Goal: Task Accomplishment & Management: Use online tool/utility

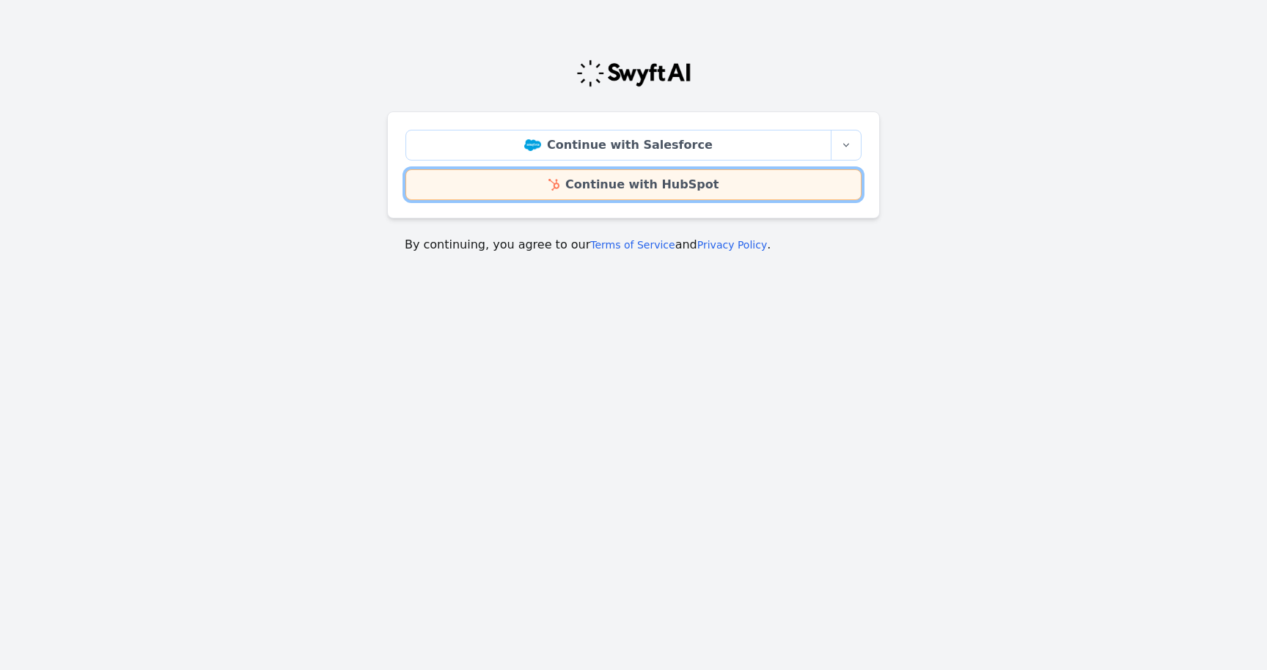
click at [640, 188] on link "Continue with HubSpot" at bounding box center [633, 184] width 456 height 31
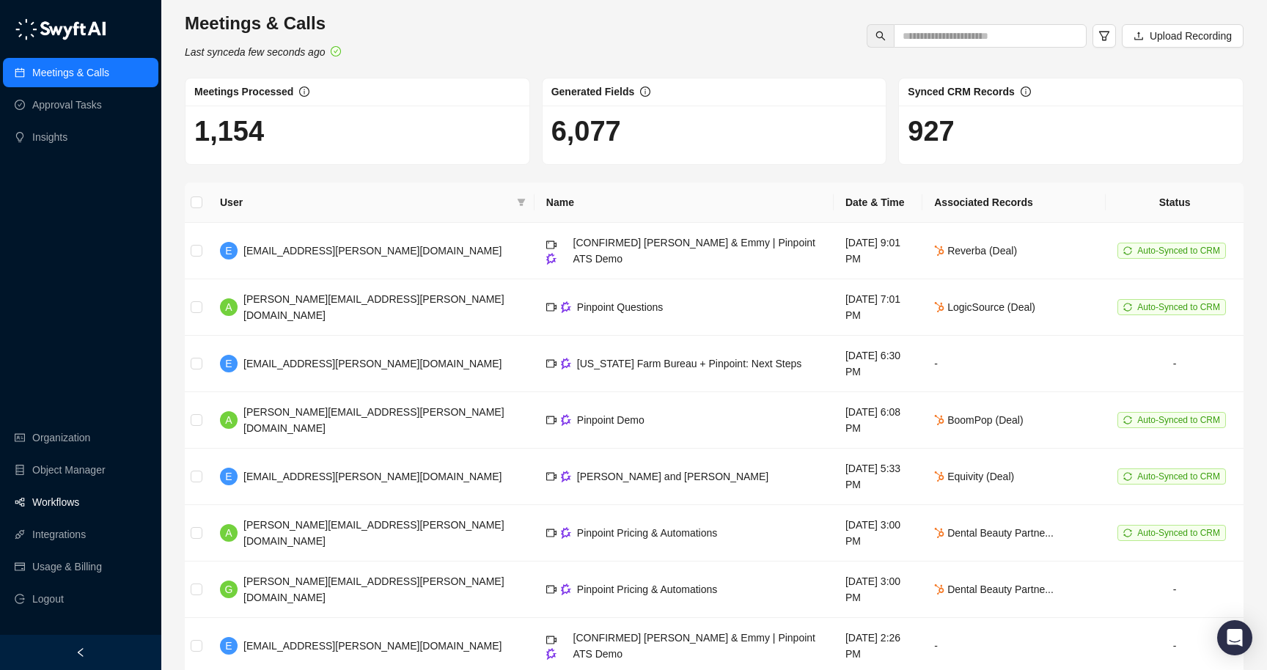
click at [44, 507] on link "Workflows" at bounding box center [55, 502] width 47 height 29
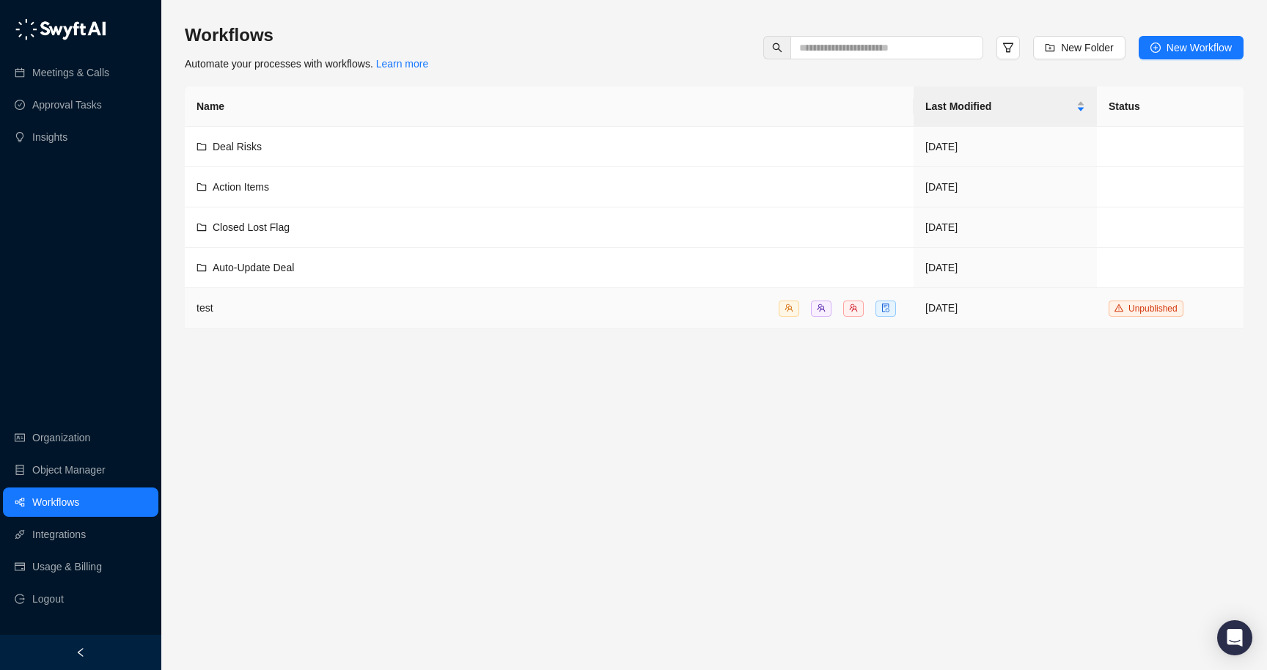
click at [331, 292] on td "test" at bounding box center [549, 308] width 729 height 41
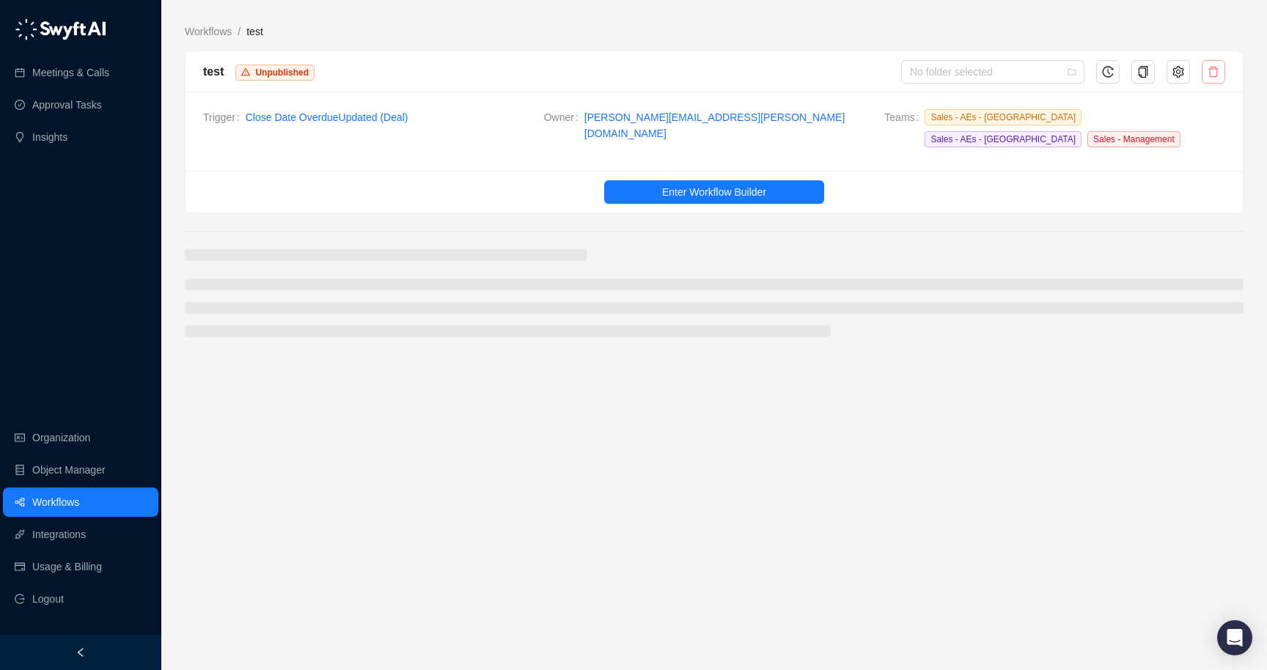
click at [1208, 66] on icon "delete" at bounding box center [1214, 72] width 12 height 12
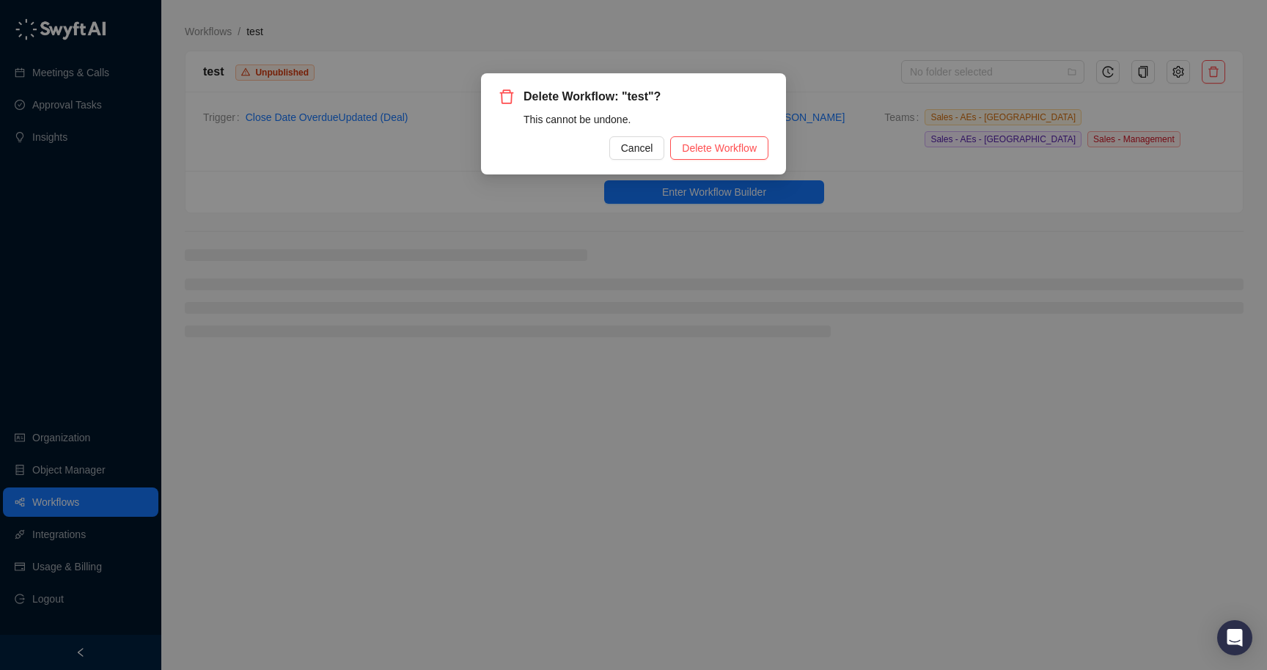
click at [708, 135] on div "Delete Workflow: "test"? This cannot be undone. Cancel Delete Workflow" at bounding box center [634, 124] width 270 height 72
click at [708, 139] on button "Delete Workflow" at bounding box center [719, 147] width 98 height 23
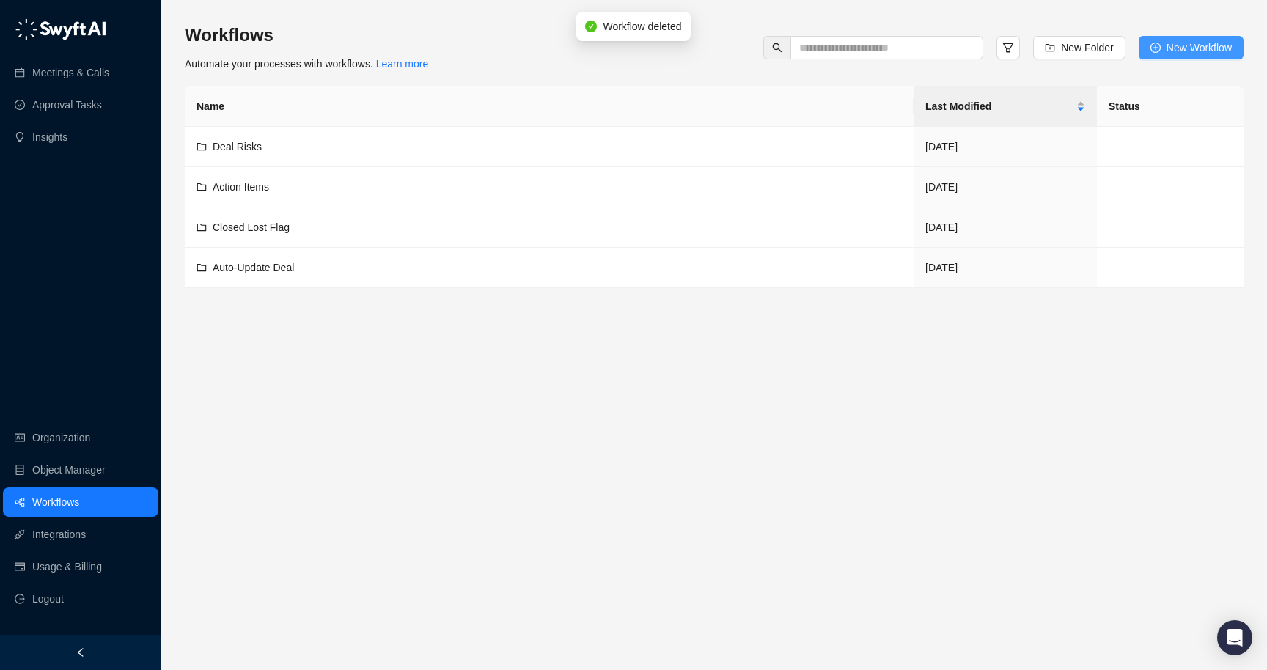
click at [1202, 50] on span "New Workflow" at bounding box center [1199, 48] width 65 height 16
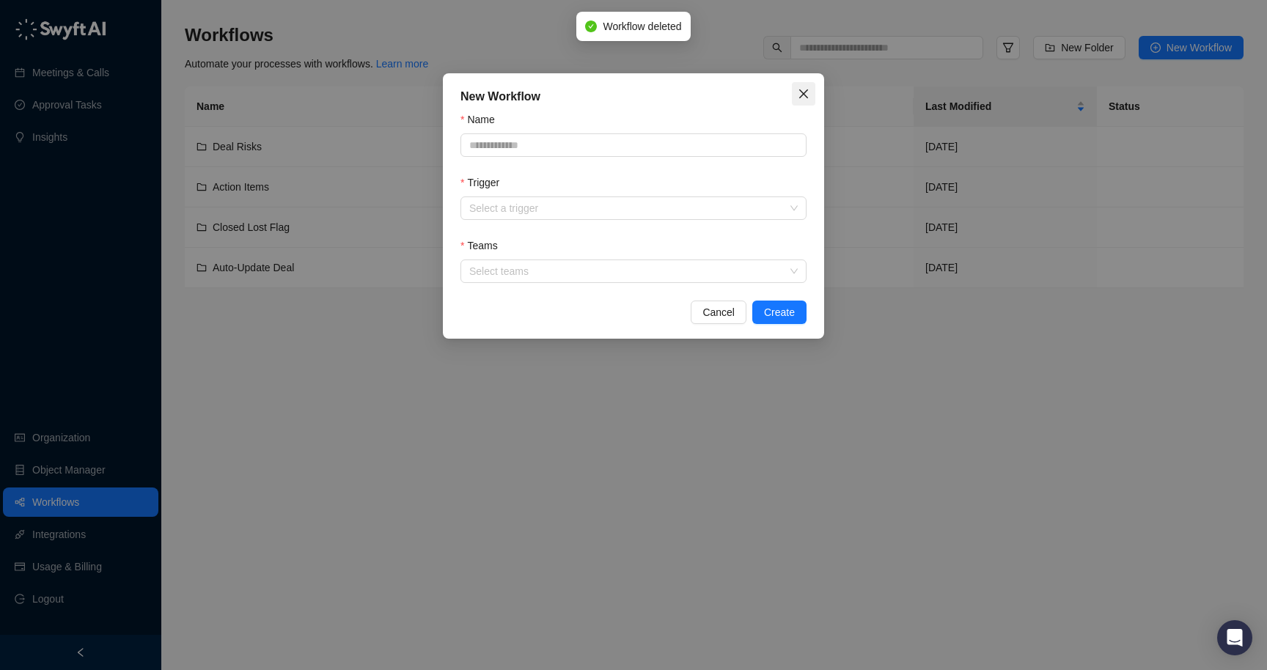
click at [798, 94] on icon "close" at bounding box center [804, 94] width 12 height 12
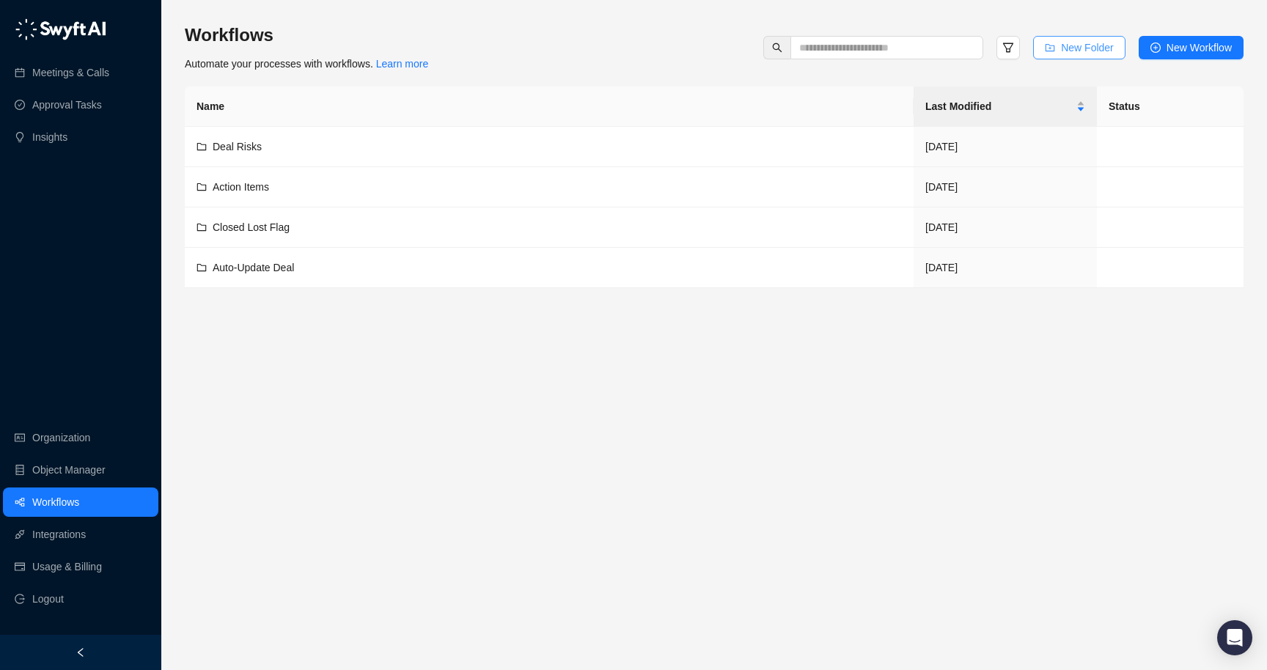
click at [1096, 58] on button "New Folder" at bounding box center [1079, 47] width 92 height 23
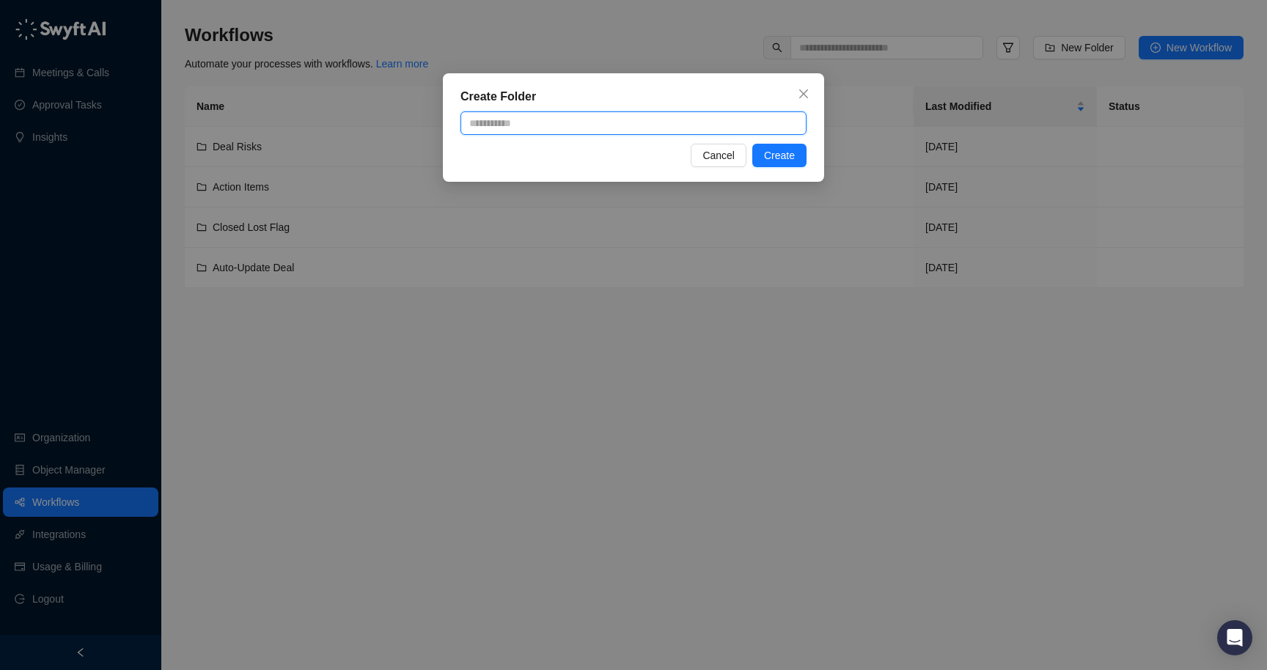
click at [516, 124] on input "text" at bounding box center [633, 122] width 346 height 23
type input "**********"
click at [782, 152] on span "Create" at bounding box center [779, 155] width 31 height 16
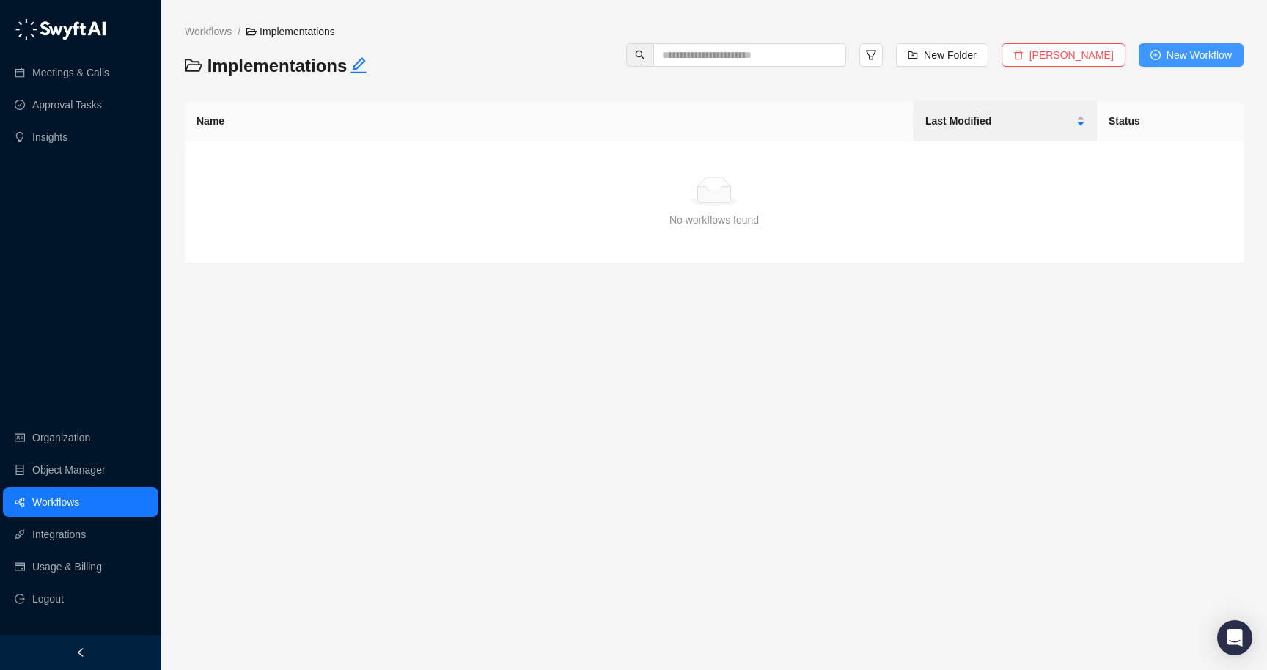
click at [1190, 52] on span "New Workflow" at bounding box center [1199, 55] width 65 height 16
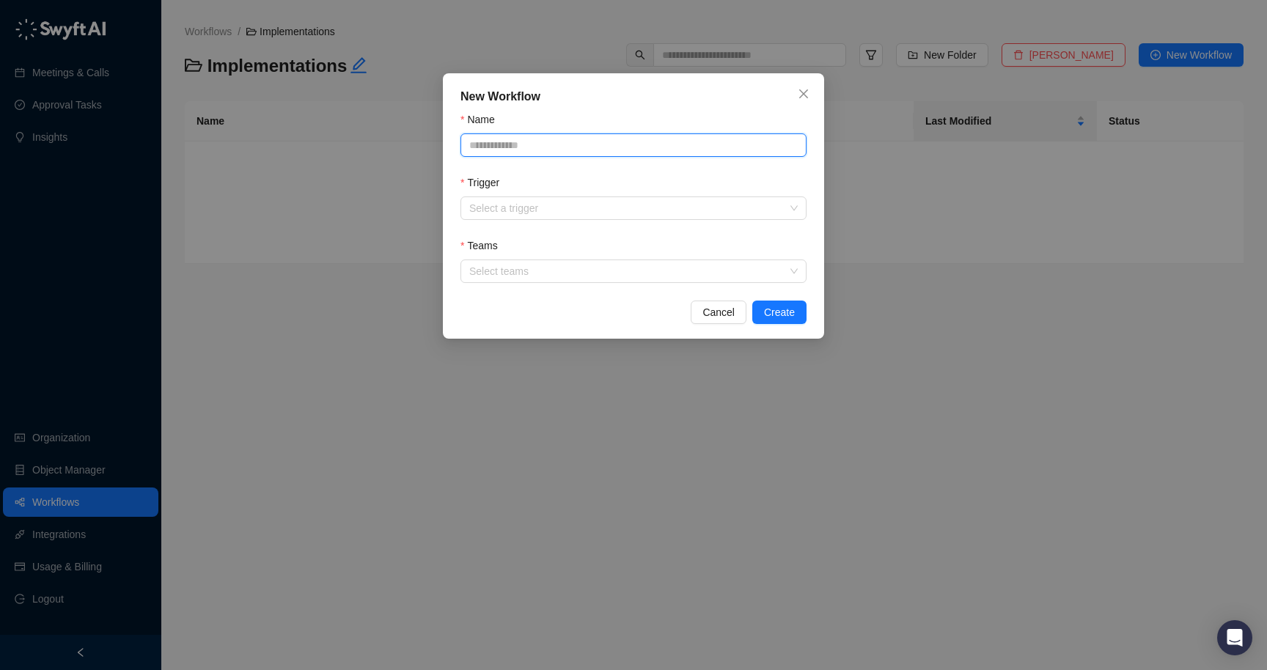
click at [509, 144] on input "Name" at bounding box center [633, 144] width 346 height 23
click at [557, 145] on input "Name" at bounding box center [633, 144] width 346 height 23
type input "**********"
click at [536, 202] on input "Trigger" at bounding box center [629, 208] width 320 height 22
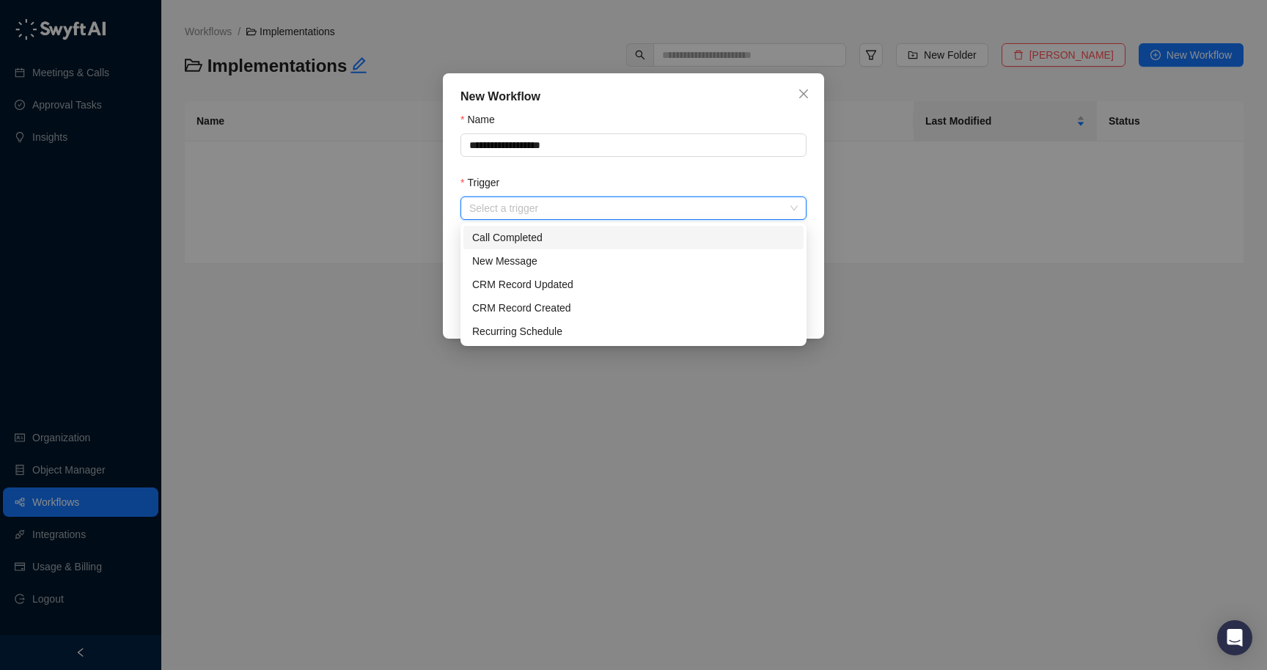
click at [546, 242] on div "Call Completed" at bounding box center [633, 238] width 323 height 16
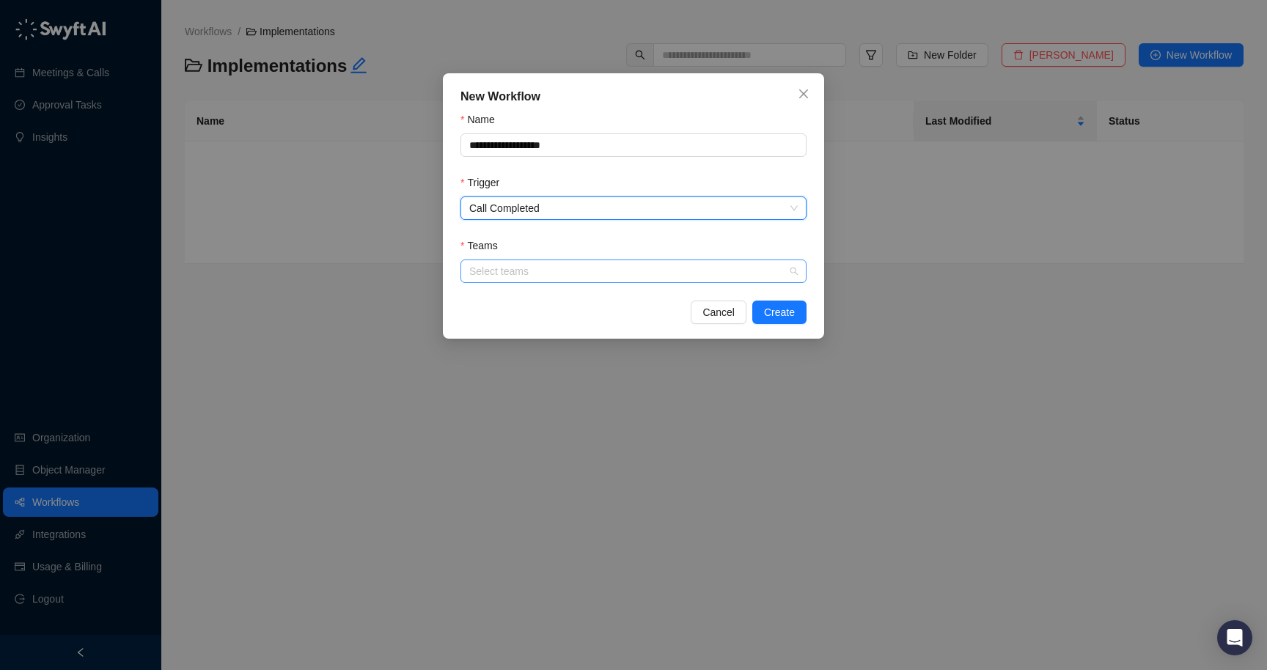
click at [544, 270] on div at bounding box center [625, 271] width 325 height 11
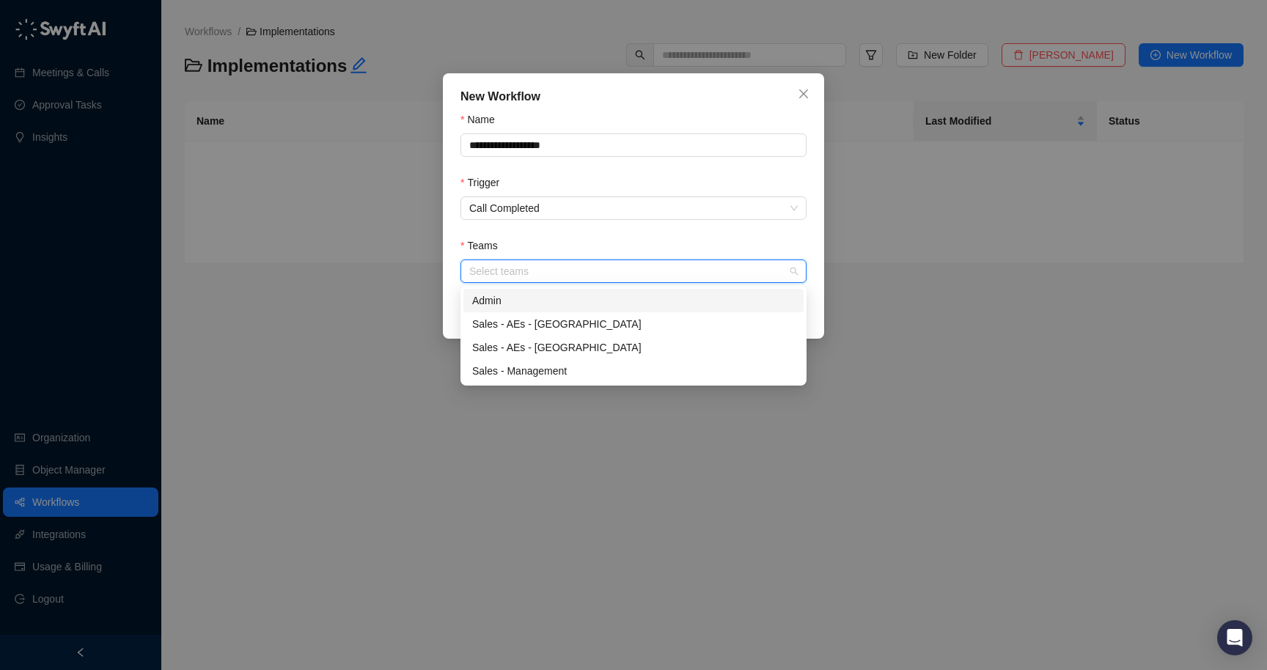
click at [537, 238] on div "Teams" at bounding box center [633, 249] width 346 height 22
click at [519, 266] on div at bounding box center [625, 271] width 325 height 11
click at [496, 293] on div "Admin" at bounding box center [633, 301] width 323 height 16
click at [705, 238] on div "Teams" at bounding box center [633, 249] width 346 height 22
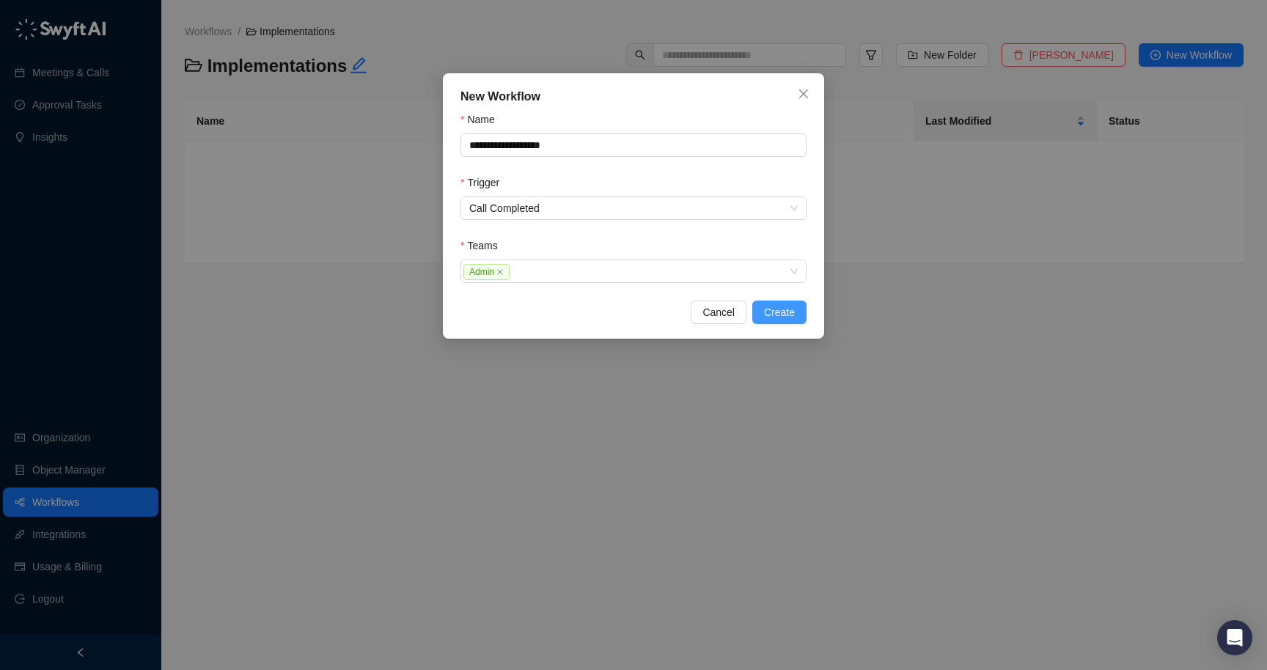
click at [785, 310] on span "Create" at bounding box center [779, 312] width 31 height 16
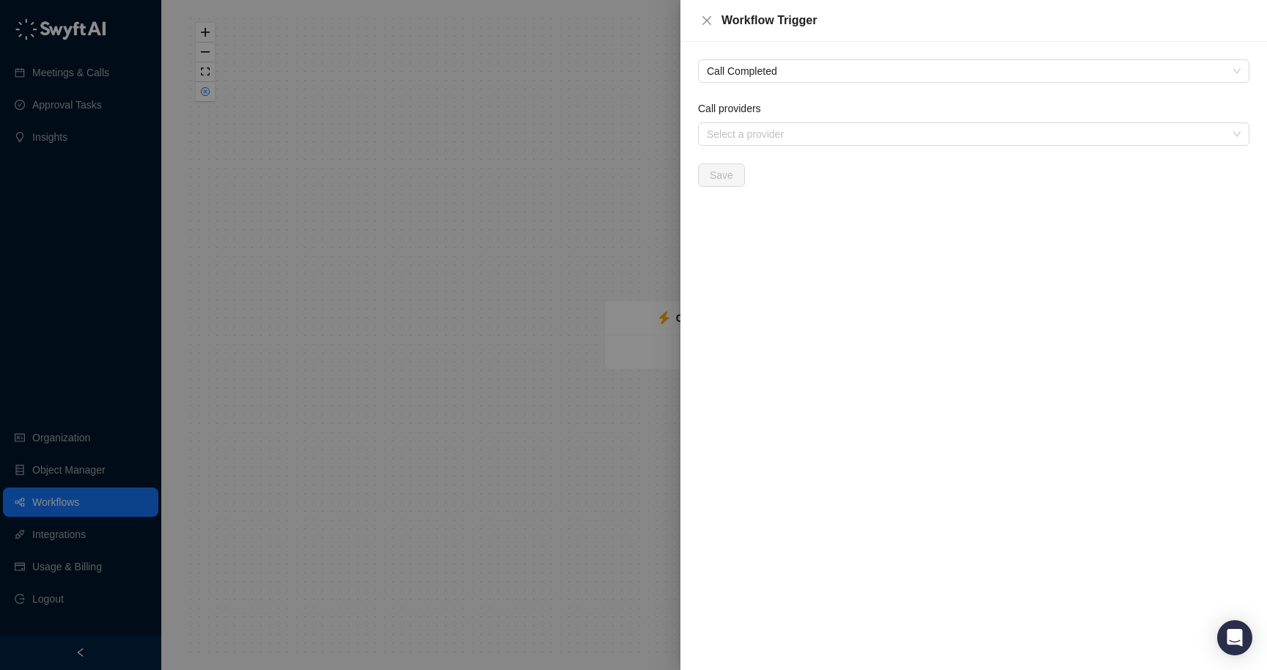
click at [738, 121] on div "Call providers" at bounding box center [973, 111] width 551 height 22
click at [735, 125] on div "Select a provider" at bounding box center [973, 133] width 551 height 23
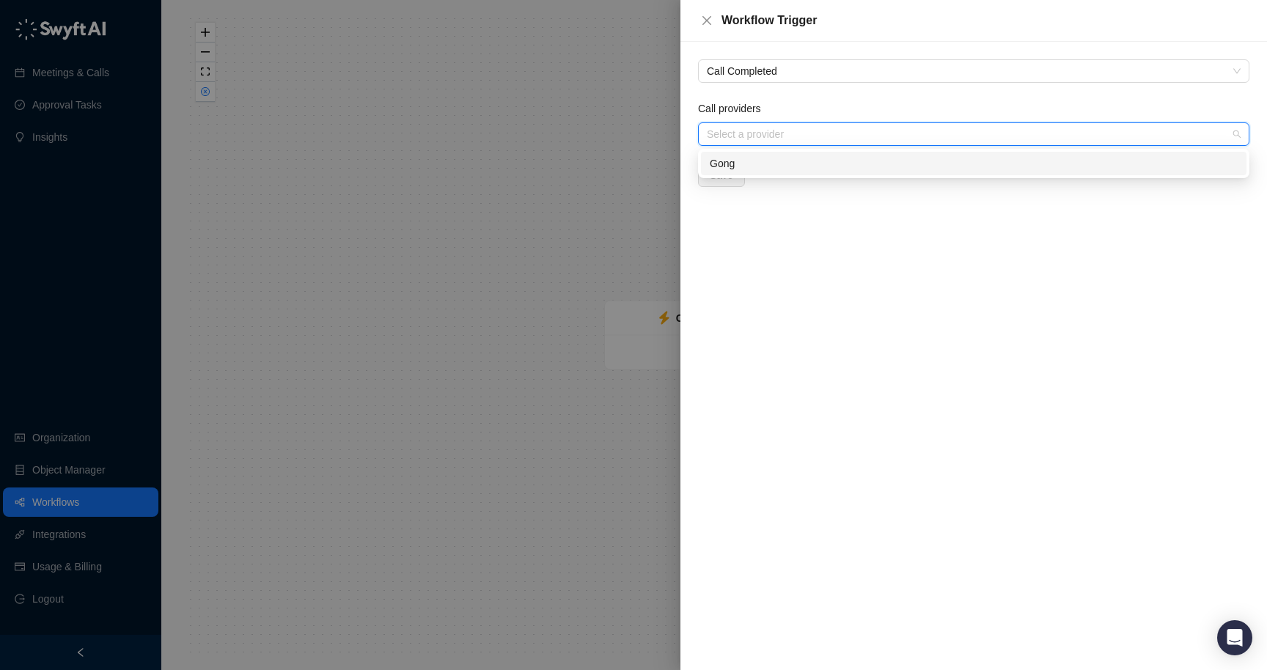
click at [726, 158] on div "Gong" at bounding box center [974, 163] width 528 height 16
click at [770, 196] on div "Call Completed Call providers Gong Save" at bounding box center [973, 356] width 587 height 628
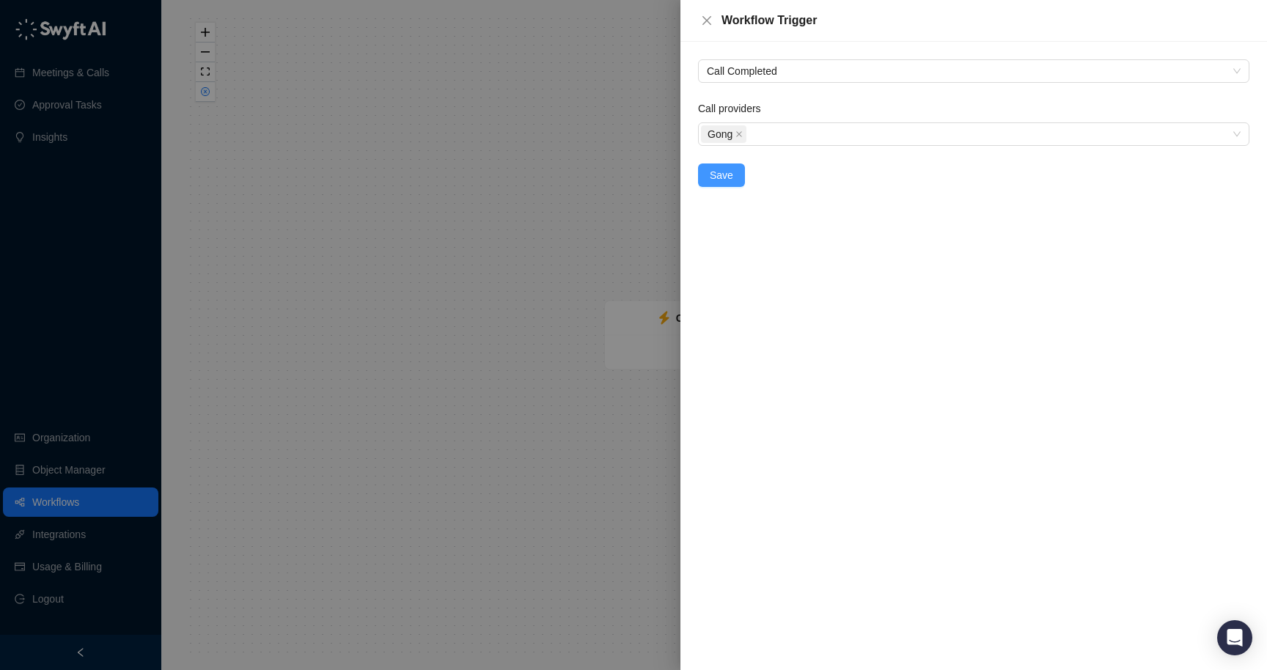
click at [717, 171] on span "Save" at bounding box center [721, 175] width 23 height 16
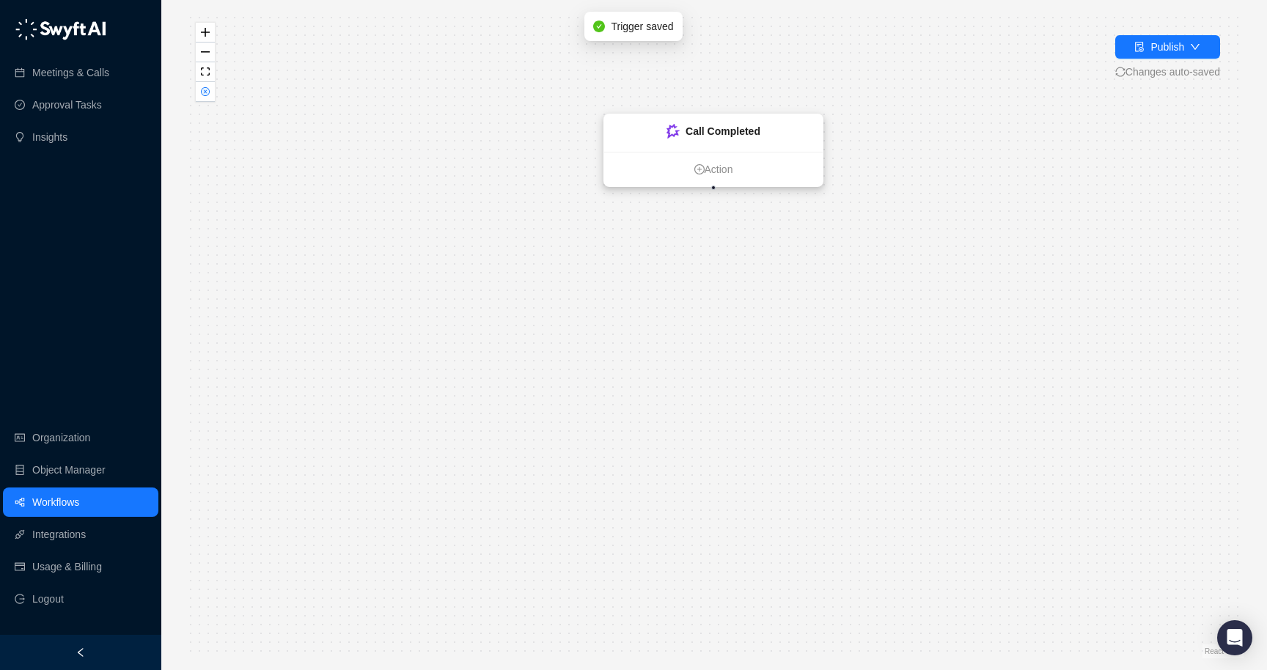
drag, startPoint x: 711, startPoint y: 330, endPoint x: 710, endPoint y: 144, distance: 186.2
click at [710, 144] on div "Call Completed" at bounding box center [713, 132] width 219 height 37
click at [701, 161] on link "Action" at bounding box center [713, 169] width 219 height 16
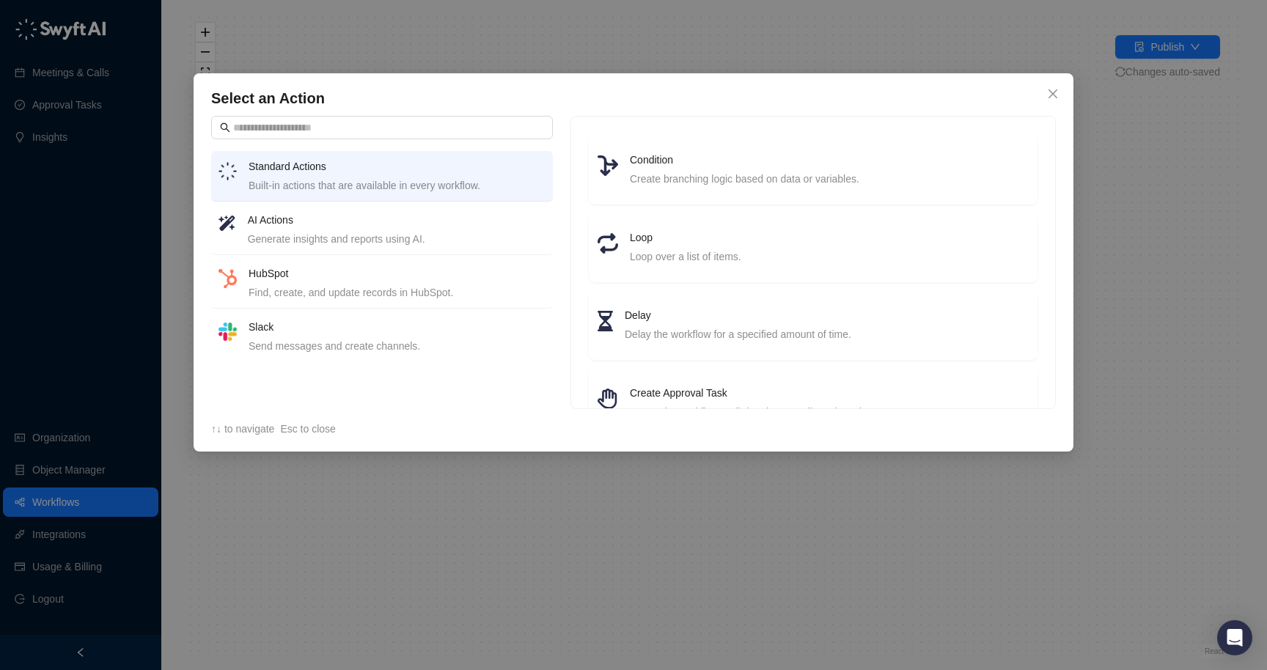
click at [413, 239] on div "Generate insights and reports using AI." at bounding box center [397, 239] width 298 height 16
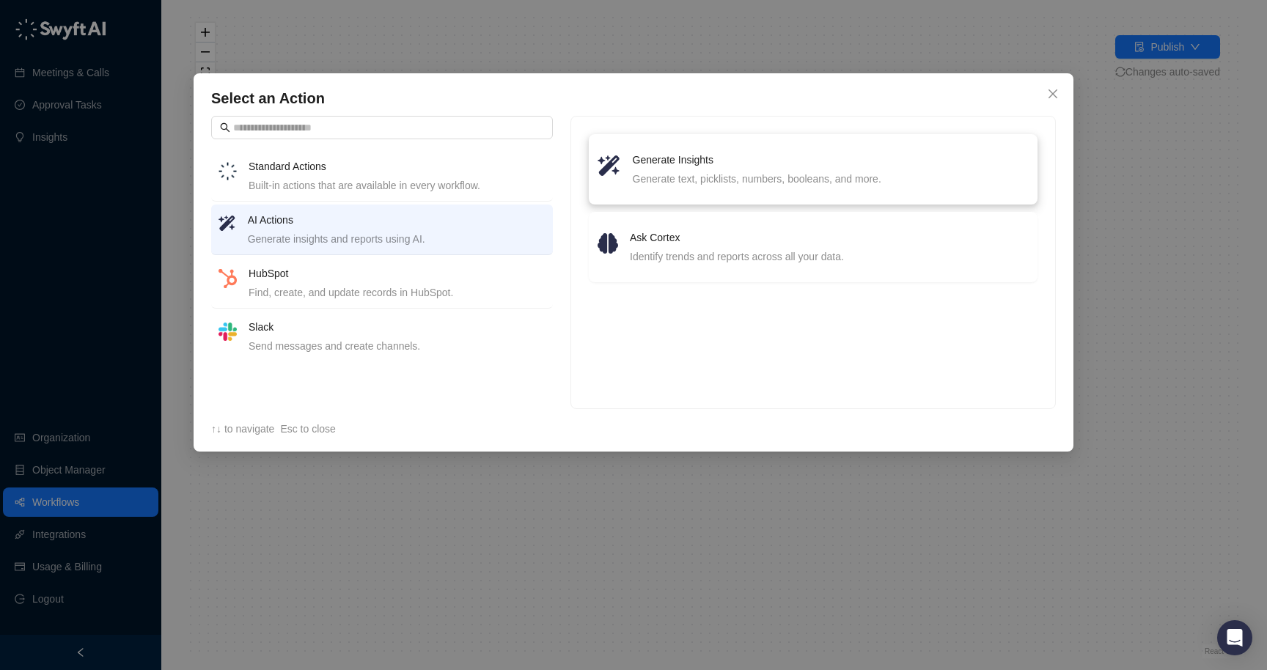
click at [679, 186] on div "Generate text, picklists, numbers, booleans, and more." at bounding box center [831, 179] width 396 height 16
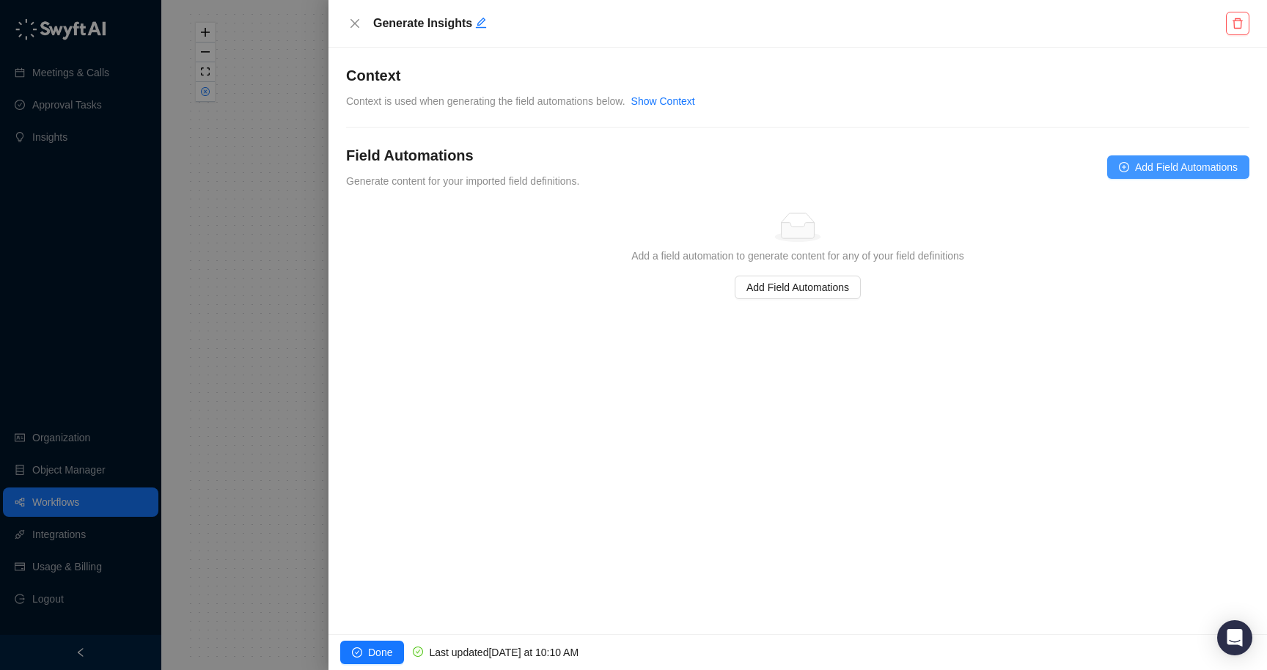
click at [1175, 172] on span "Add Field Automations" at bounding box center [1186, 167] width 103 height 16
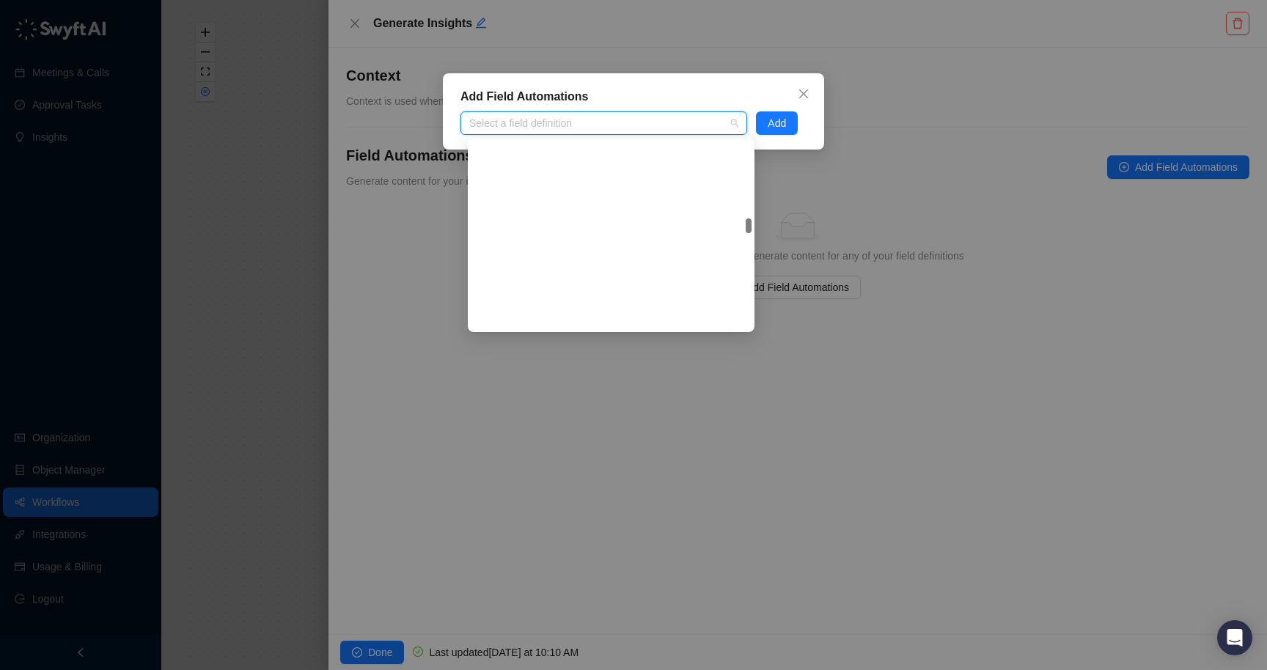
scroll to position [6274, 0]
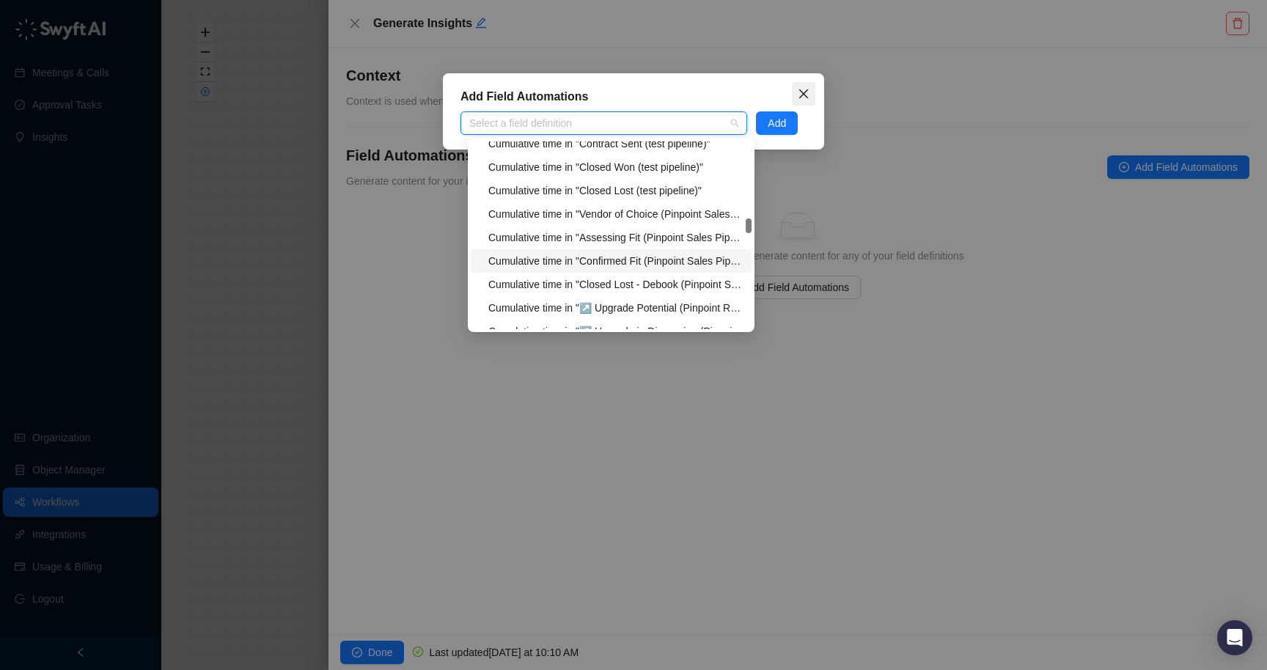
click at [796, 97] on span "Close" at bounding box center [803, 94] width 23 height 12
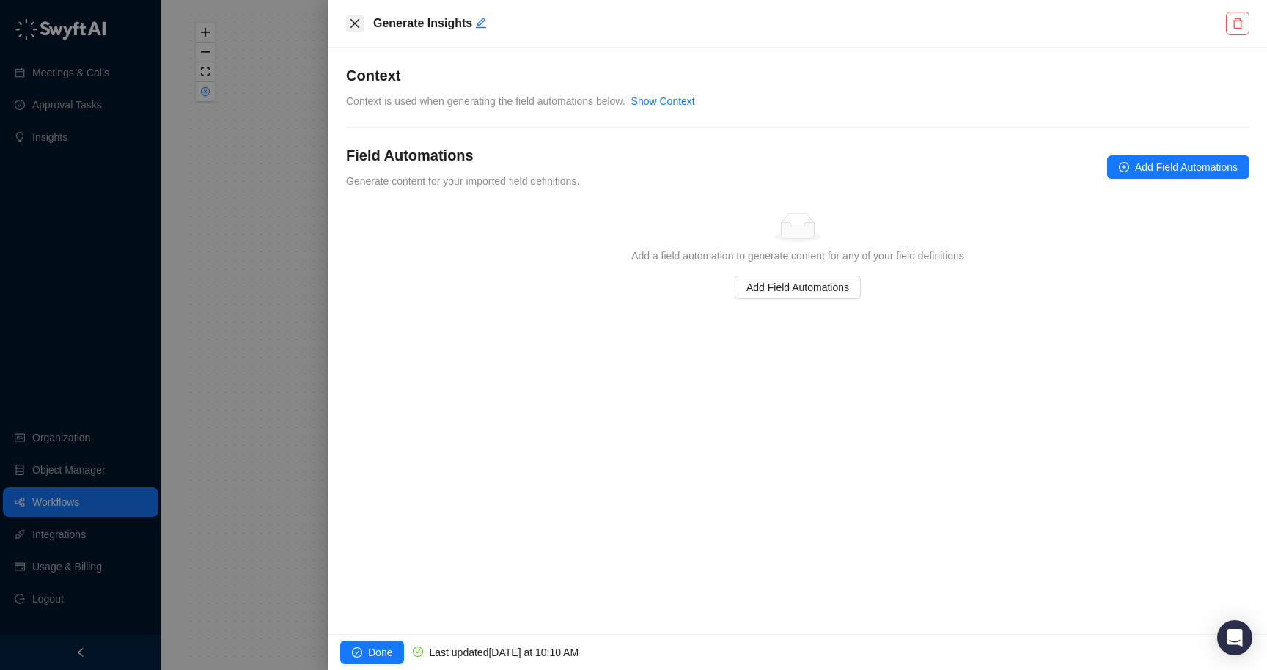
click at [349, 29] on icon "close" at bounding box center [355, 24] width 12 height 12
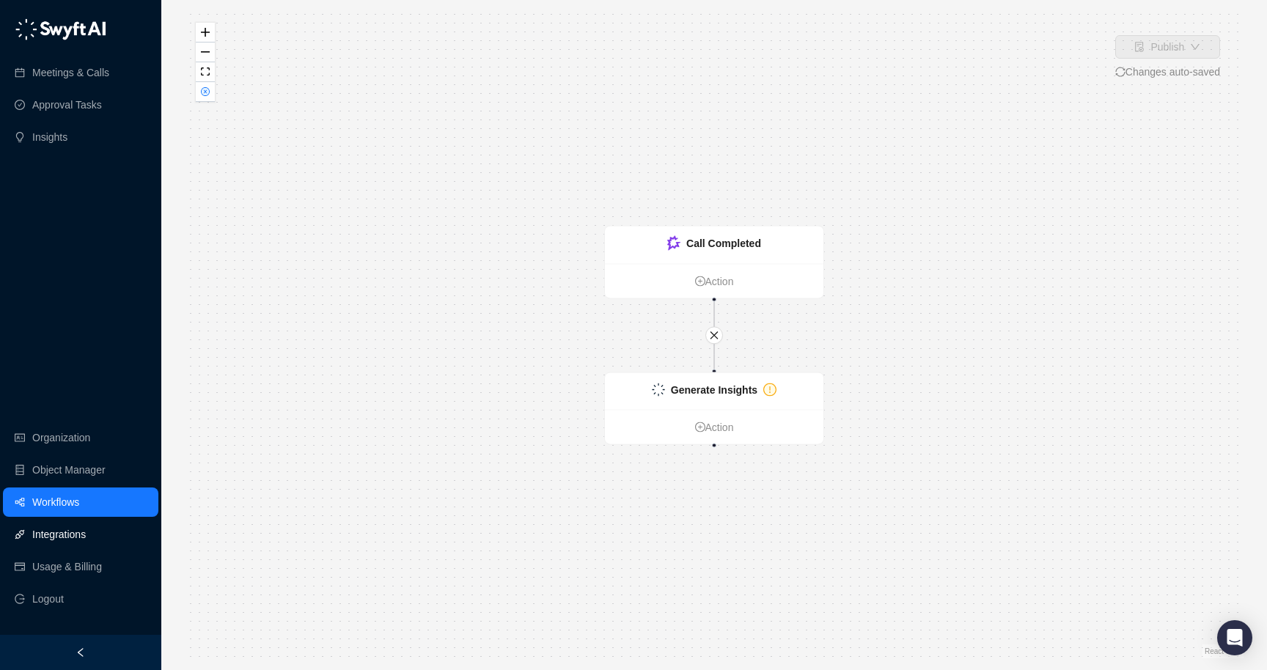
click at [59, 529] on link "Integrations" at bounding box center [59, 534] width 54 height 29
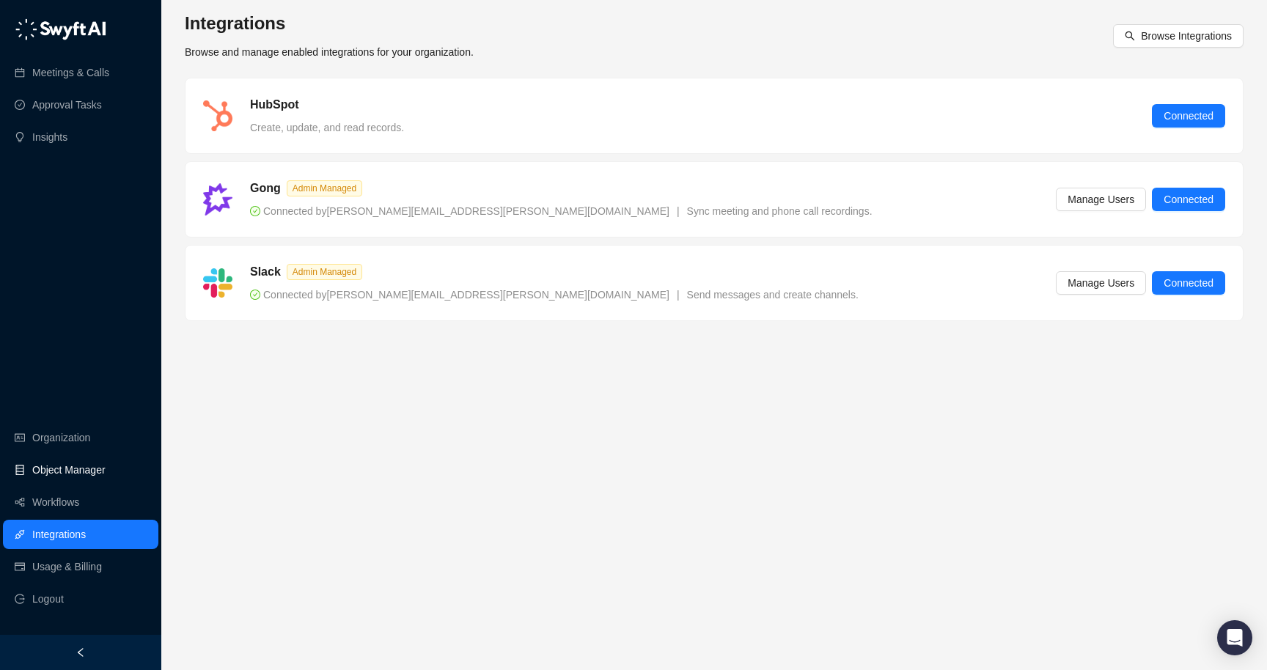
click at [45, 465] on link "Object Manager" at bounding box center [68, 469] width 73 height 29
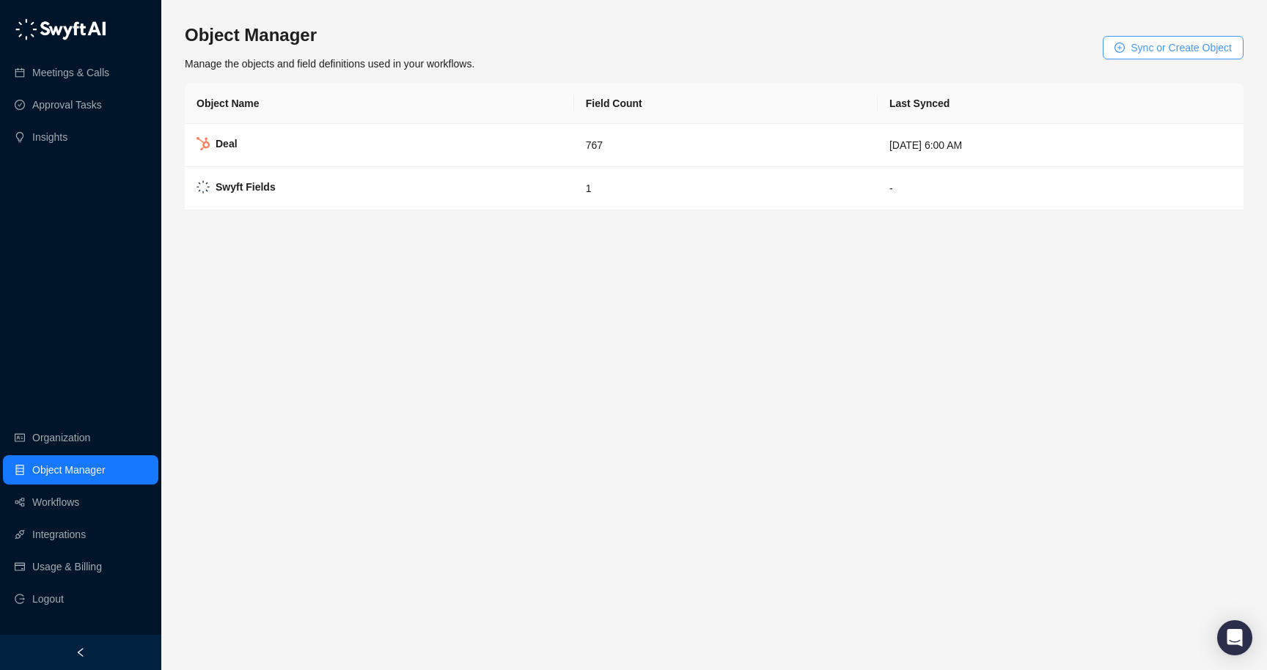
click at [1155, 48] on span "Sync or Create Object" at bounding box center [1181, 48] width 101 height 16
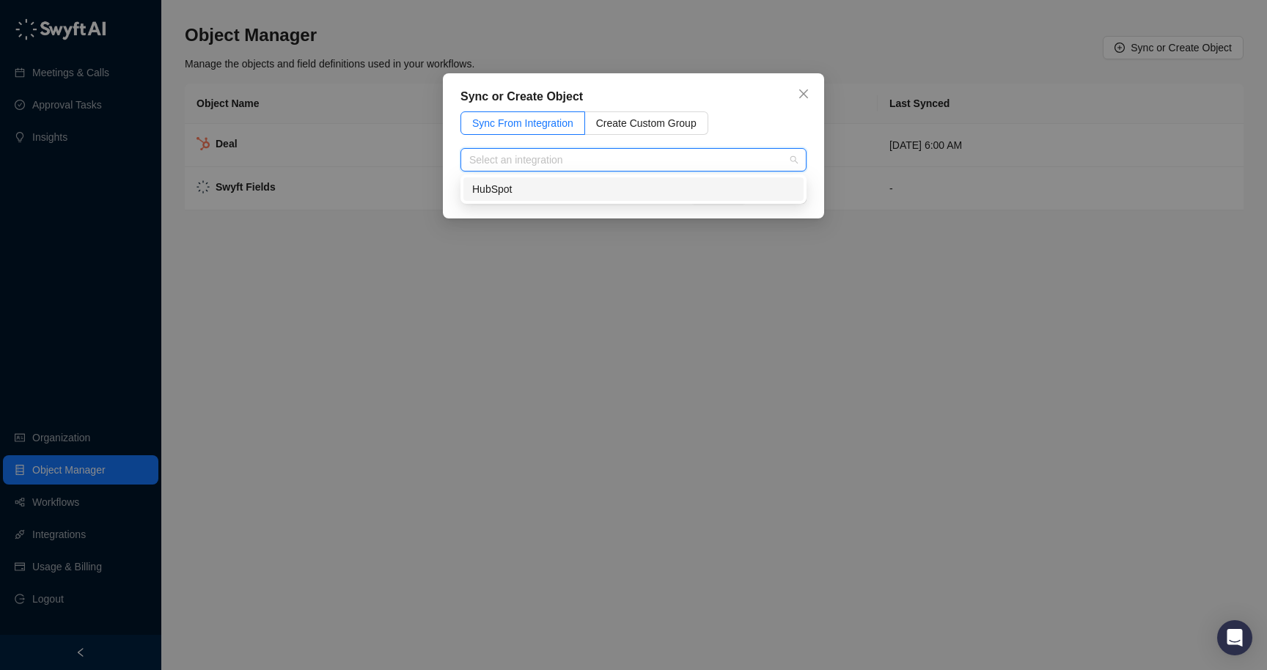
click at [620, 170] on input "search" at bounding box center [629, 160] width 320 height 22
click at [584, 185] on div "HubSpot" at bounding box center [633, 189] width 323 height 16
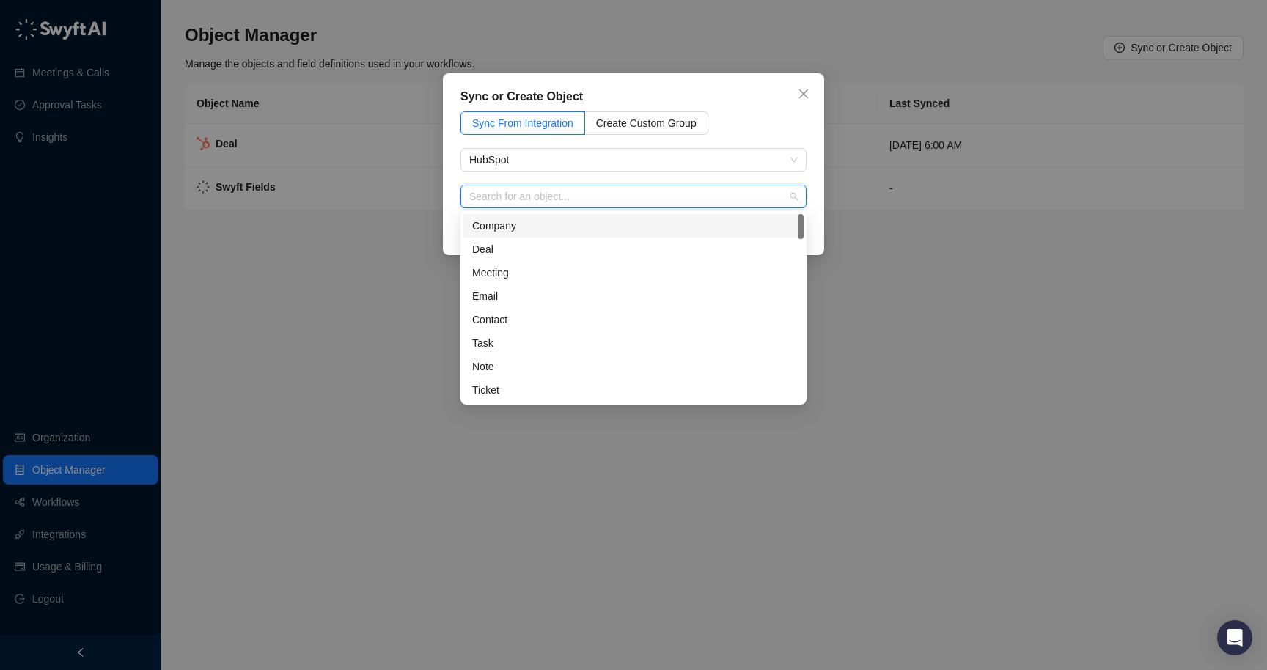
click at [583, 203] on input "search" at bounding box center [629, 197] width 320 height 22
click at [520, 394] on div "Ticket" at bounding box center [633, 390] width 323 height 16
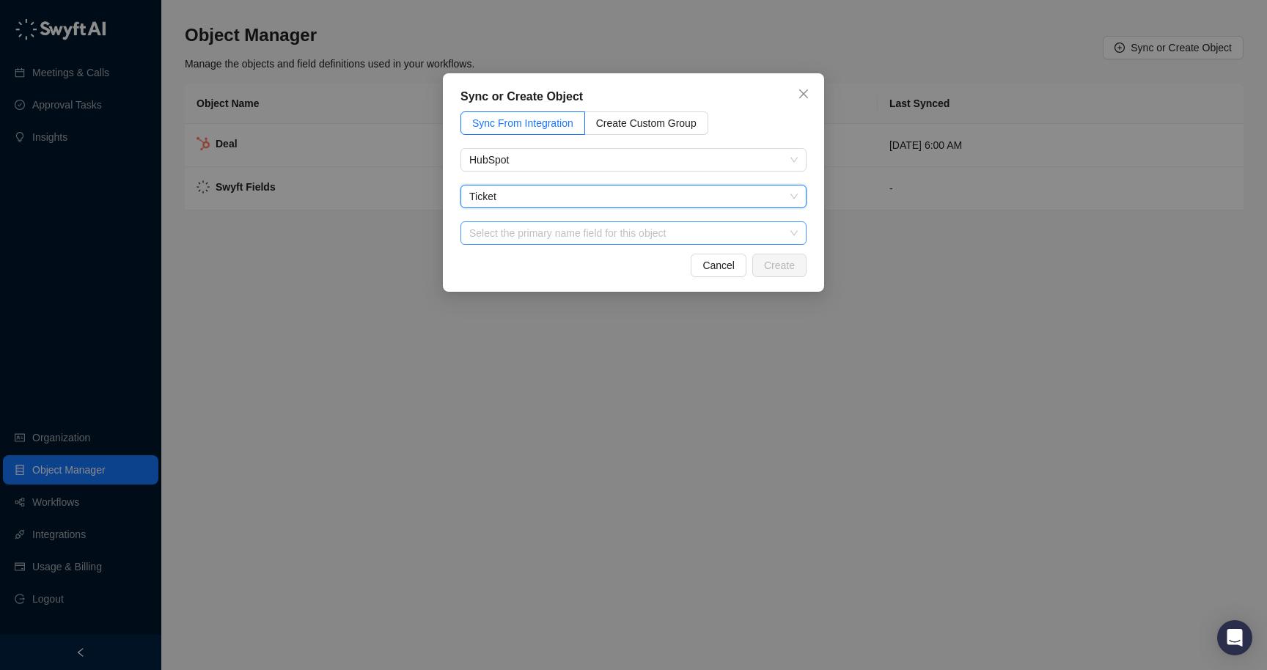
click at [594, 227] on input "search" at bounding box center [629, 233] width 320 height 22
click at [604, 357] on div "Sync or Create Object Sync From Integration Create Custom Group HubSpot Ticket …" at bounding box center [633, 335] width 1267 height 670
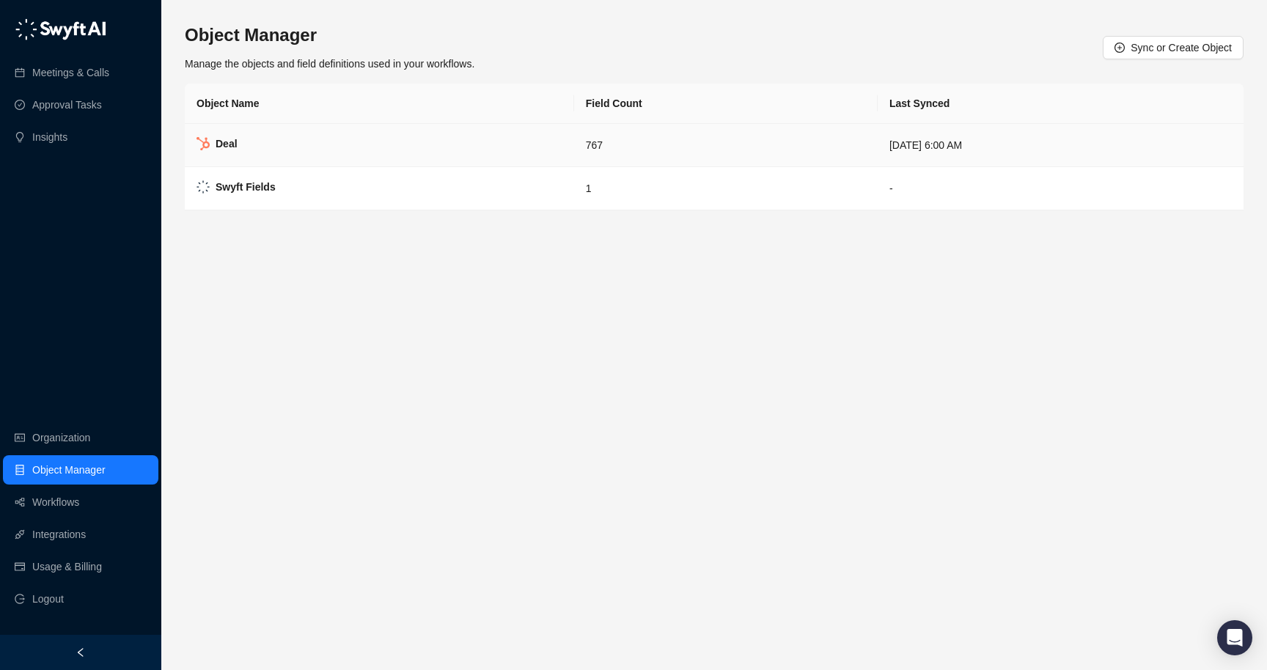
click at [878, 133] on td "[DATE] 6:00 AM" at bounding box center [1061, 145] width 366 height 43
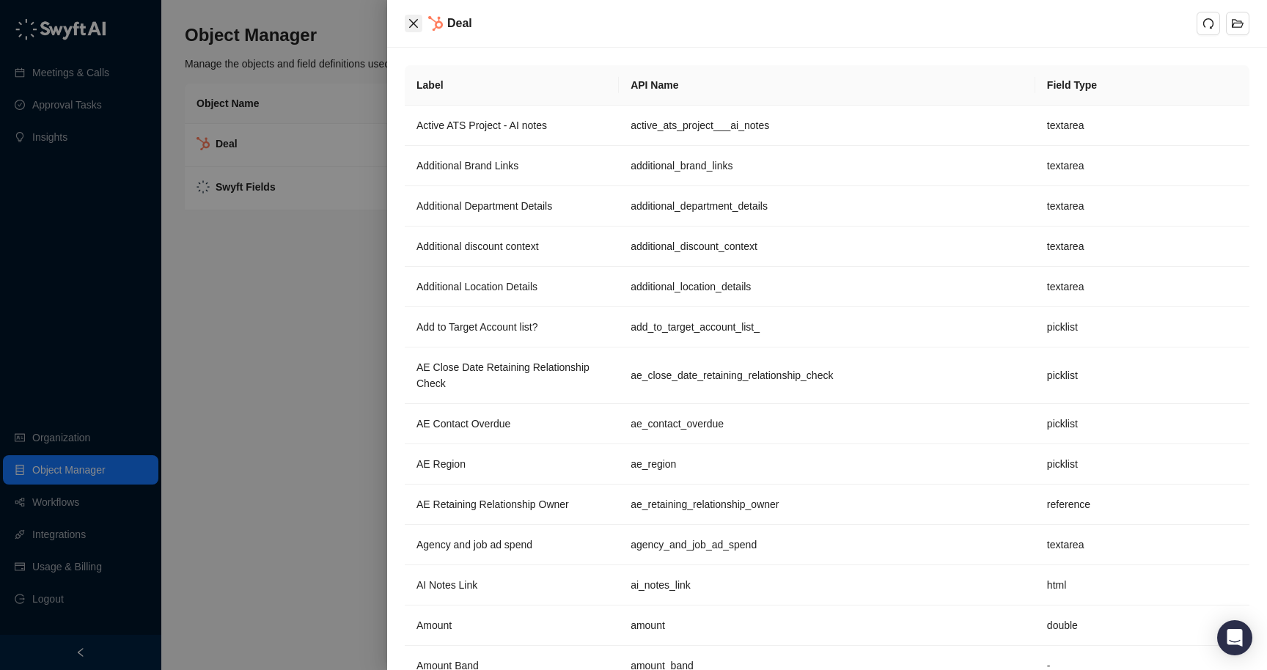
click at [414, 26] on icon "close" at bounding box center [414, 24] width 12 height 12
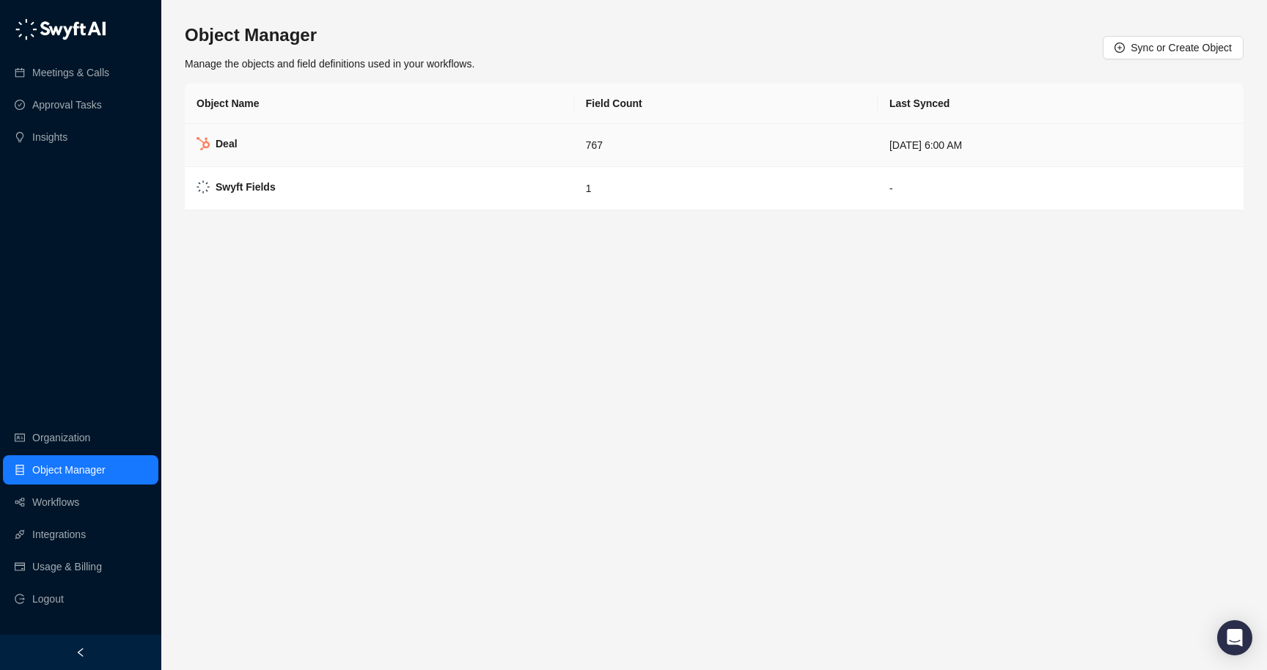
click at [364, 150] on td "Deal" at bounding box center [379, 145] width 389 height 43
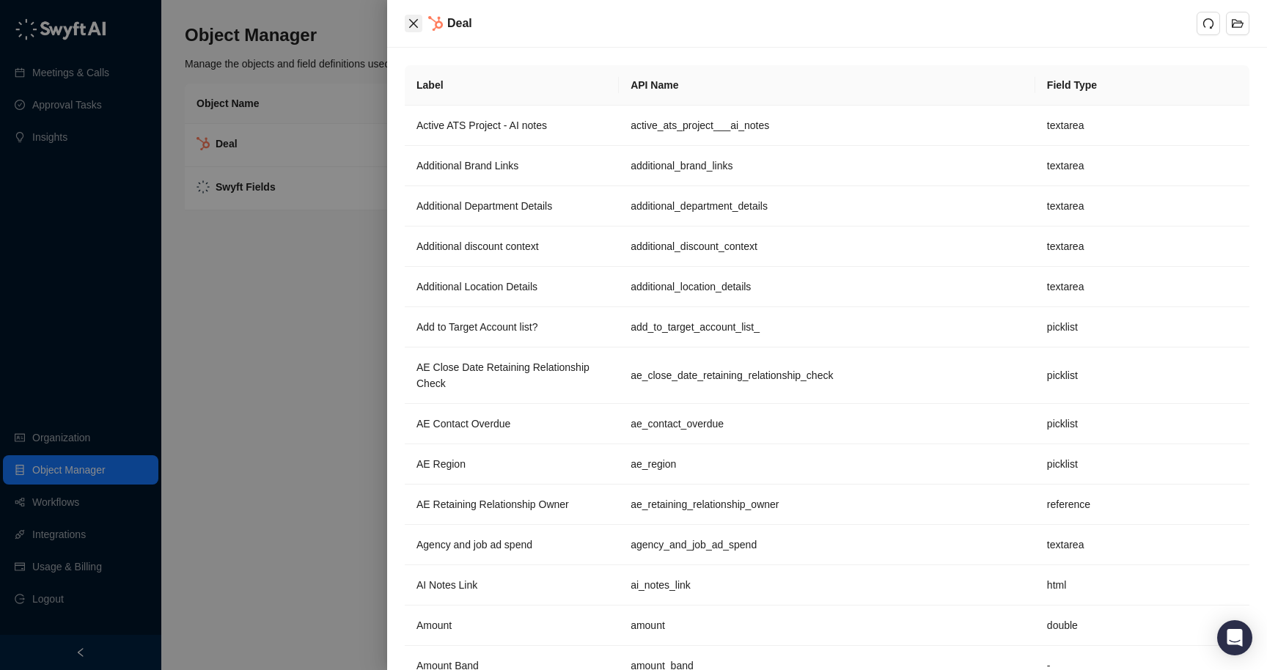
click at [407, 23] on button "Close" at bounding box center [414, 24] width 18 height 18
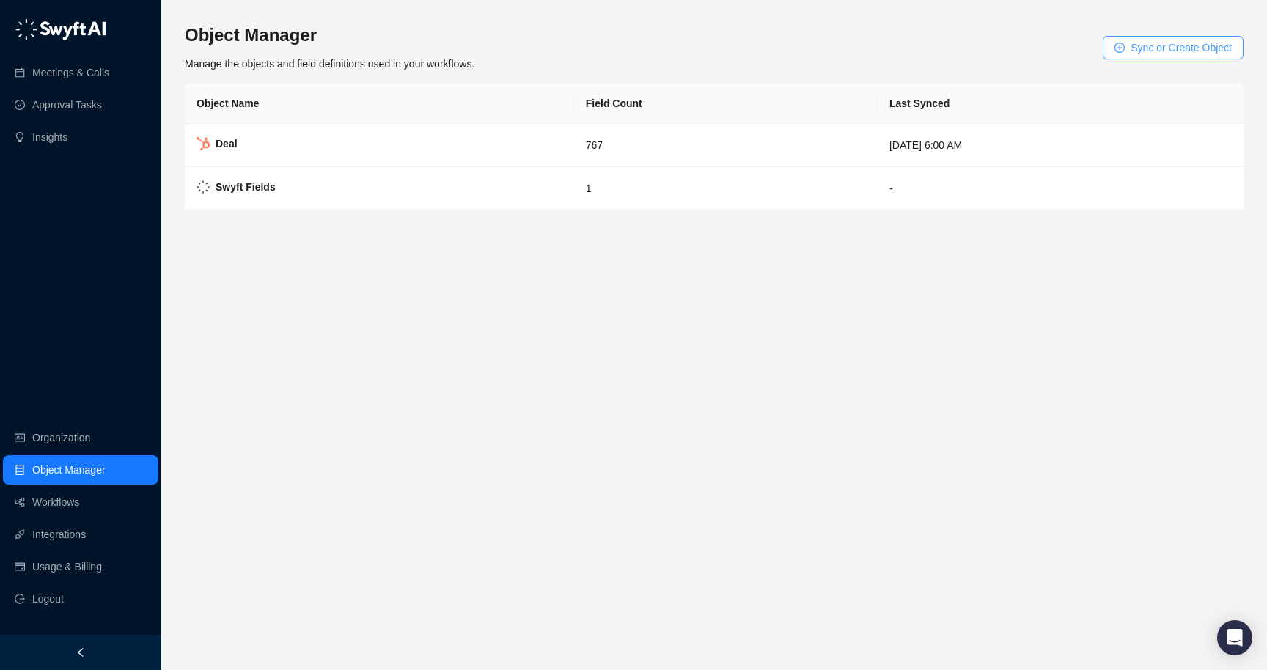
click at [1197, 48] on span "Sync or Create Object" at bounding box center [1181, 48] width 101 height 16
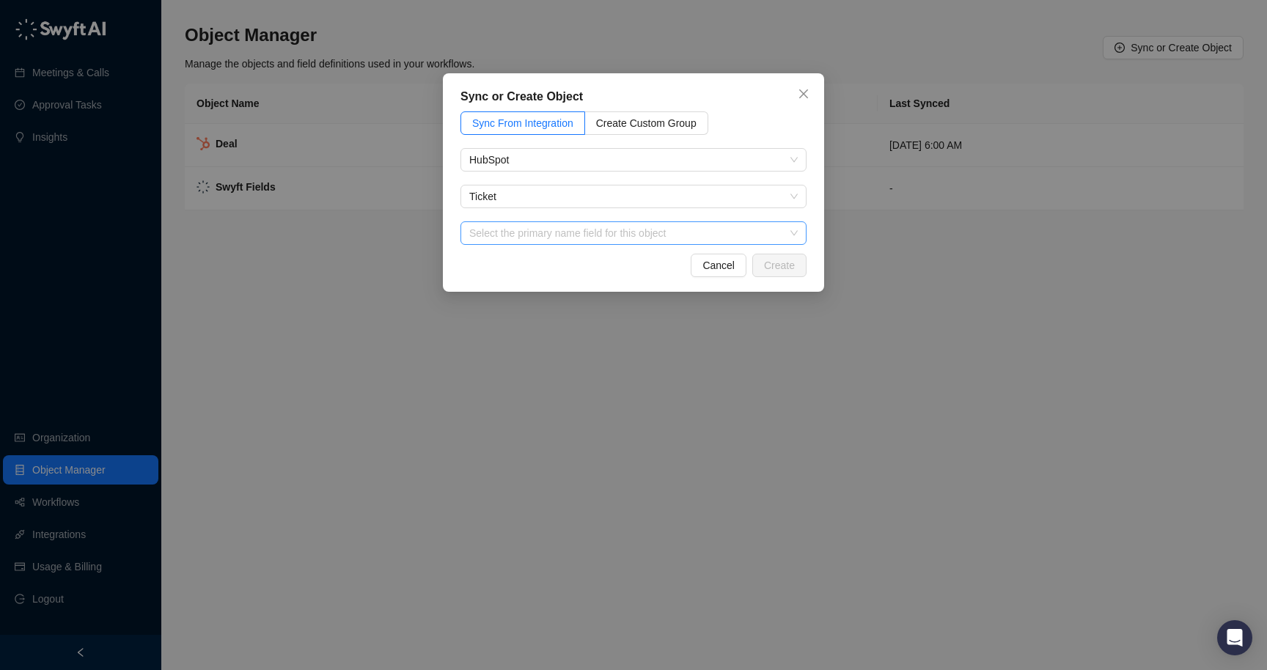
click at [592, 238] on input "search" at bounding box center [629, 233] width 320 height 22
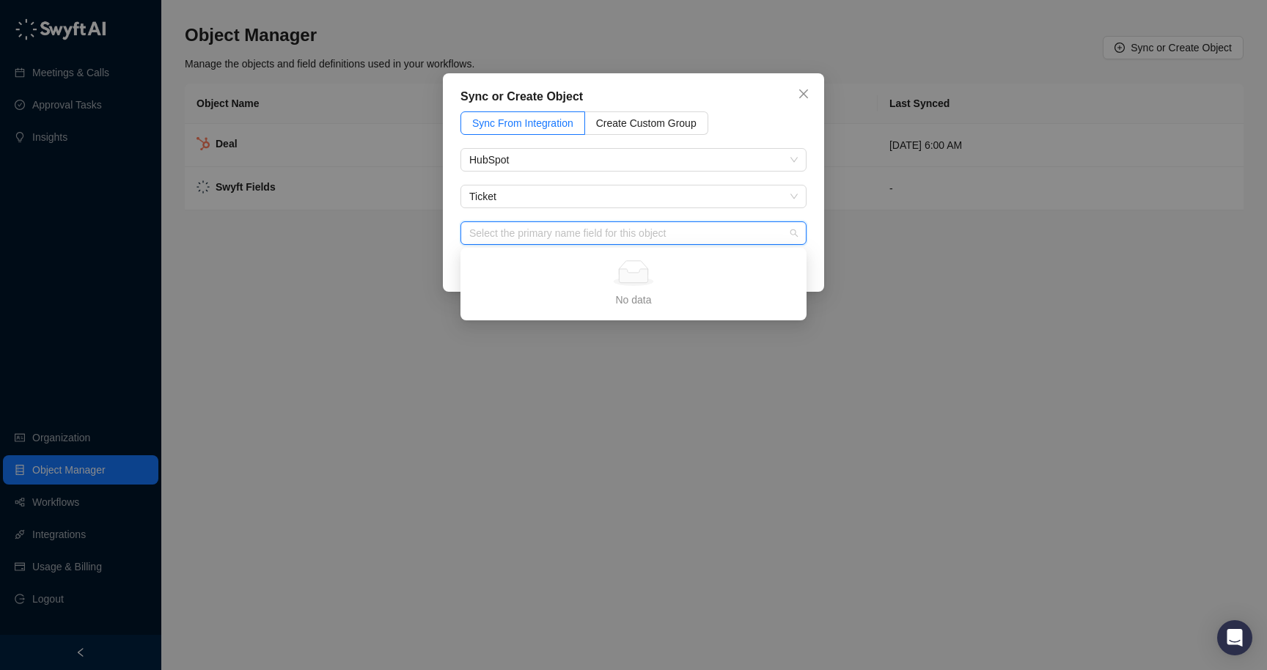
click at [592, 238] on input "search" at bounding box center [629, 233] width 320 height 22
click at [451, 266] on div "Sync or Create Object Sync From Integration Create Custom Group HubSpot Ticket …" at bounding box center [633, 182] width 381 height 219
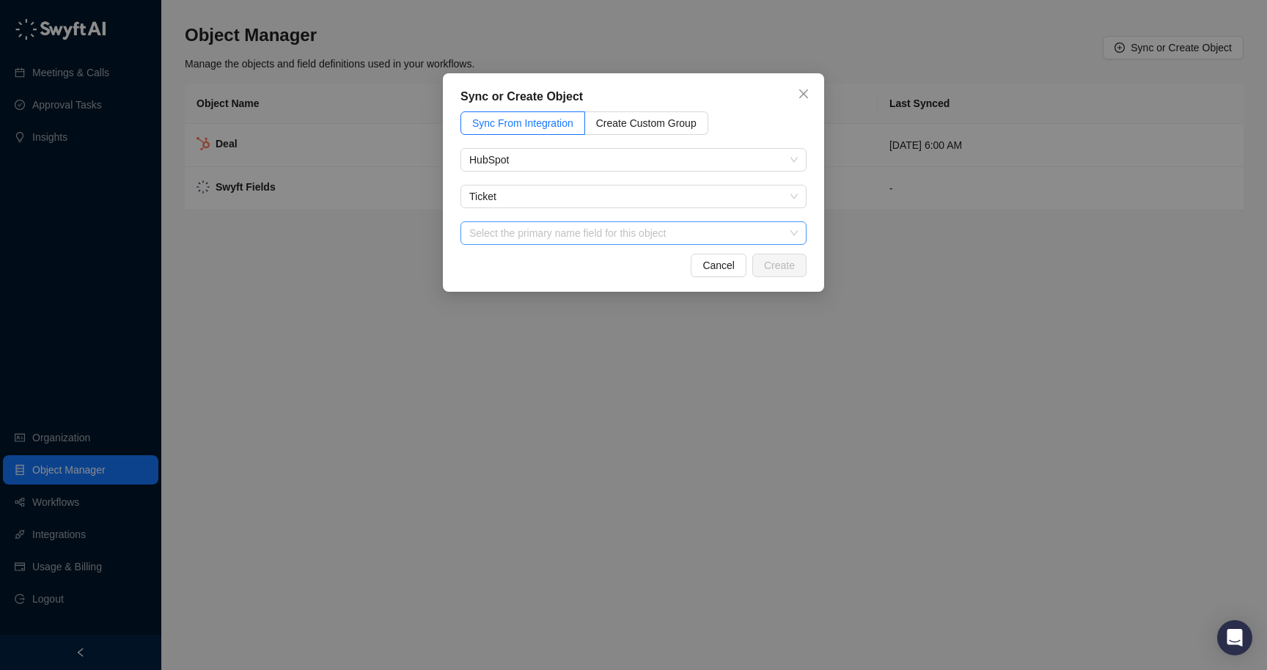
click at [643, 232] on input "search" at bounding box center [629, 233] width 320 height 22
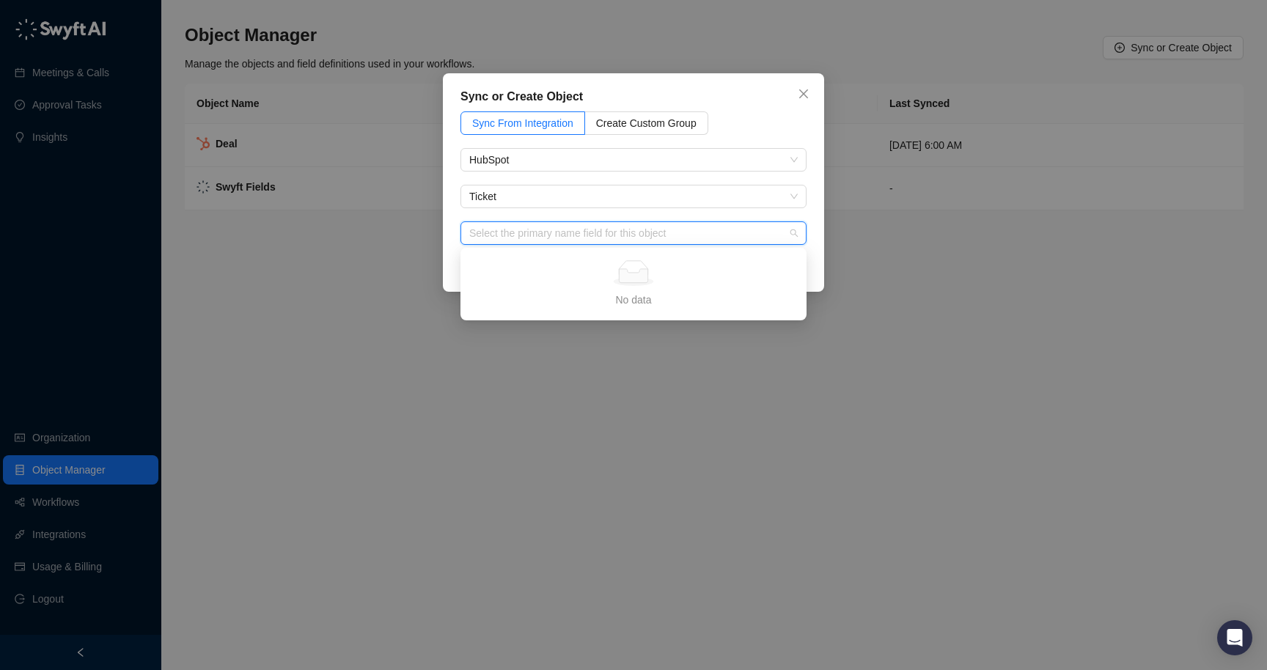
click at [643, 232] on input "search" at bounding box center [629, 233] width 320 height 22
type input "*"
type input "******"
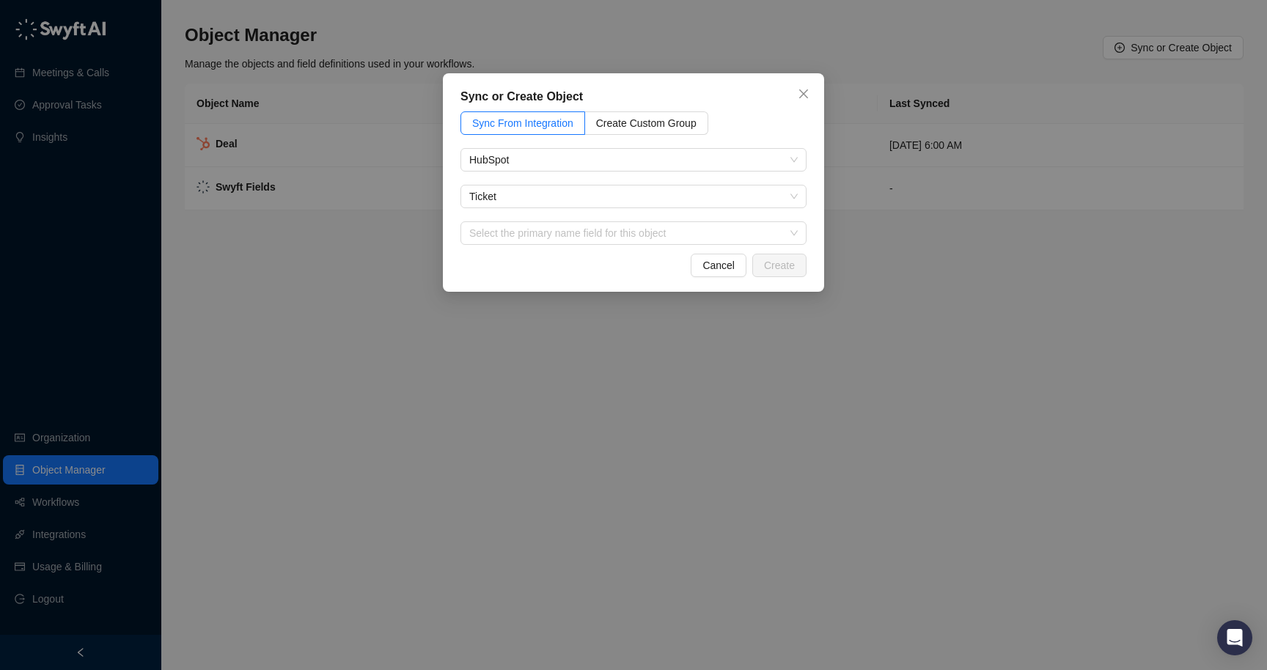
click at [647, 216] on div "Sync From Integration Create Custom Group HubSpot Ticket Select the primary nam…" at bounding box center [633, 177] width 346 height 133
click at [595, 194] on span "Ticket" at bounding box center [633, 197] width 328 height 22
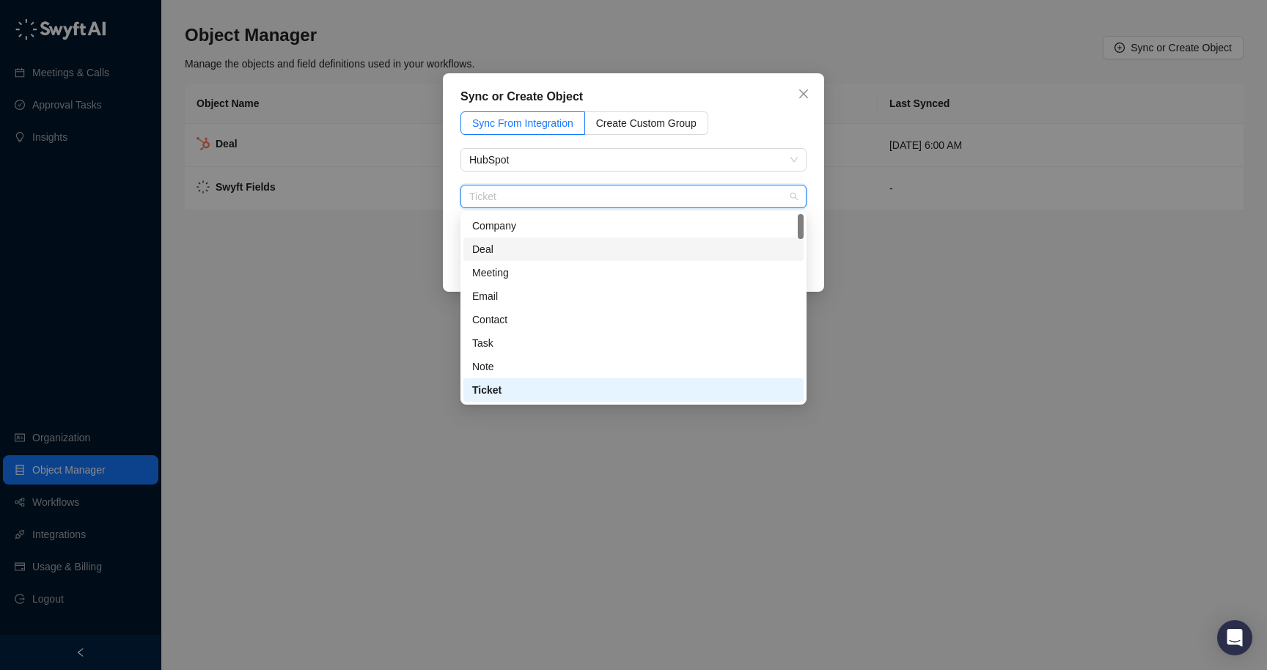
click at [512, 253] on div "Deal" at bounding box center [633, 249] width 323 height 16
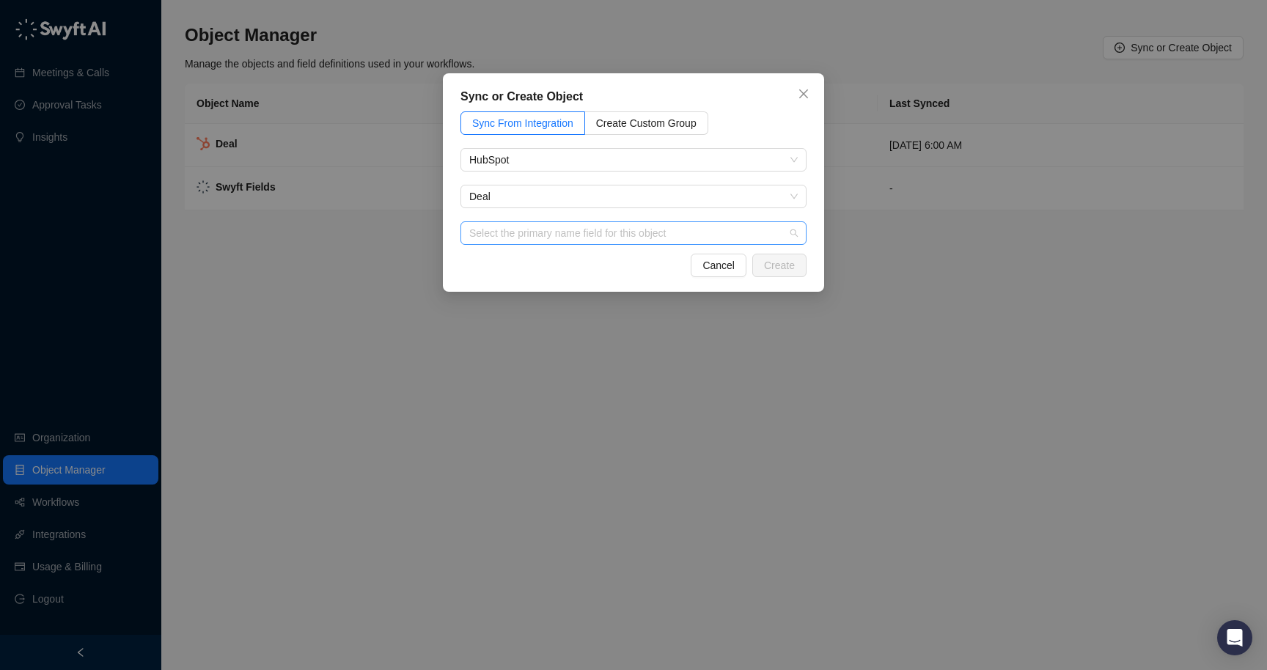
click at [512, 235] on input "search" at bounding box center [629, 233] width 320 height 22
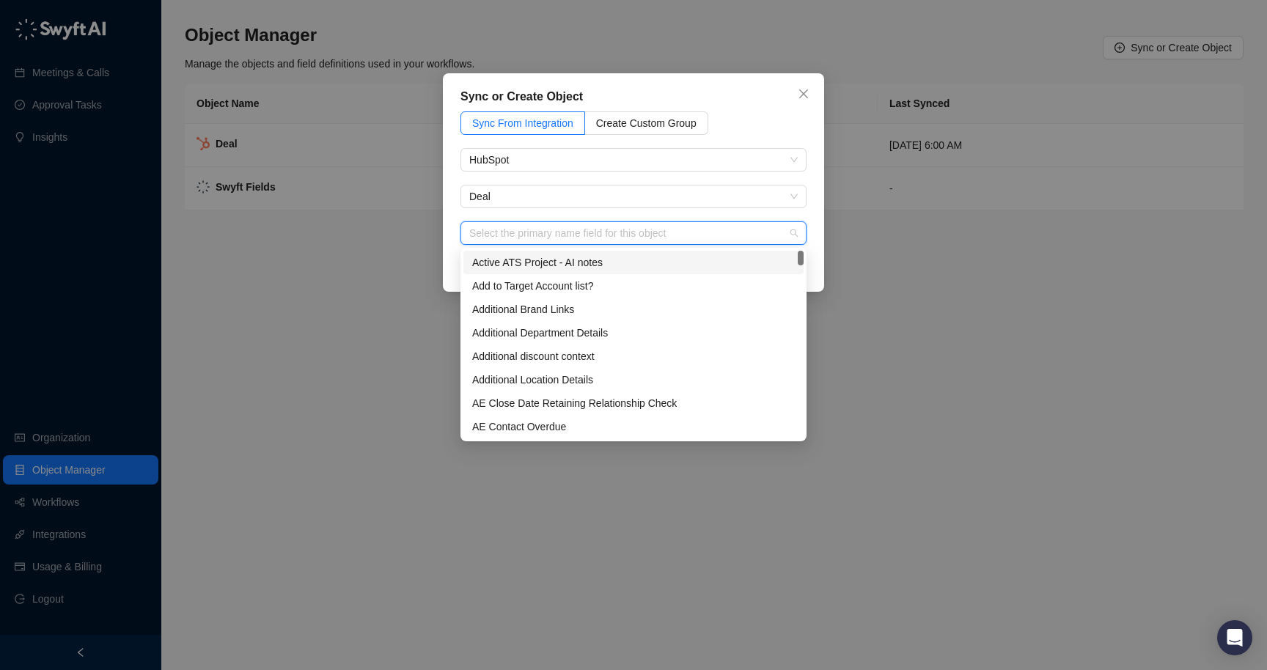
click at [512, 235] on input "search" at bounding box center [629, 233] width 320 height 22
click at [512, 193] on span "Deal" at bounding box center [633, 197] width 328 height 22
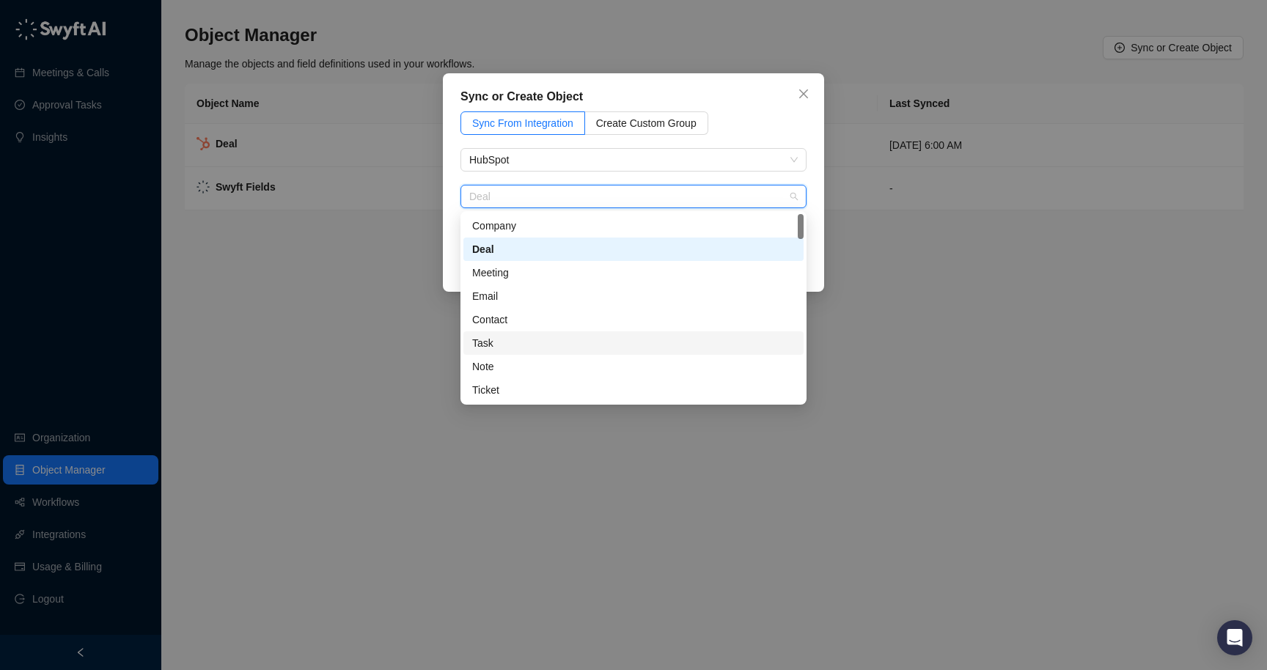
click at [496, 342] on div "Task" at bounding box center [633, 343] width 323 height 16
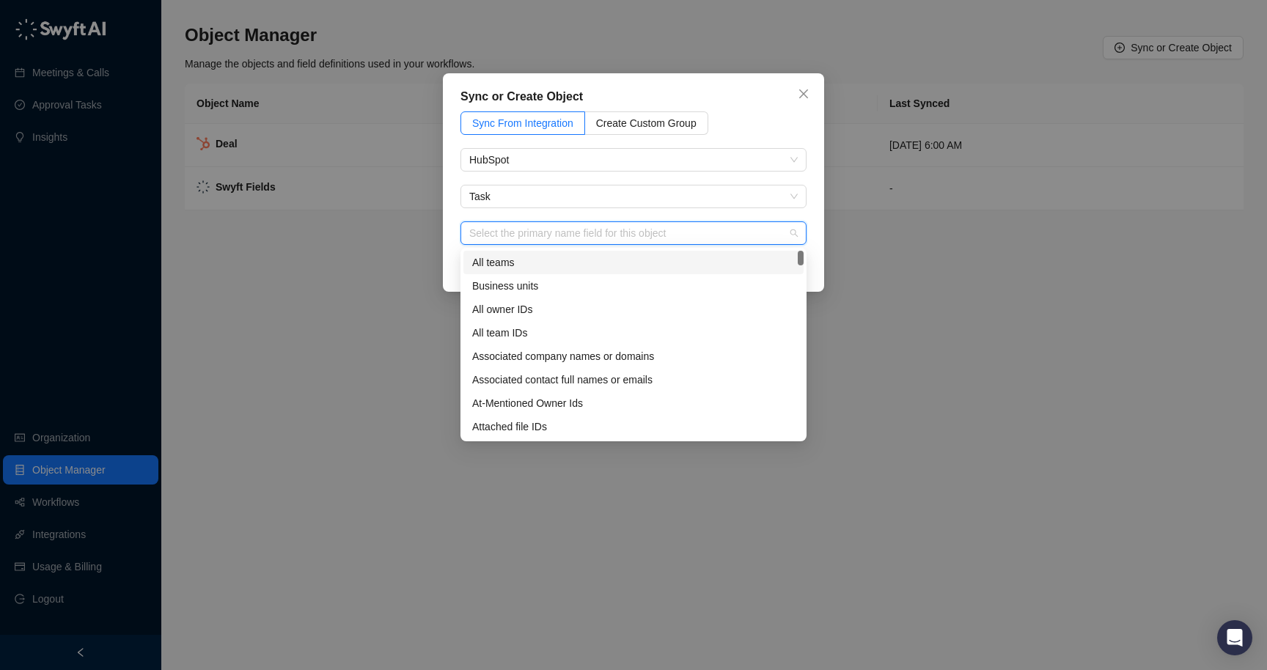
click at [510, 238] on input "search" at bounding box center [629, 233] width 320 height 22
click at [510, 237] on input "search" at bounding box center [629, 233] width 320 height 22
click at [506, 198] on span "Task" at bounding box center [633, 197] width 328 height 22
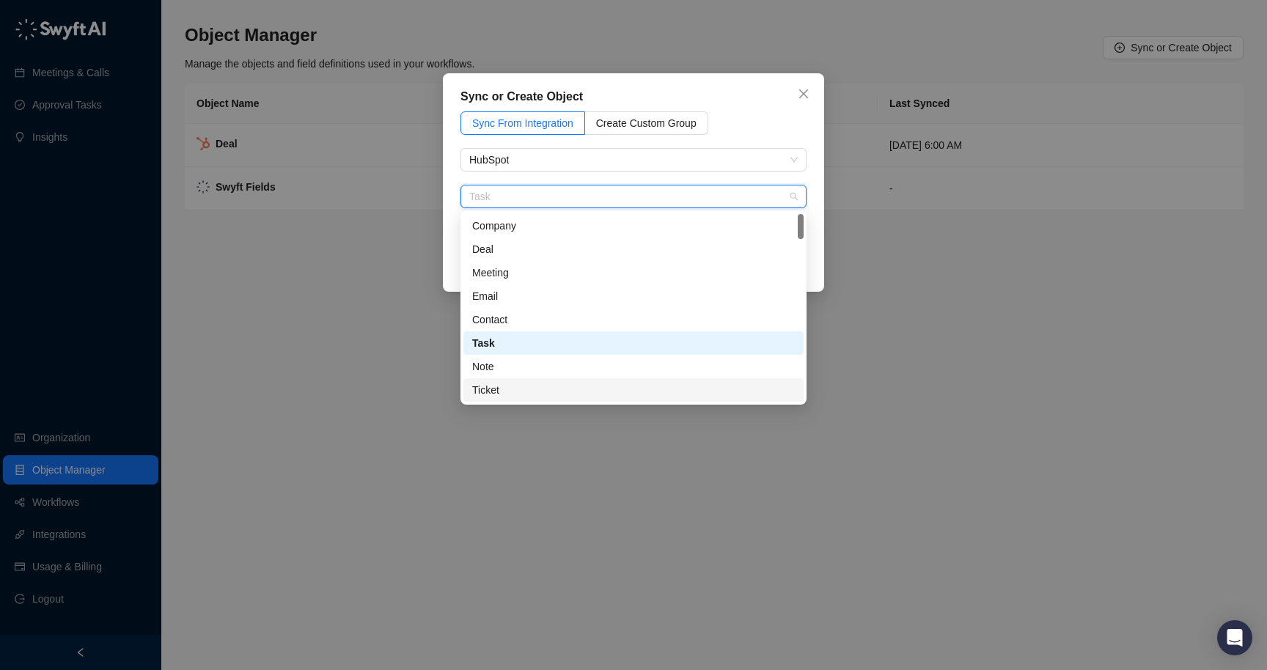
click at [487, 381] on div "Ticket" at bounding box center [633, 389] width 340 height 23
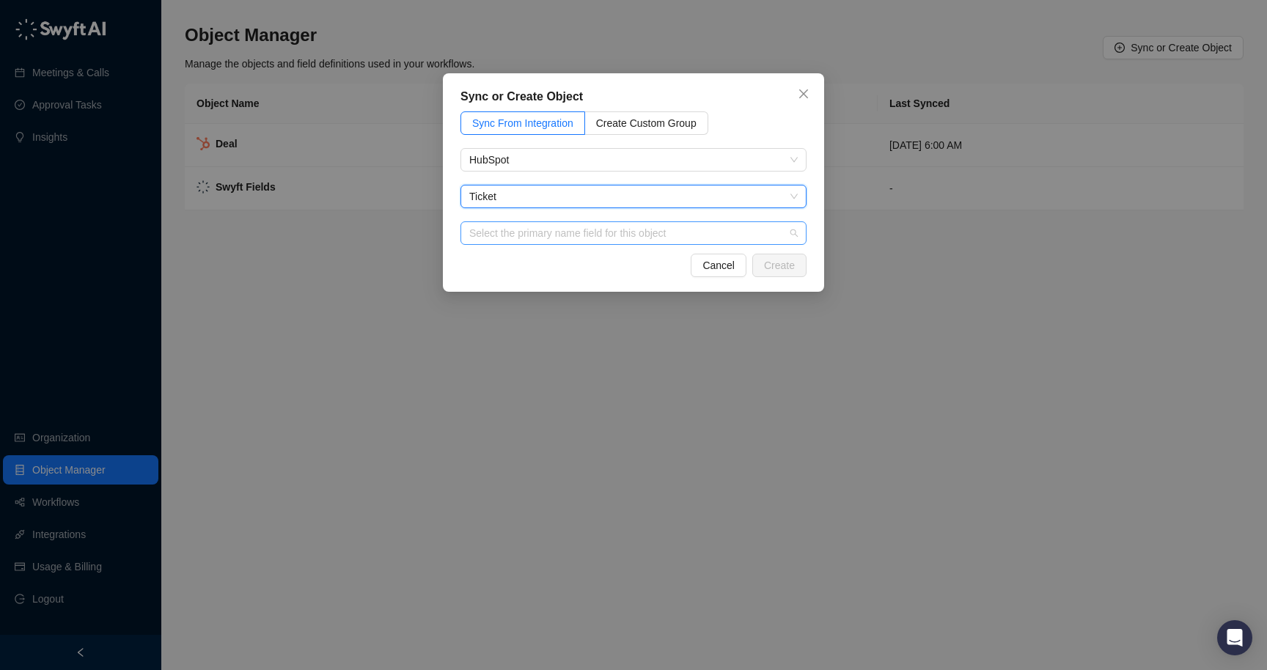
click at [503, 238] on input "search" at bounding box center [629, 233] width 320 height 22
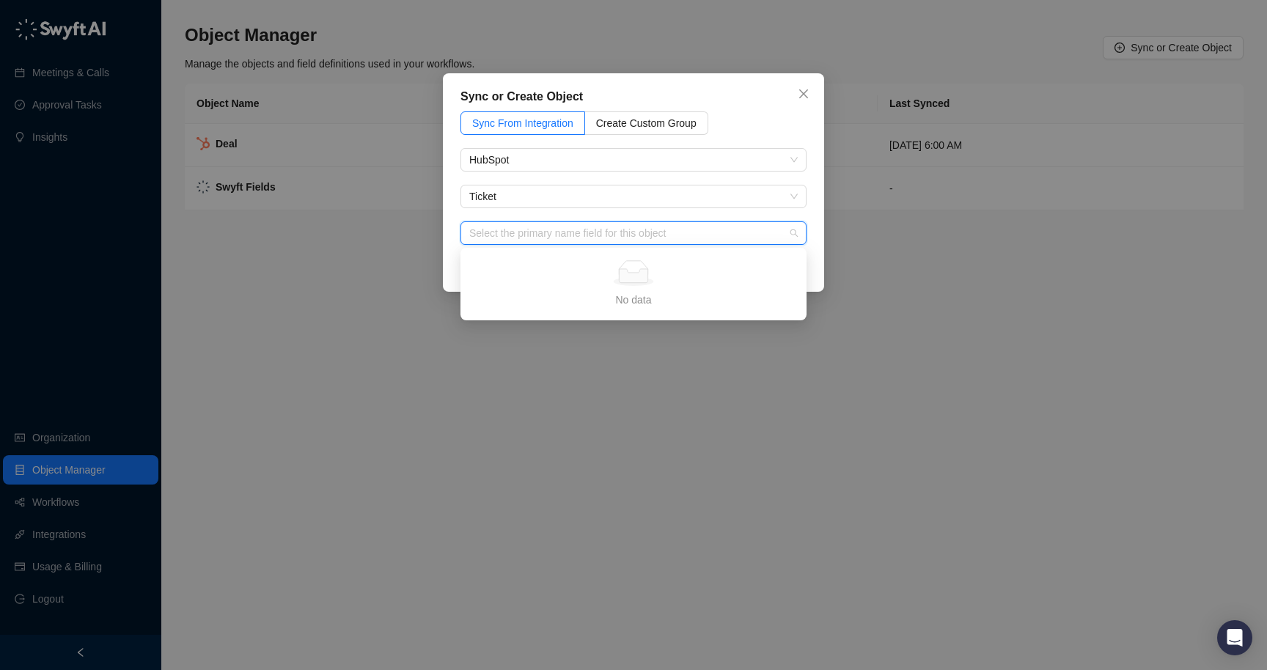
click at [797, 103] on button "Close" at bounding box center [803, 93] width 23 height 23
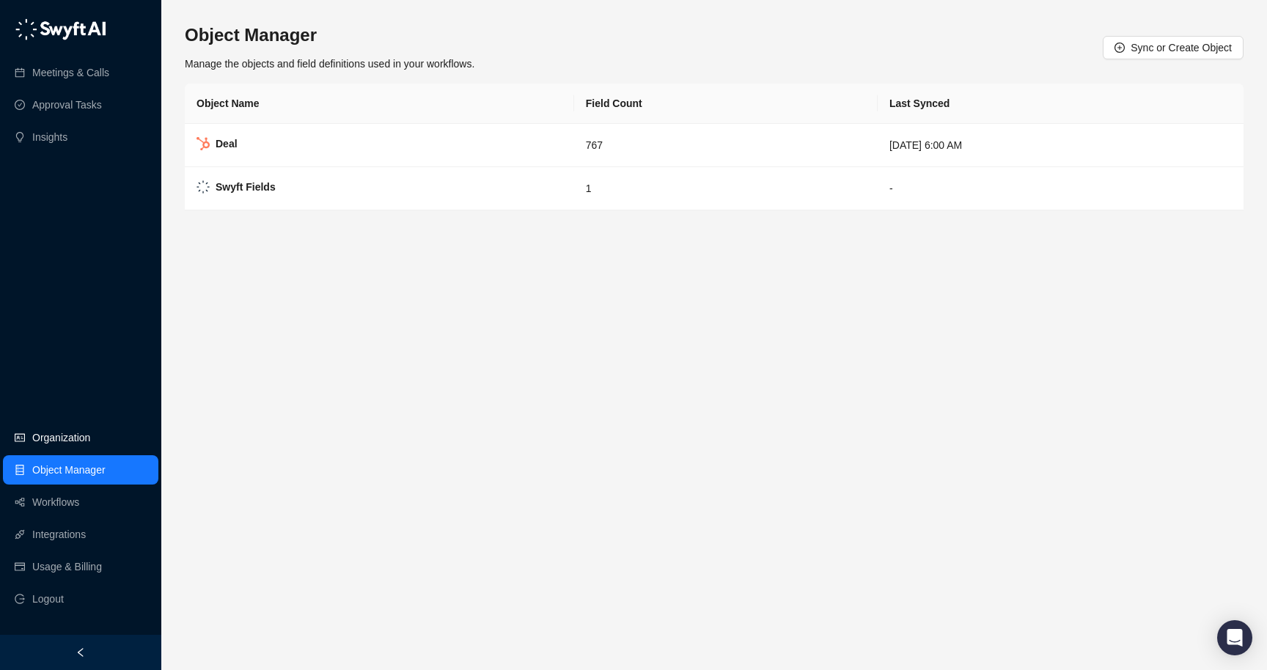
click at [77, 432] on link "Organization" at bounding box center [61, 437] width 58 height 29
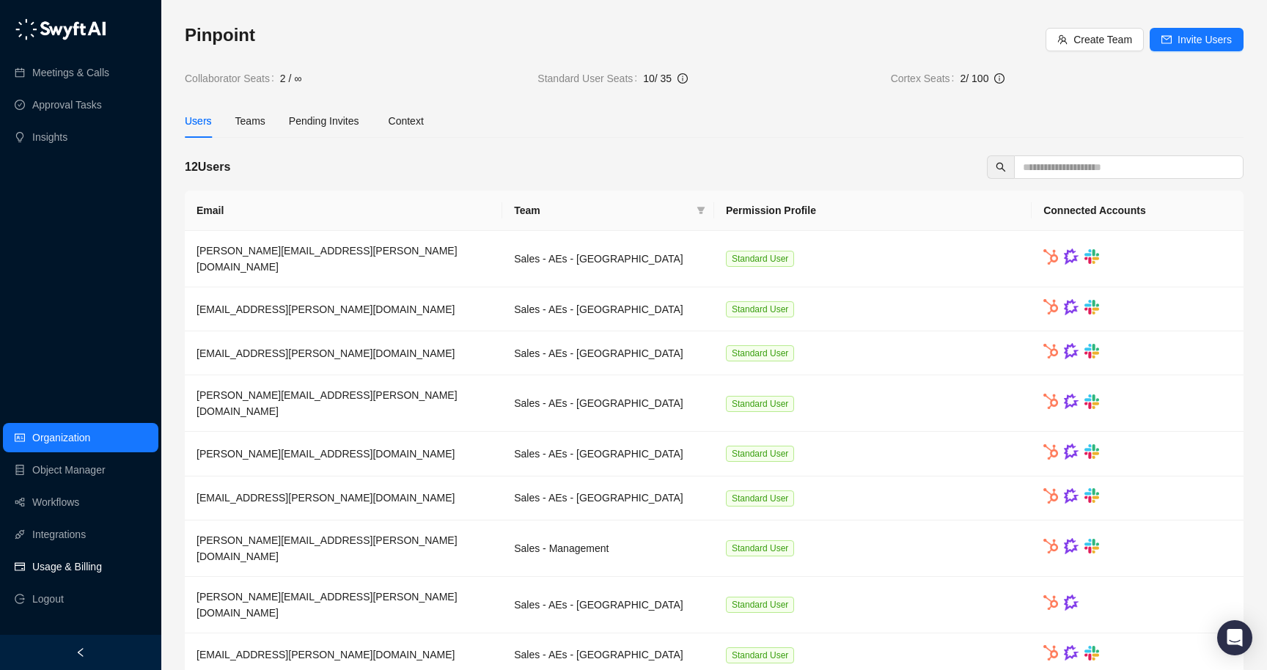
click at [47, 566] on link "Usage & Billing" at bounding box center [67, 566] width 70 height 29
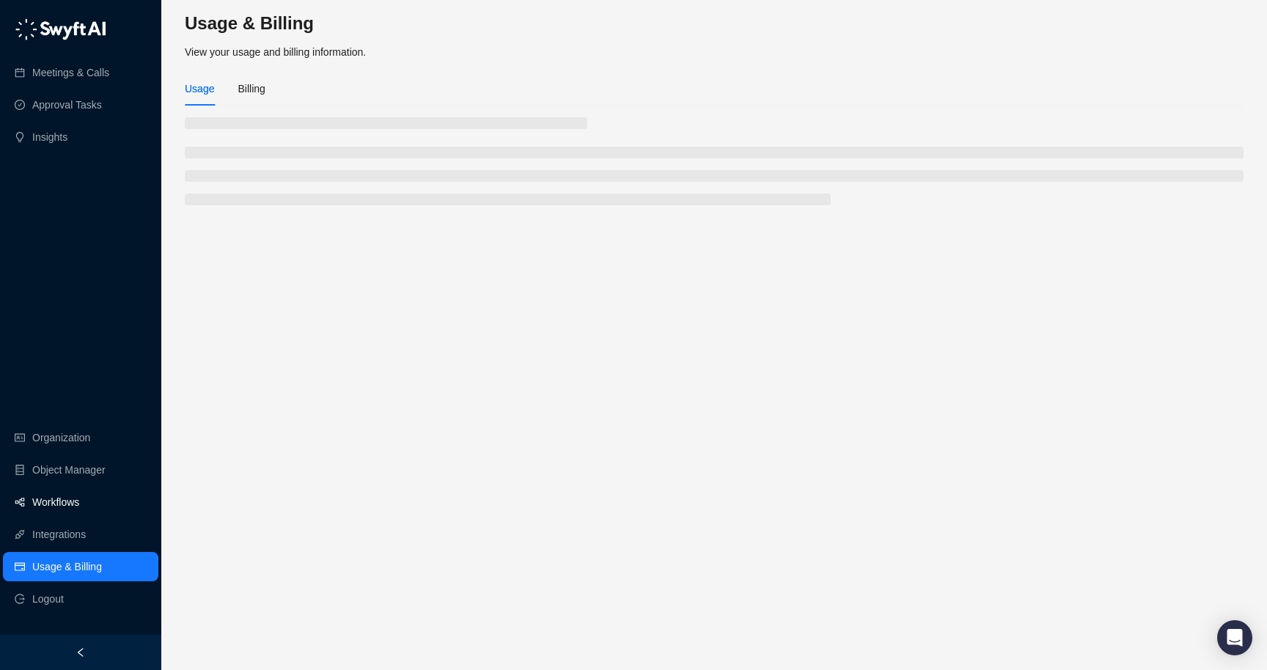
click at [59, 511] on link "Workflows" at bounding box center [55, 502] width 47 height 29
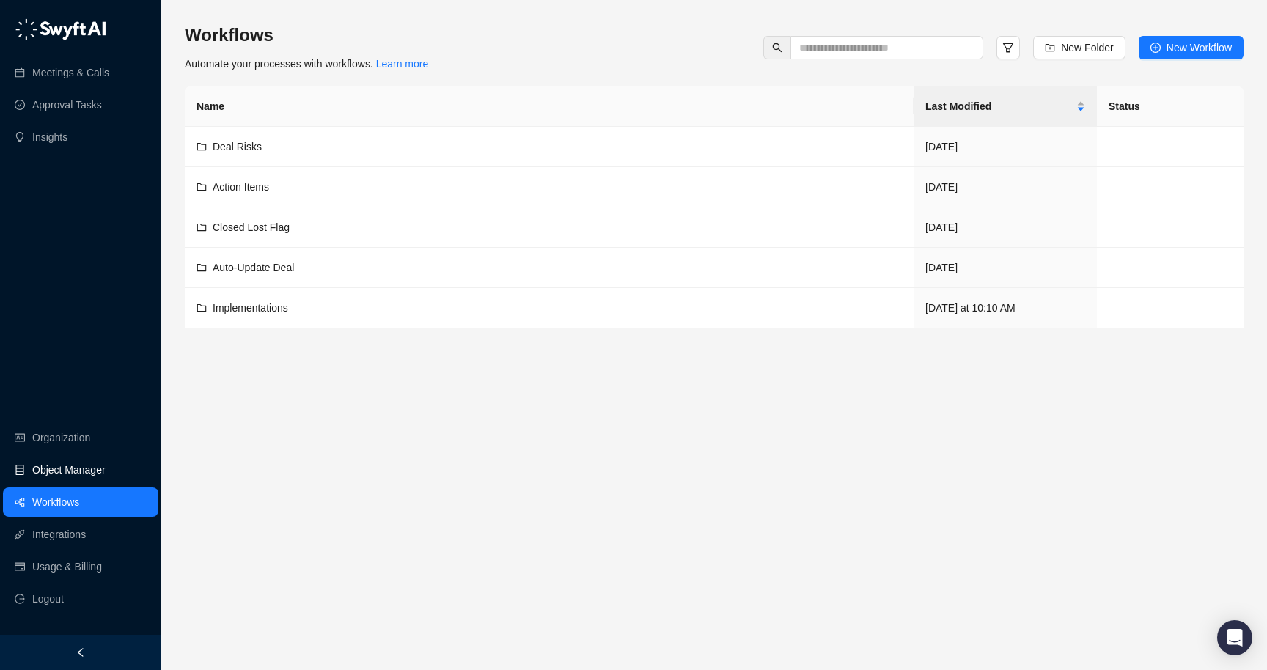
click at [63, 479] on link "Object Manager" at bounding box center [68, 469] width 73 height 29
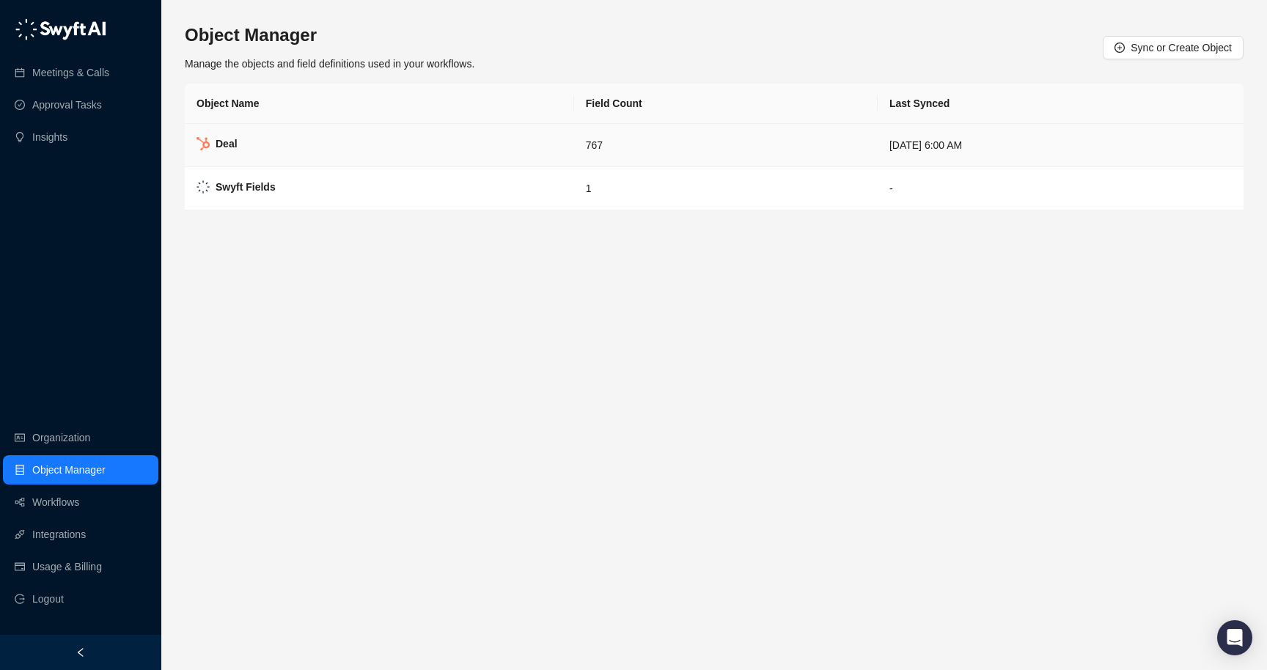
click at [318, 145] on td "Deal" at bounding box center [379, 145] width 389 height 43
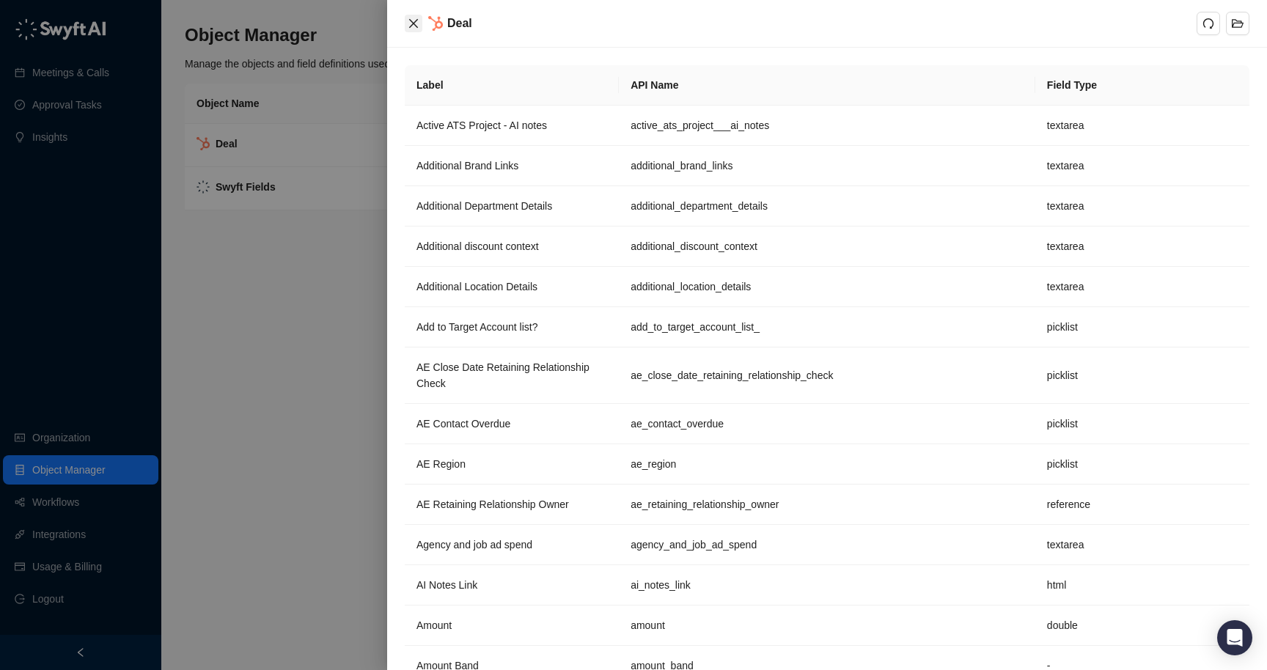
click at [409, 23] on icon "close" at bounding box center [414, 24] width 12 height 12
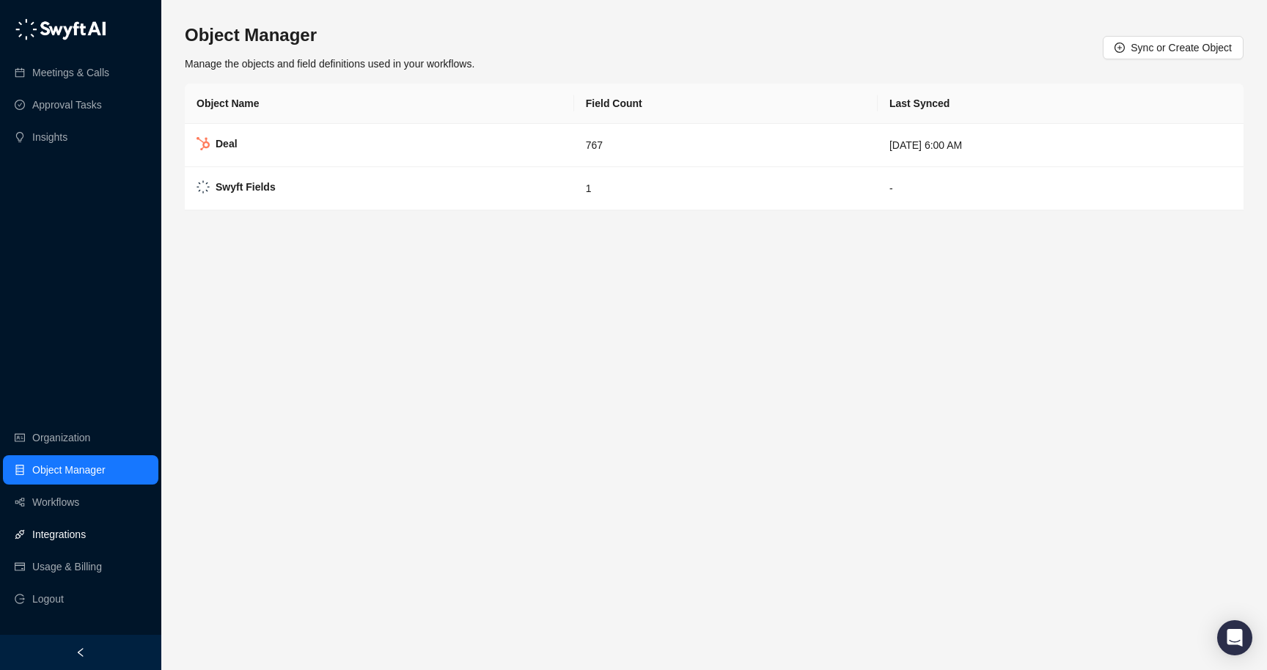
click at [83, 540] on link "Integrations" at bounding box center [59, 534] width 54 height 29
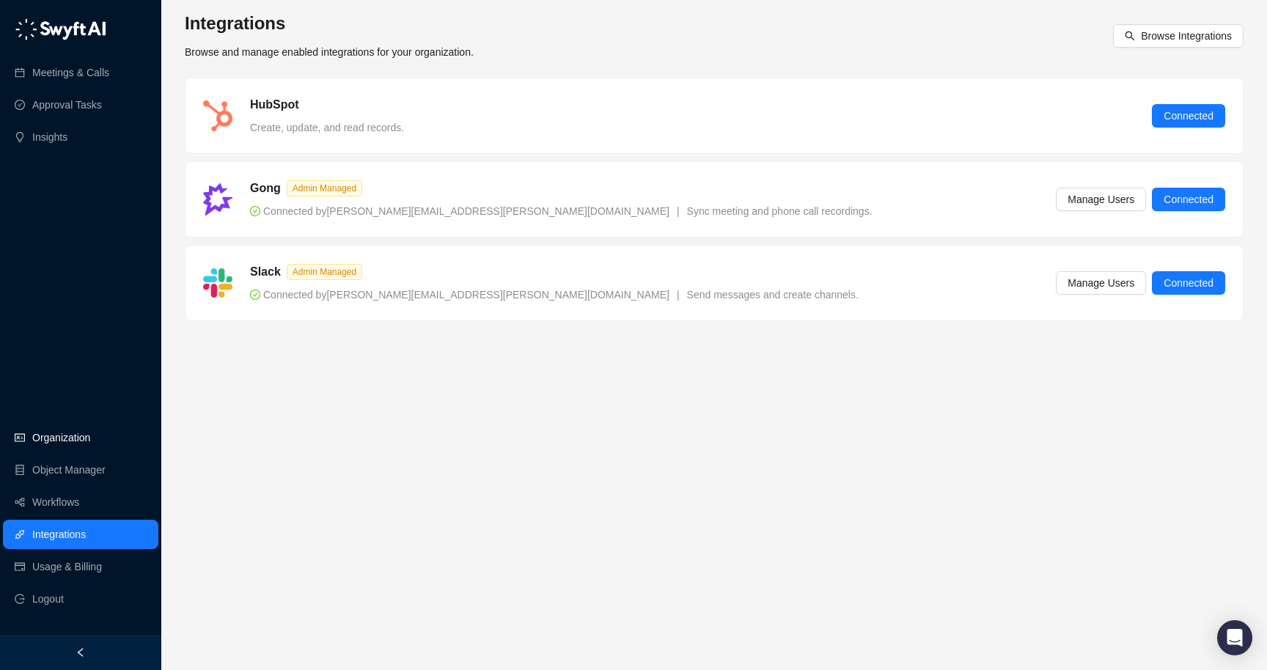
click at [65, 433] on link "Organization" at bounding box center [61, 437] width 58 height 29
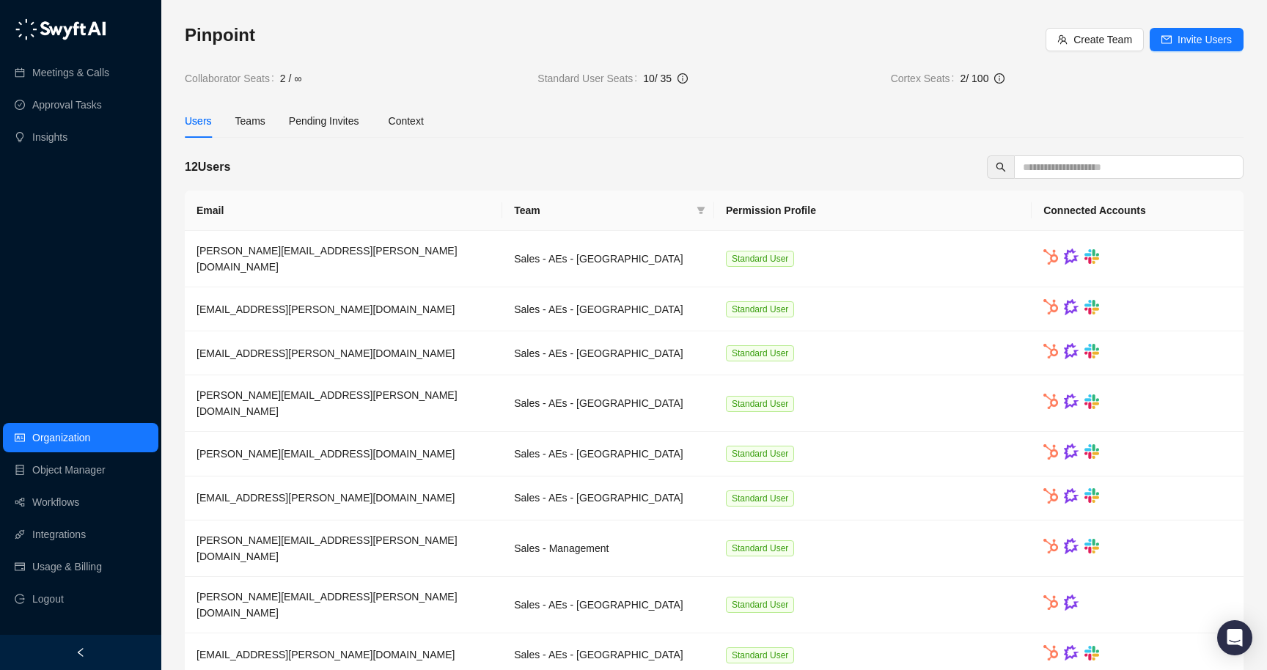
click at [66, 454] on ul "Organization Object Manager Workflows Integrations Usage & Billing Logout" at bounding box center [80, 518] width 161 height 197
click at [66, 464] on link "Object Manager" at bounding box center [68, 469] width 73 height 29
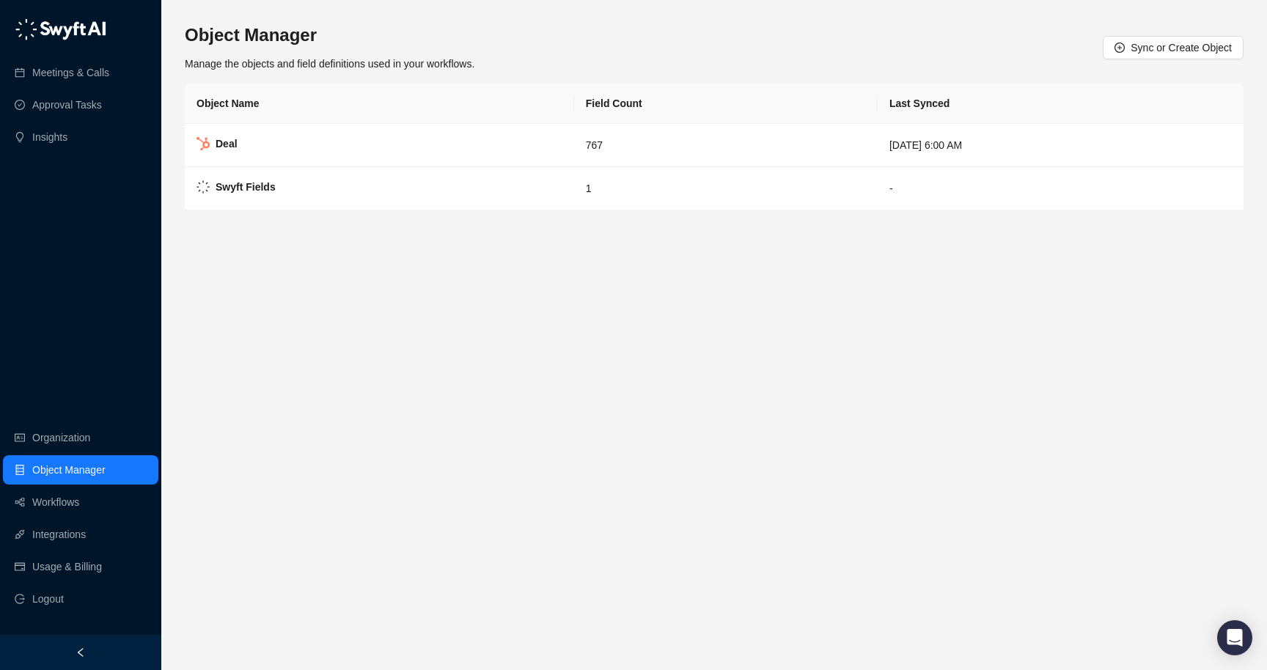
click at [1144, 61] on div "Object Manager Manage the objects and field definitions used in your workflows.…" at bounding box center [714, 47] width 1059 height 48
click at [1145, 56] on button "Sync or Create Object" at bounding box center [1173, 47] width 141 height 23
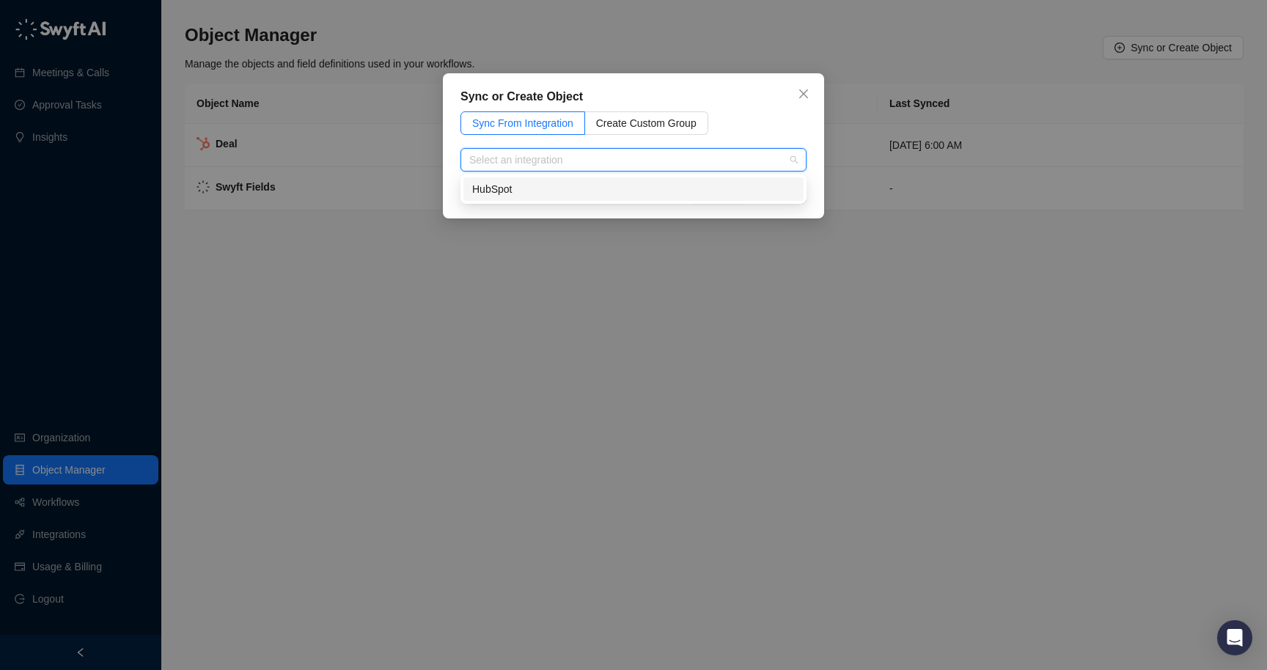
click at [563, 155] on input "search" at bounding box center [629, 160] width 320 height 22
click at [515, 200] on div "HubSpot" at bounding box center [633, 188] width 340 height 23
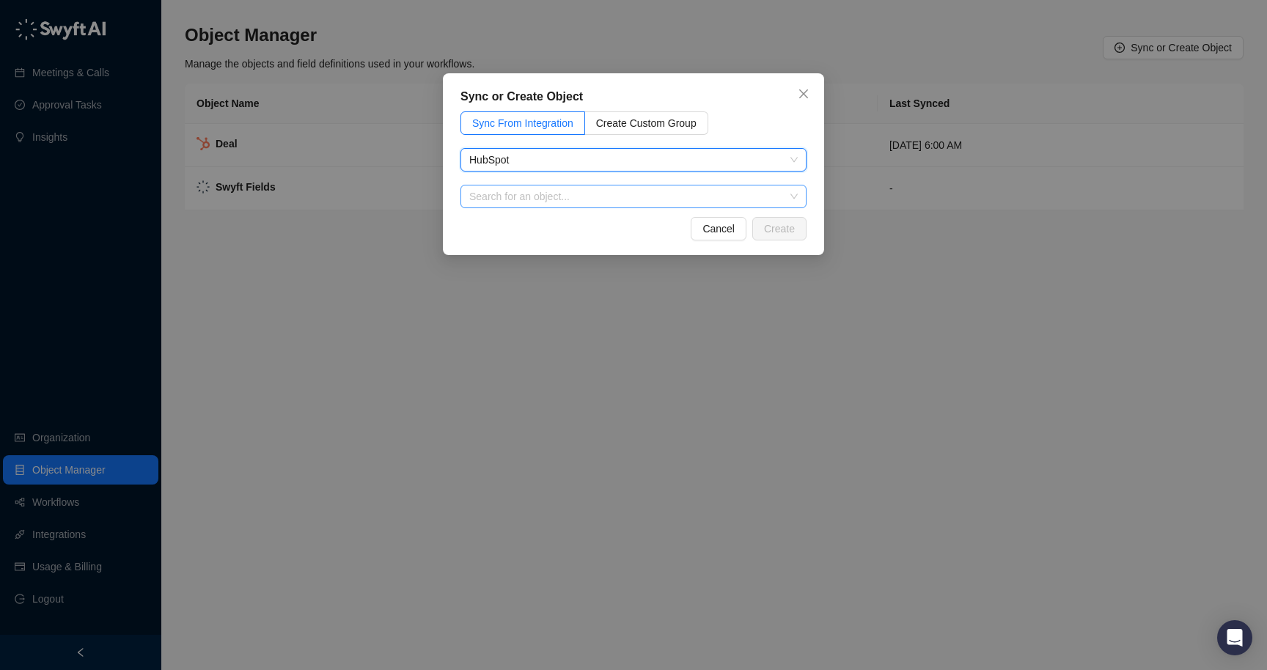
click at [532, 192] on input "search" at bounding box center [629, 197] width 320 height 22
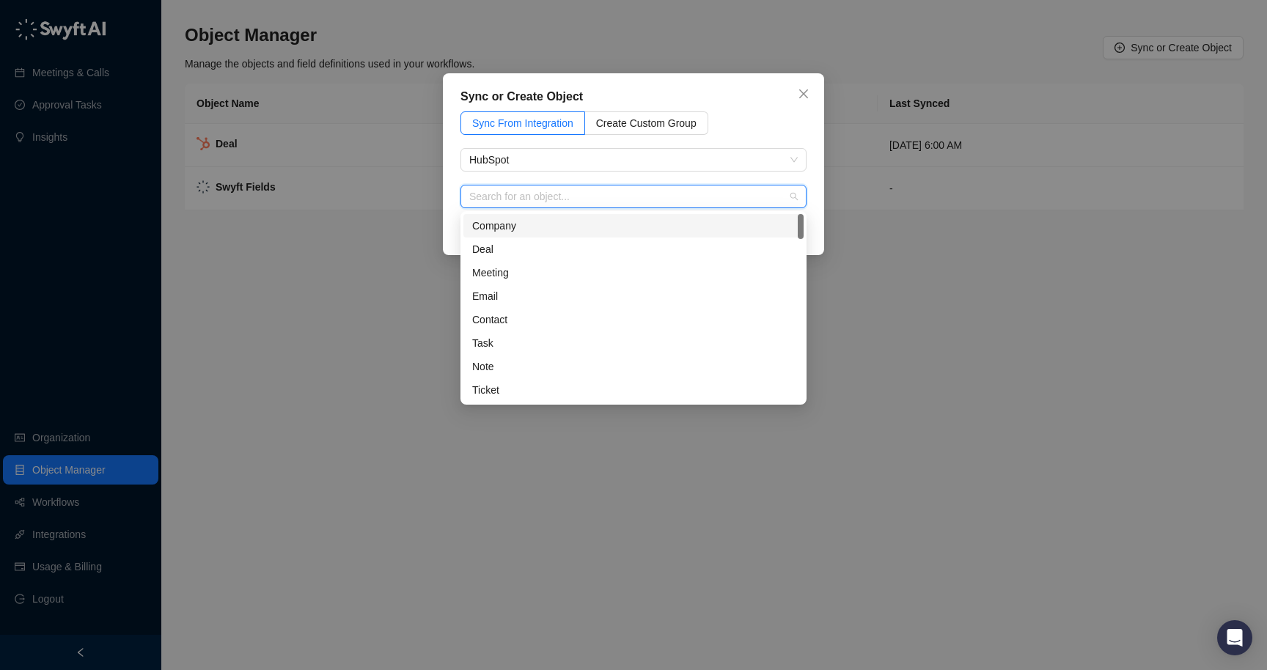
click at [500, 235] on div "Company" at bounding box center [633, 225] width 340 height 23
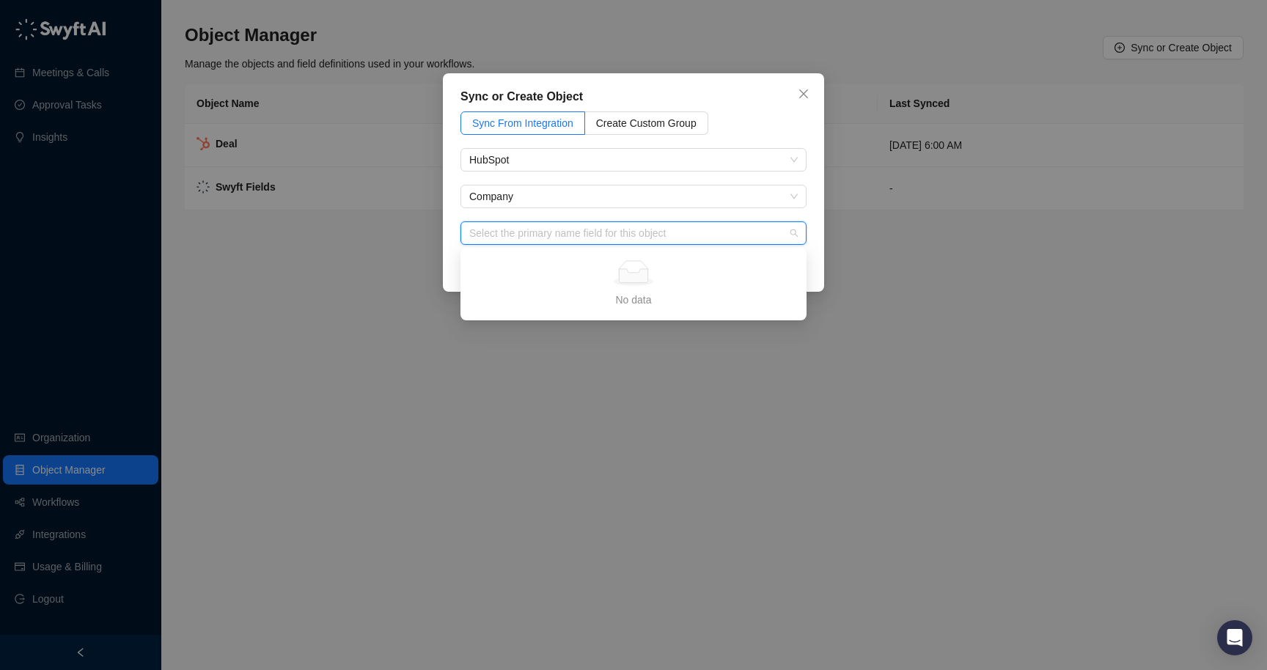
click at [510, 234] on input "search" at bounding box center [629, 233] width 320 height 22
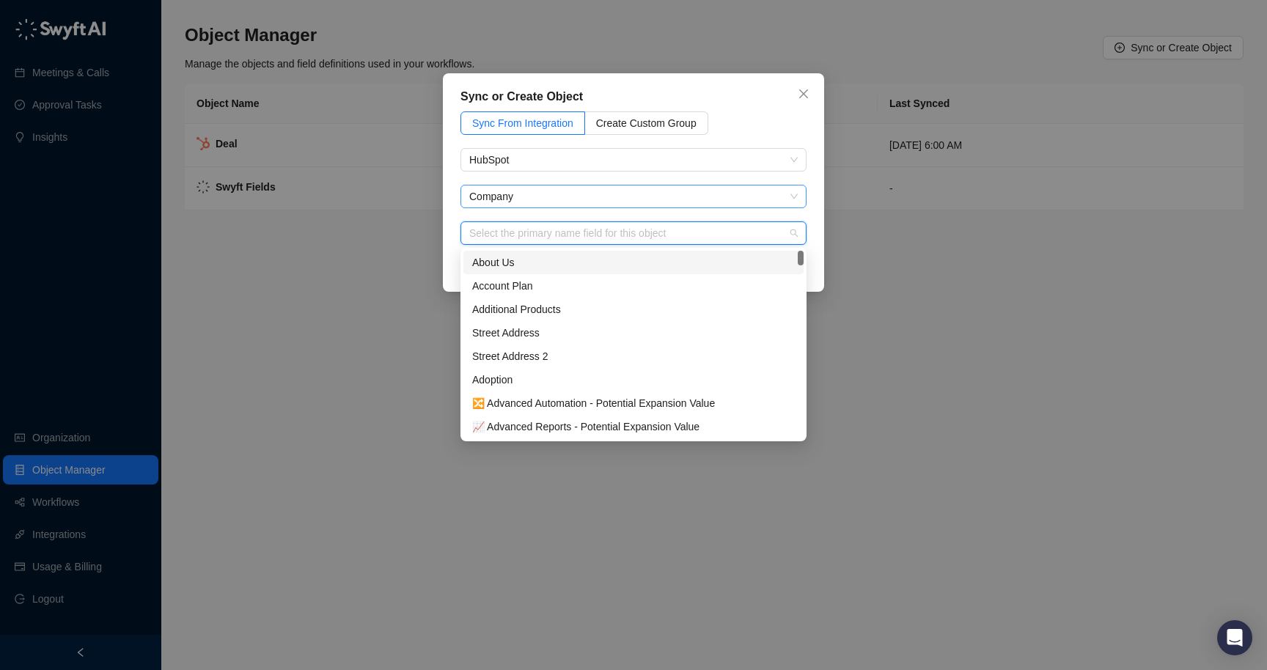
click at [521, 200] on span "Company" at bounding box center [633, 197] width 328 height 22
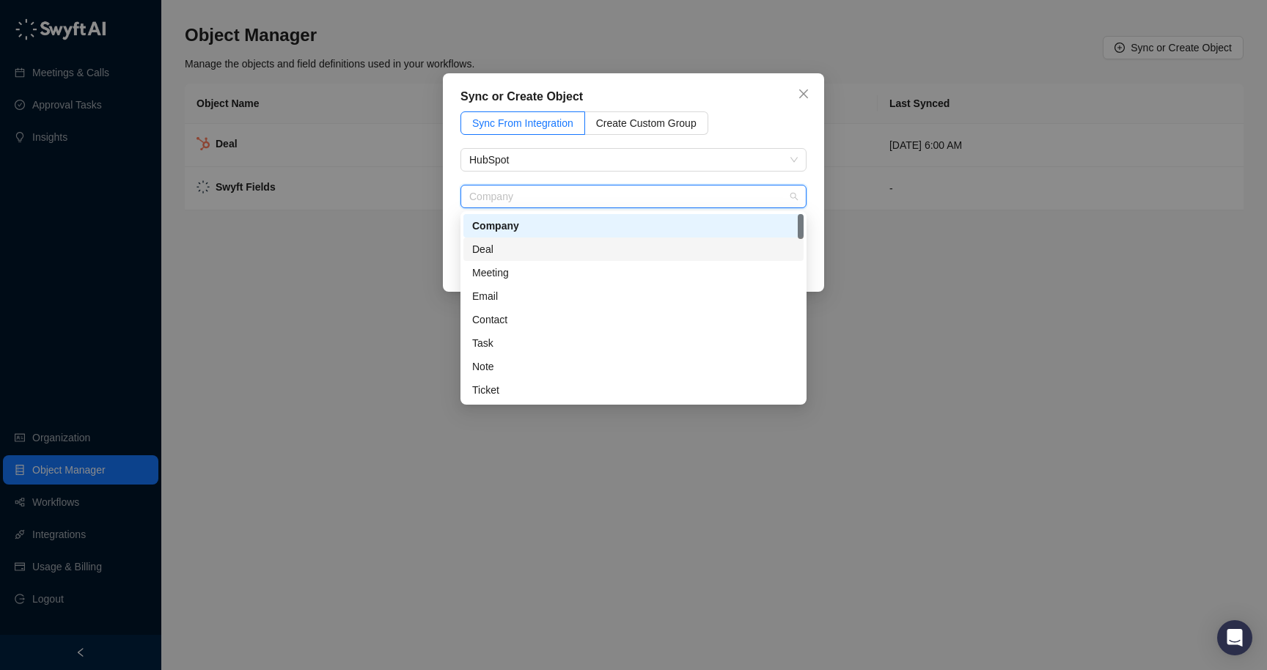
click at [502, 257] on div "Deal" at bounding box center [633, 249] width 323 height 16
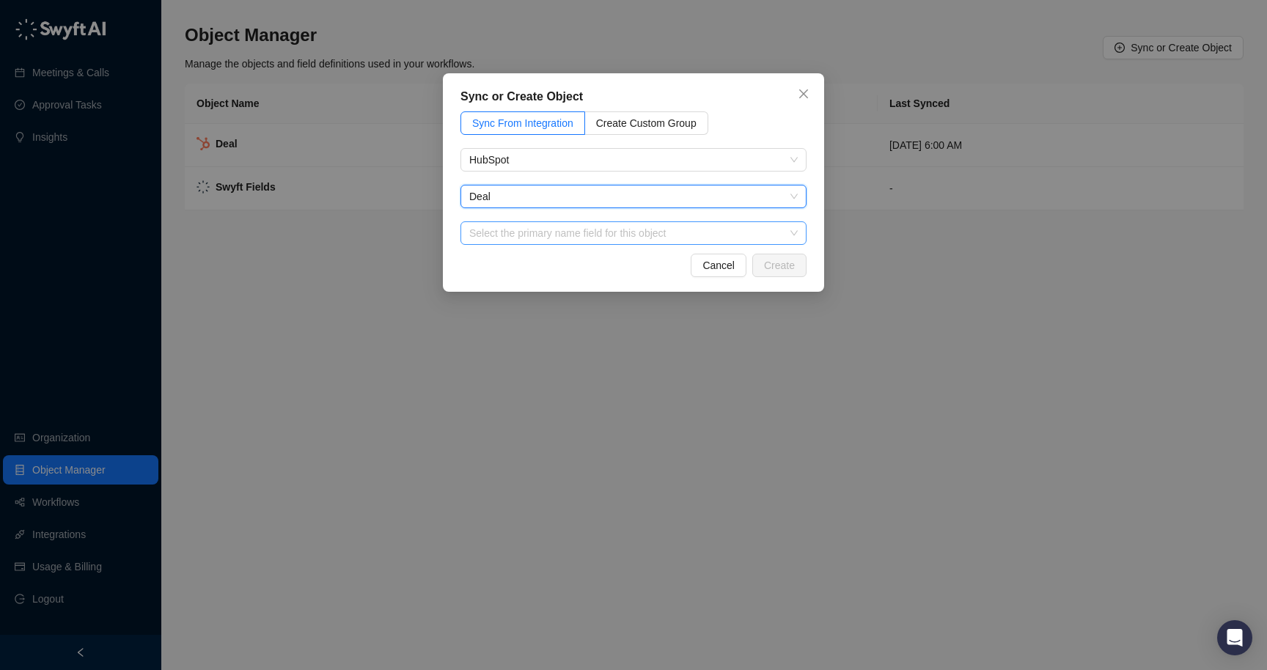
click at [514, 235] on input "search" at bounding box center [629, 233] width 320 height 22
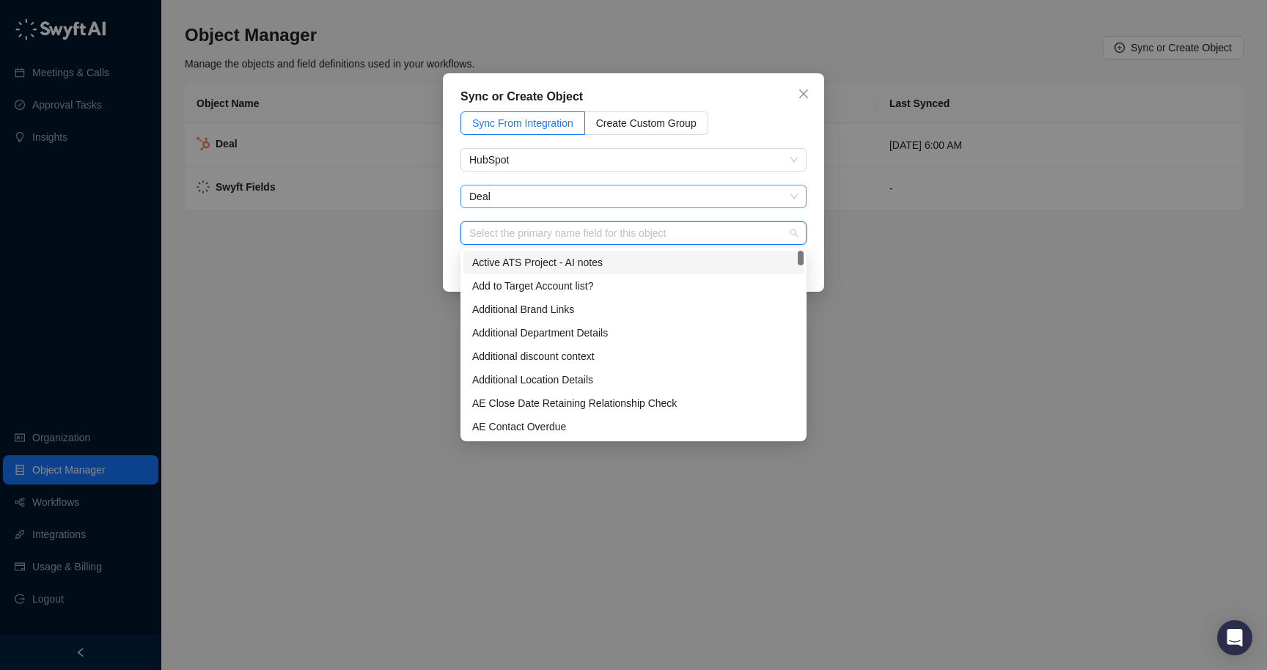
click at [510, 208] on div "Deal" at bounding box center [633, 196] width 346 height 23
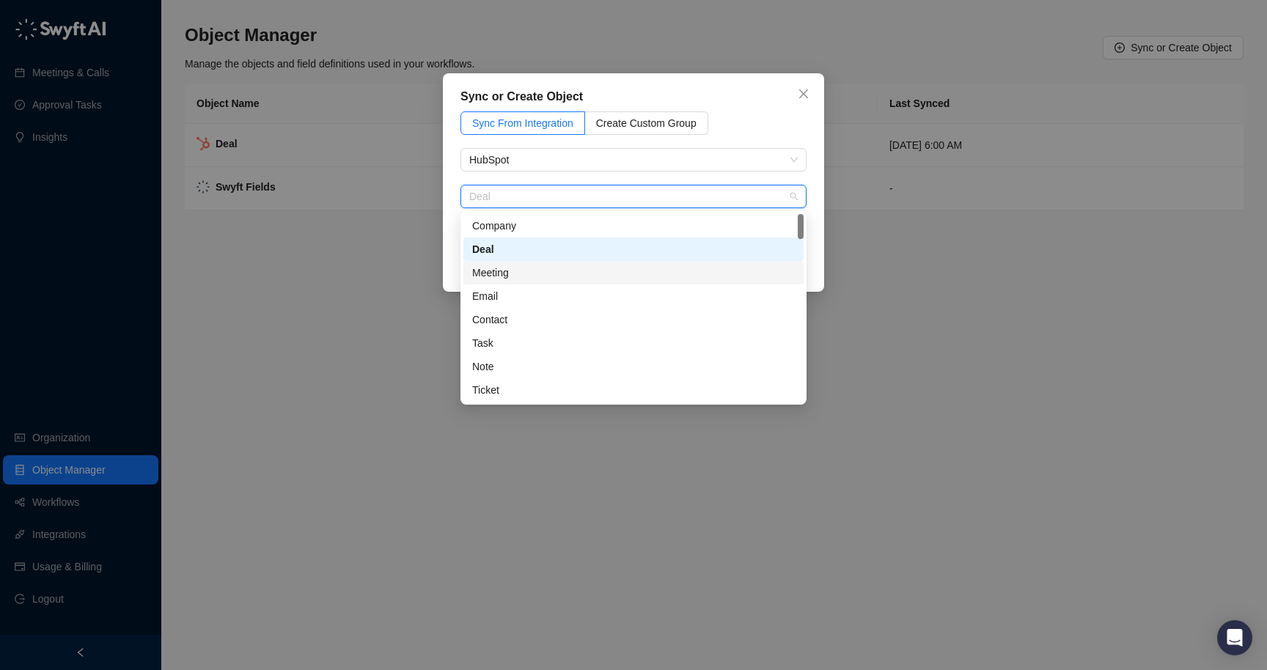
click at [496, 271] on div "Meeting" at bounding box center [633, 273] width 323 height 16
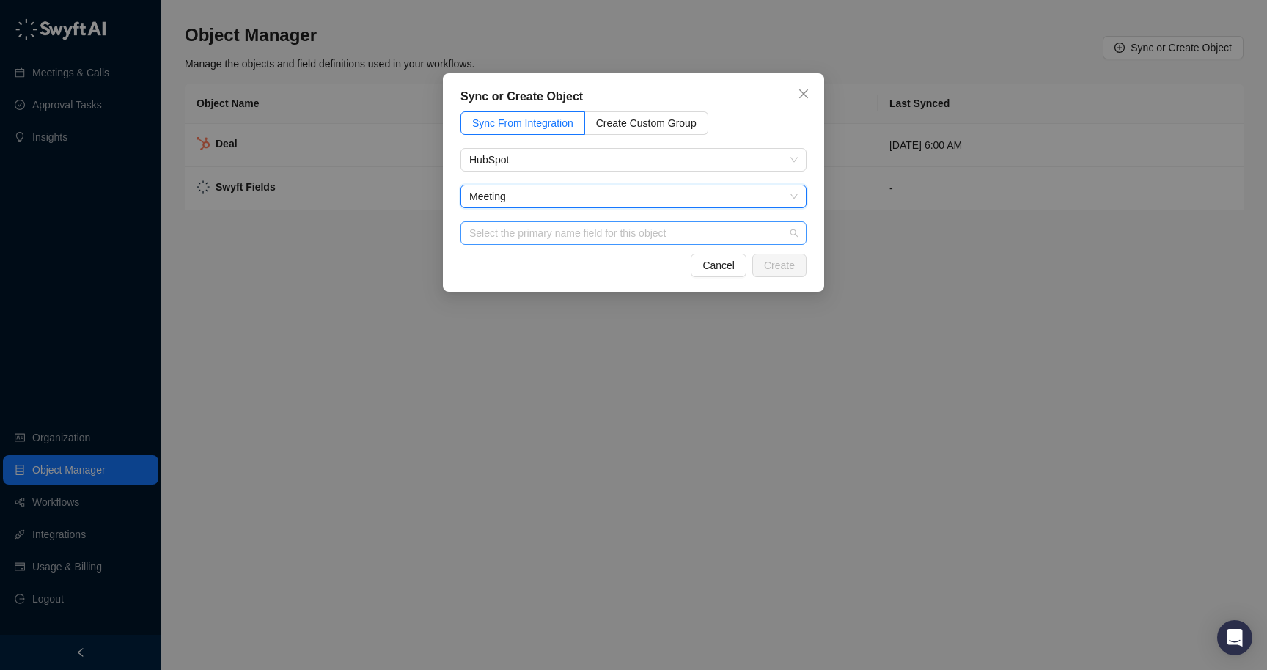
click at [518, 235] on input "search" at bounding box center [629, 233] width 320 height 22
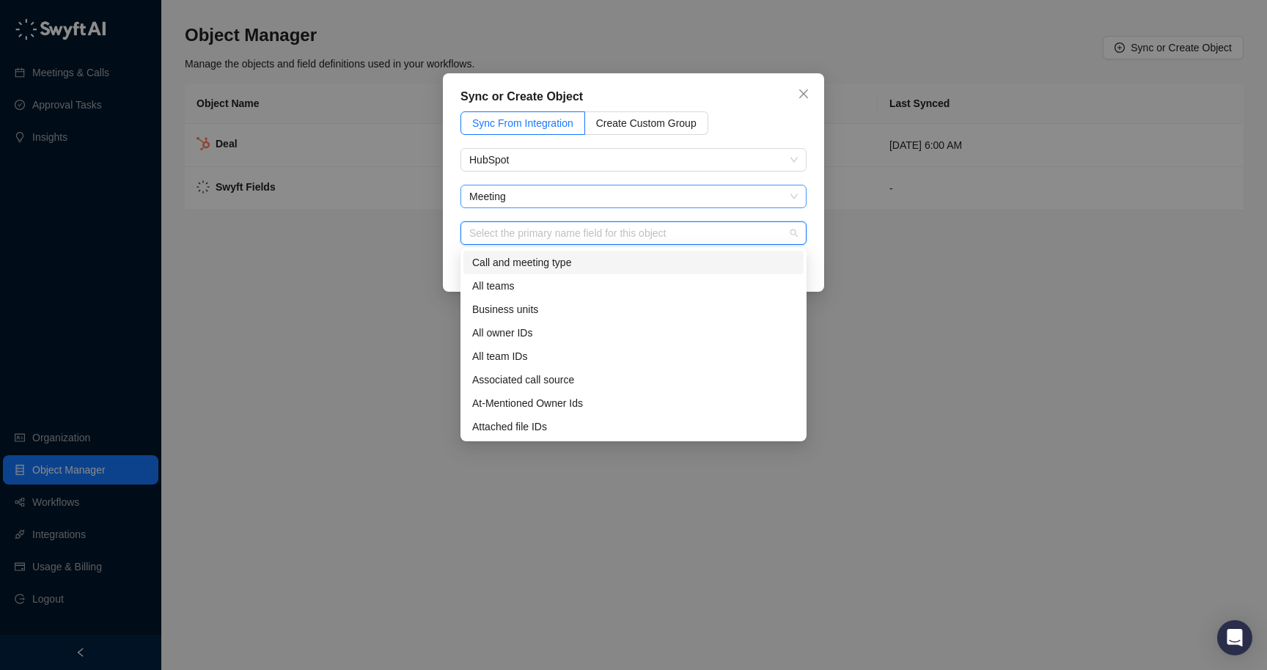
click at [543, 197] on span "Meeting" at bounding box center [633, 197] width 328 height 22
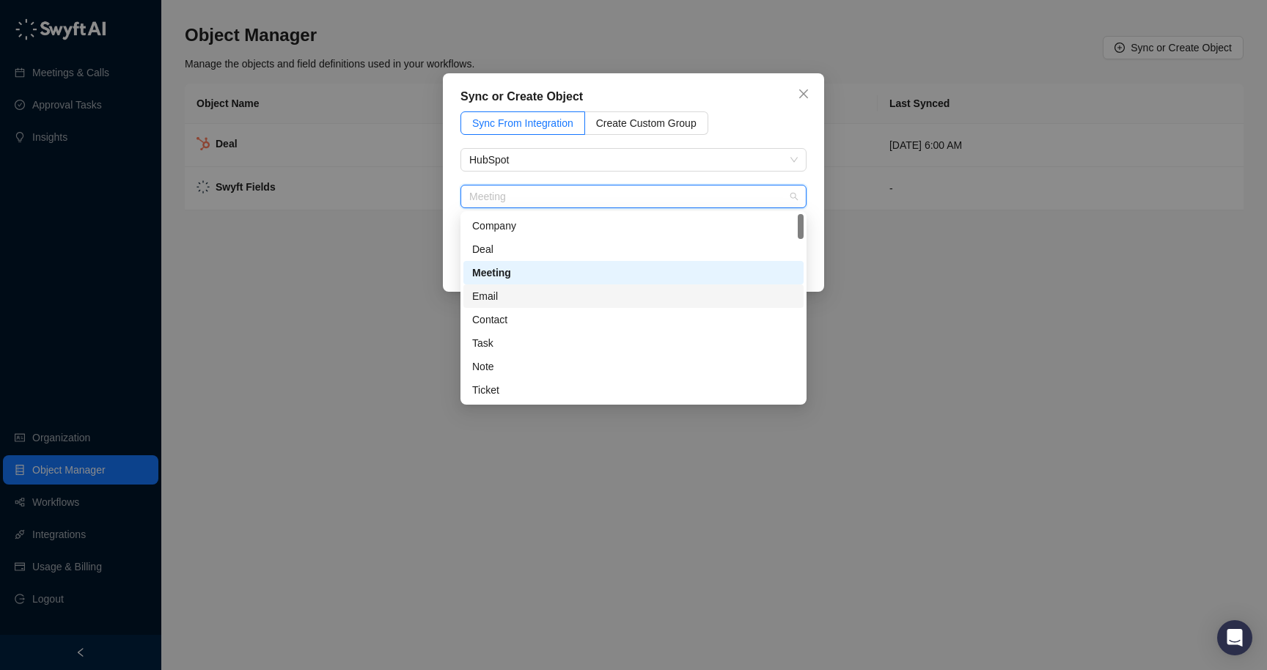
click at [502, 303] on div "Email" at bounding box center [633, 296] width 323 height 16
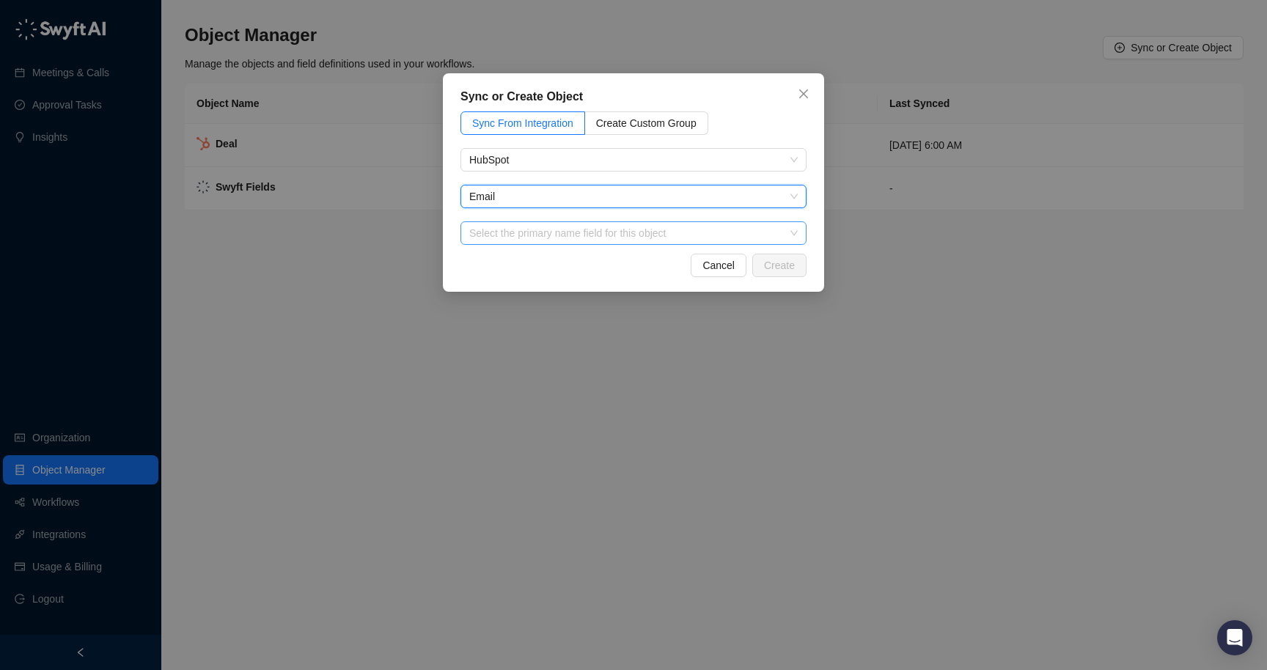
click at [536, 241] on input "search" at bounding box center [629, 233] width 320 height 22
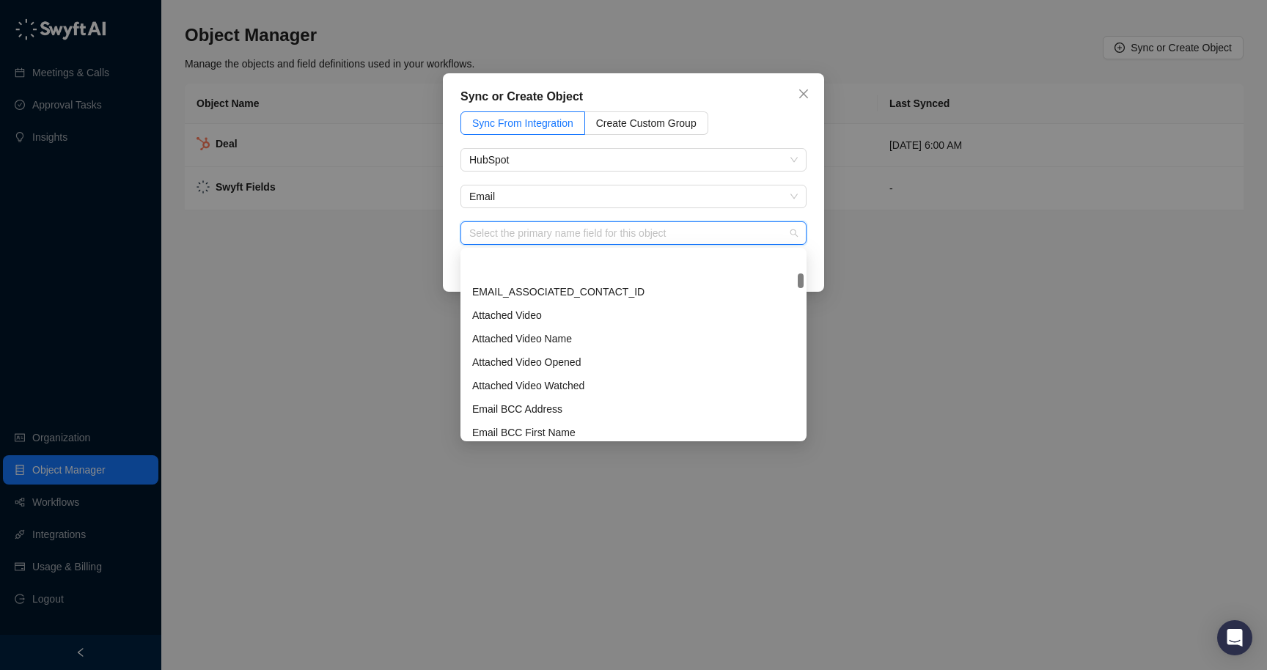
scroll to position [365, 0]
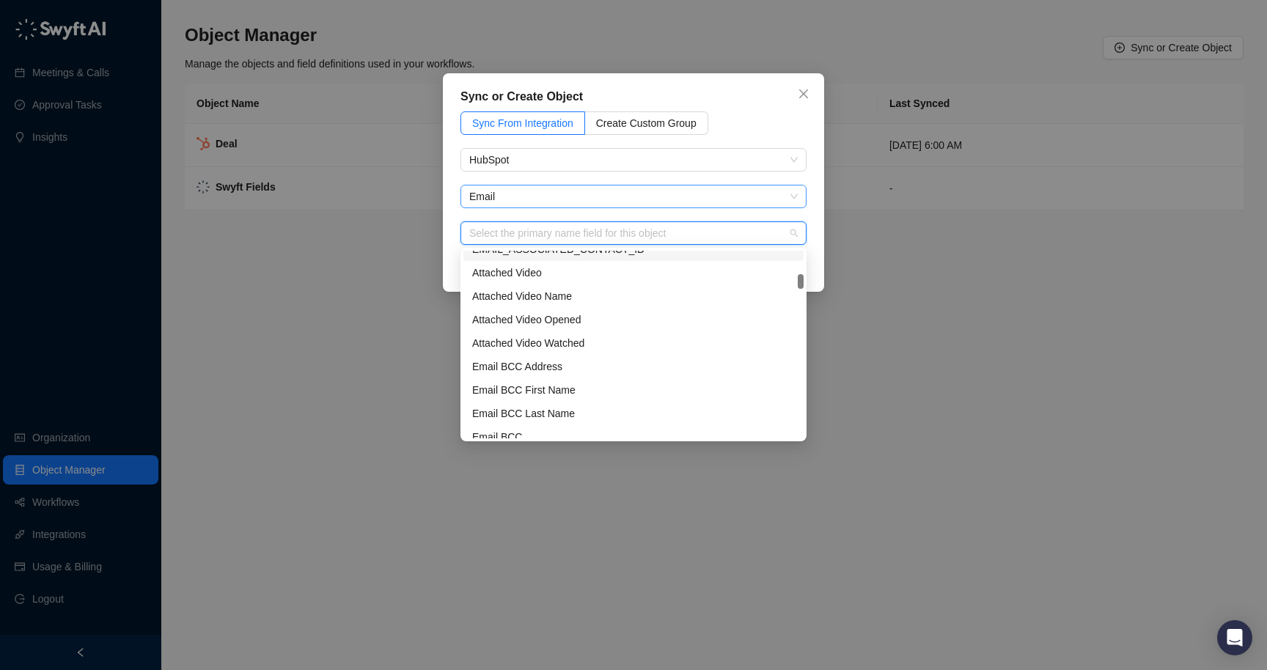
click at [521, 193] on span "Email" at bounding box center [633, 197] width 328 height 22
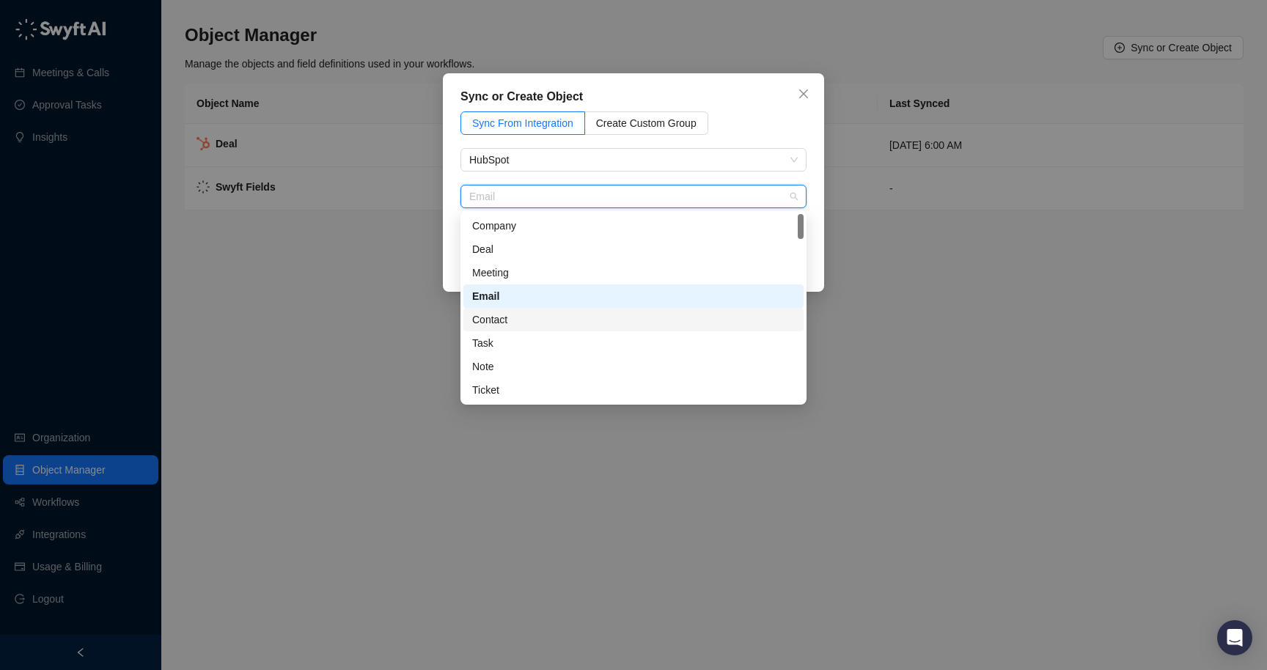
click at [497, 317] on div "Contact" at bounding box center [633, 320] width 323 height 16
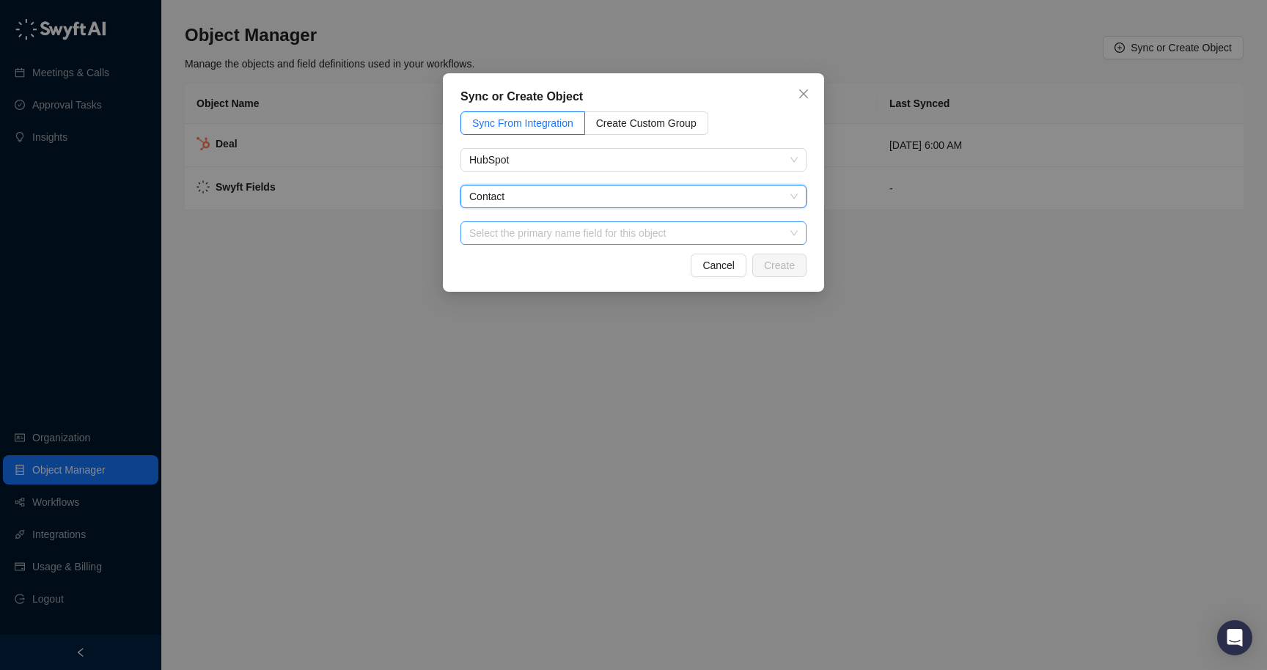
click at [522, 239] on input "search" at bounding box center [629, 233] width 320 height 22
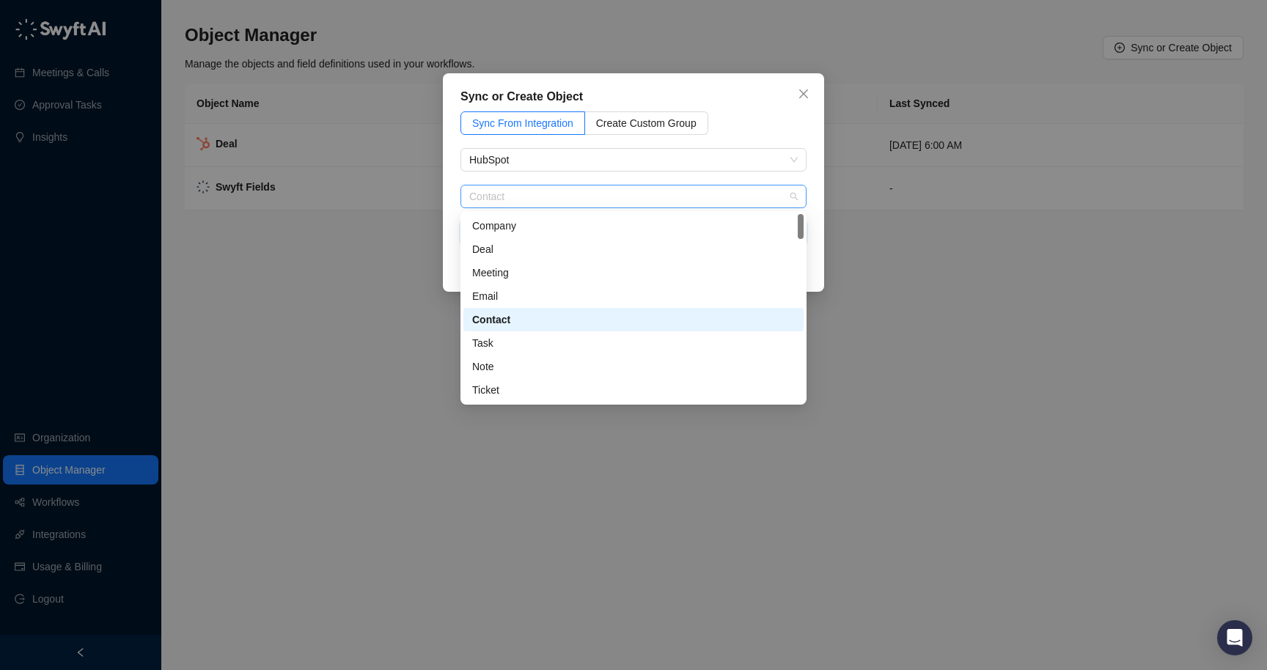
click at [528, 196] on span "Contact" at bounding box center [633, 197] width 328 height 22
click at [480, 345] on div "Task" at bounding box center [633, 343] width 323 height 16
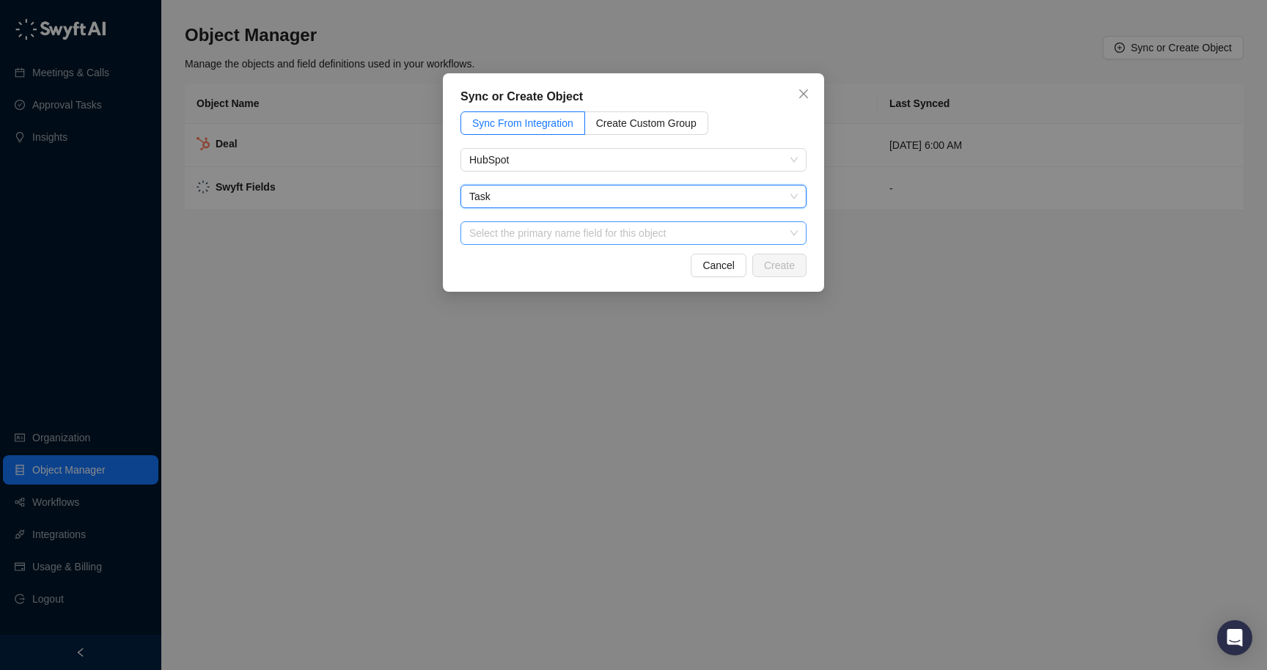
click at [551, 241] on input "search" at bounding box center [629, 233] width 320 height 22
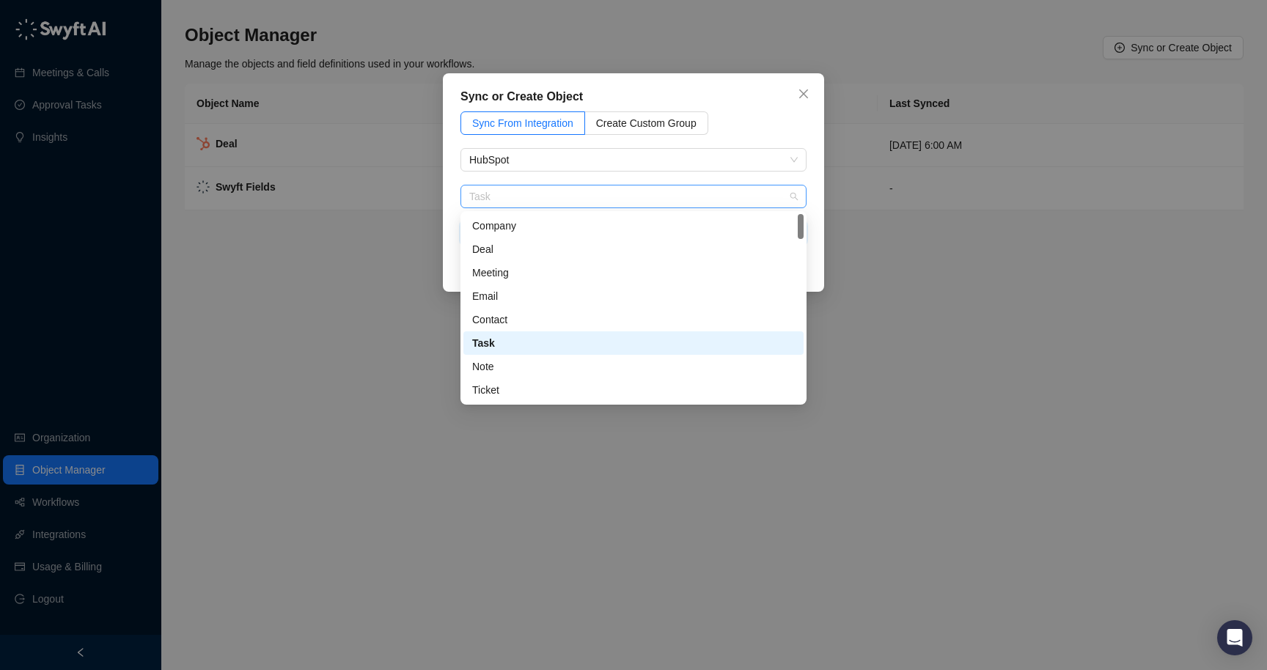
click at [523, 202] on span "Task" at bounding box center [633, 197] width 328 height 22
click at [487, 370] on div "Note" at bounding box center [633, 367] width 323 height 16
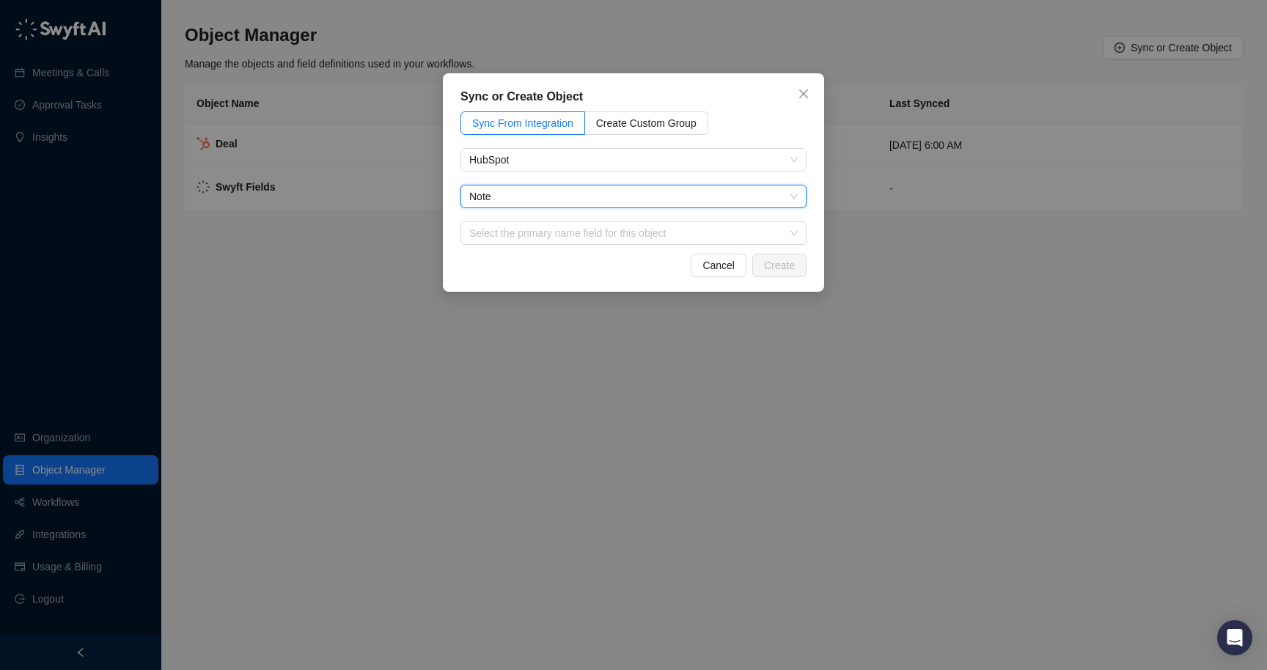
click at [525, 216] on div "Sync From Integration Create Custom Group HubSpot Note Note Select the primary …" at bounding box center [633, 177] width 346 height 133
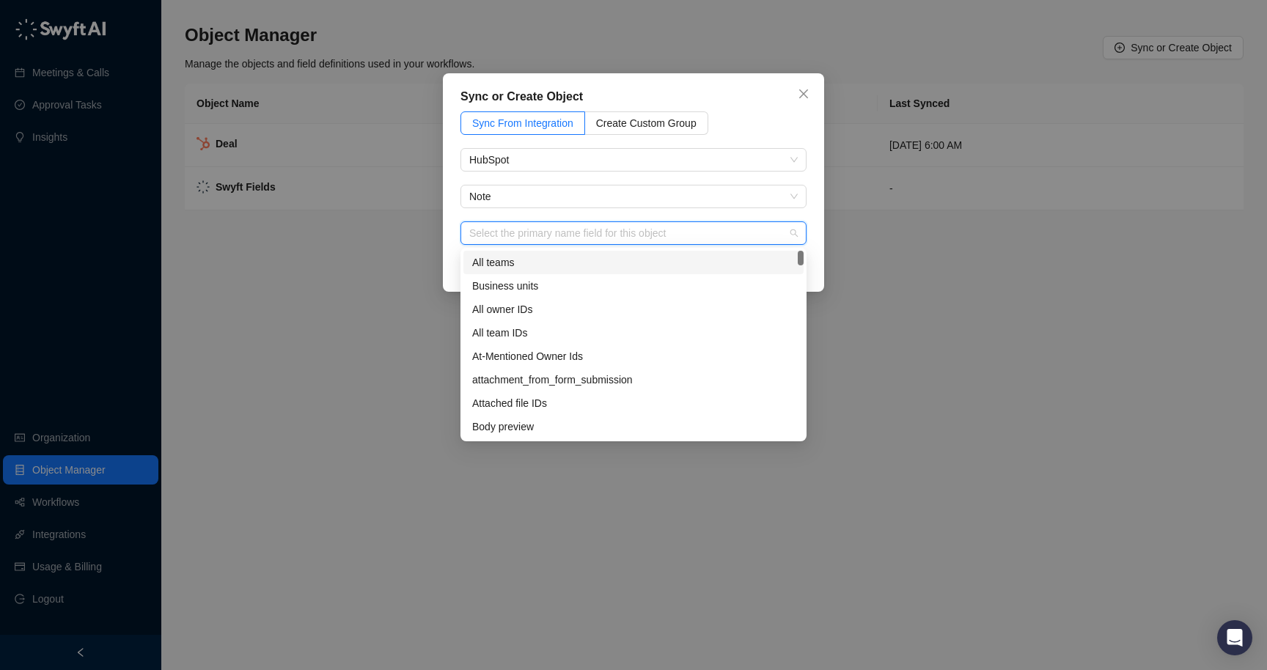
click at [517, 222] on input "search" at bounding box center [629, 233] width 320 height 22
click at [510, 197] on span "Note" at bounding box center [633, 197] width 328 height 22
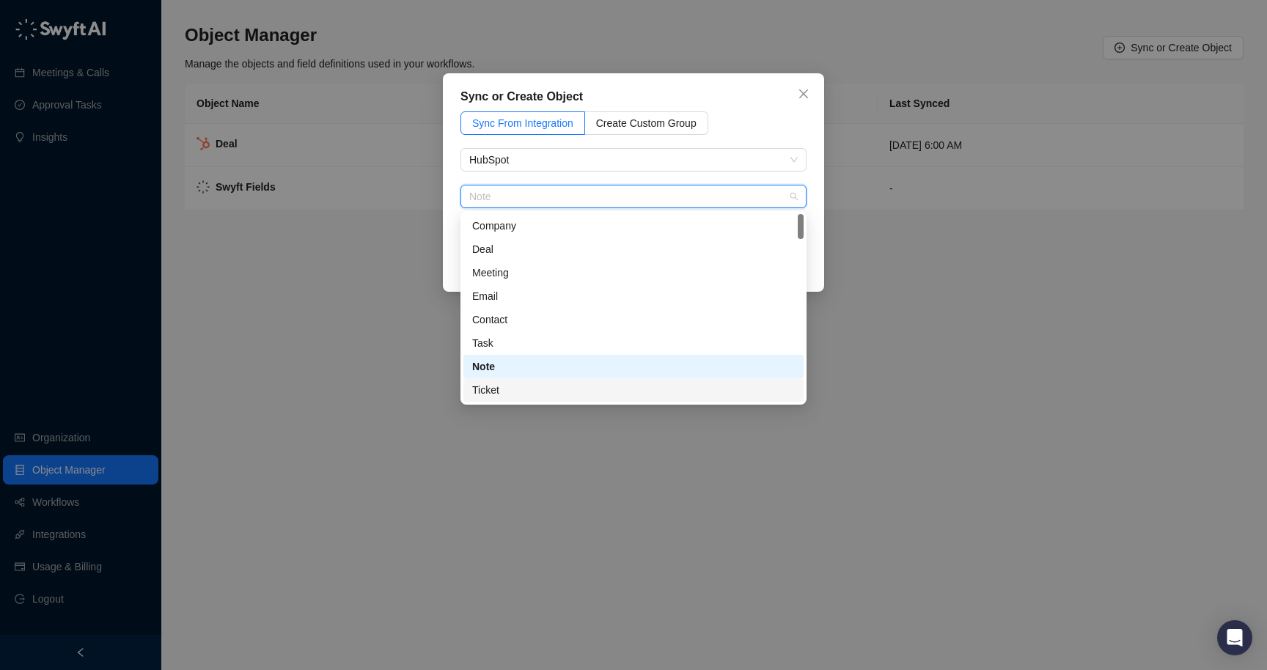
click at [480, 388] on div "Ticket" at bounding box center [633, 390] width 323 height 16
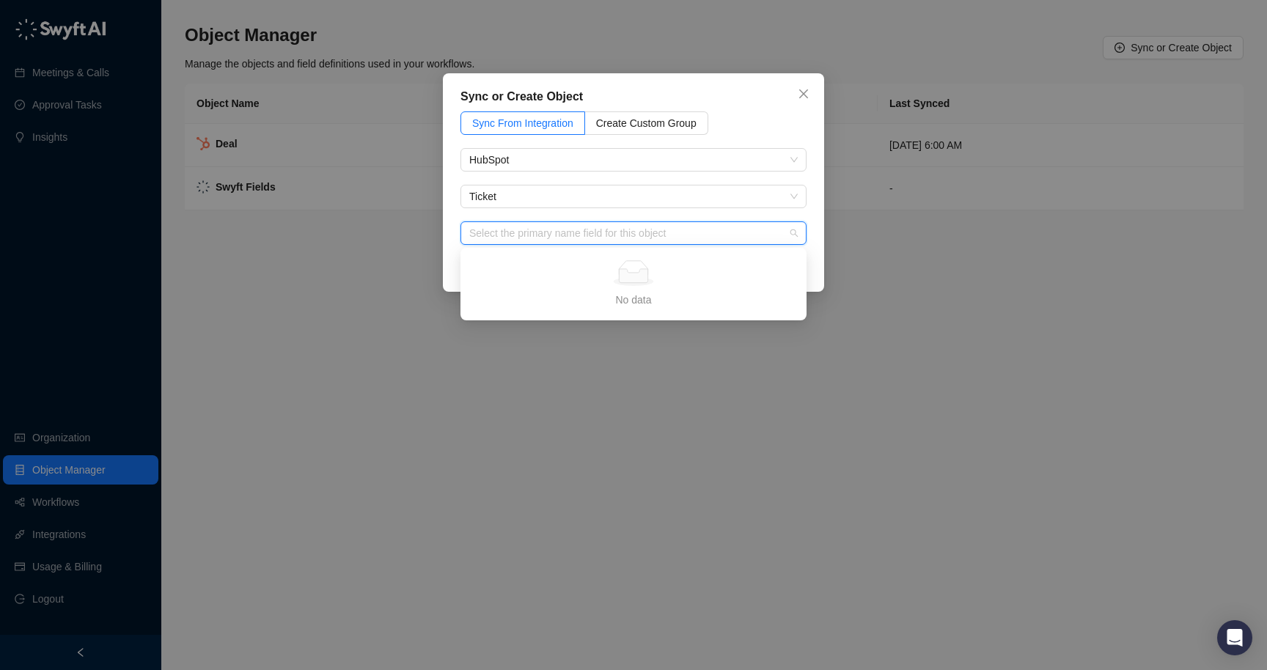
click at [555, 235] on input "search" at bounding box center [629, 233] width 320 height 22
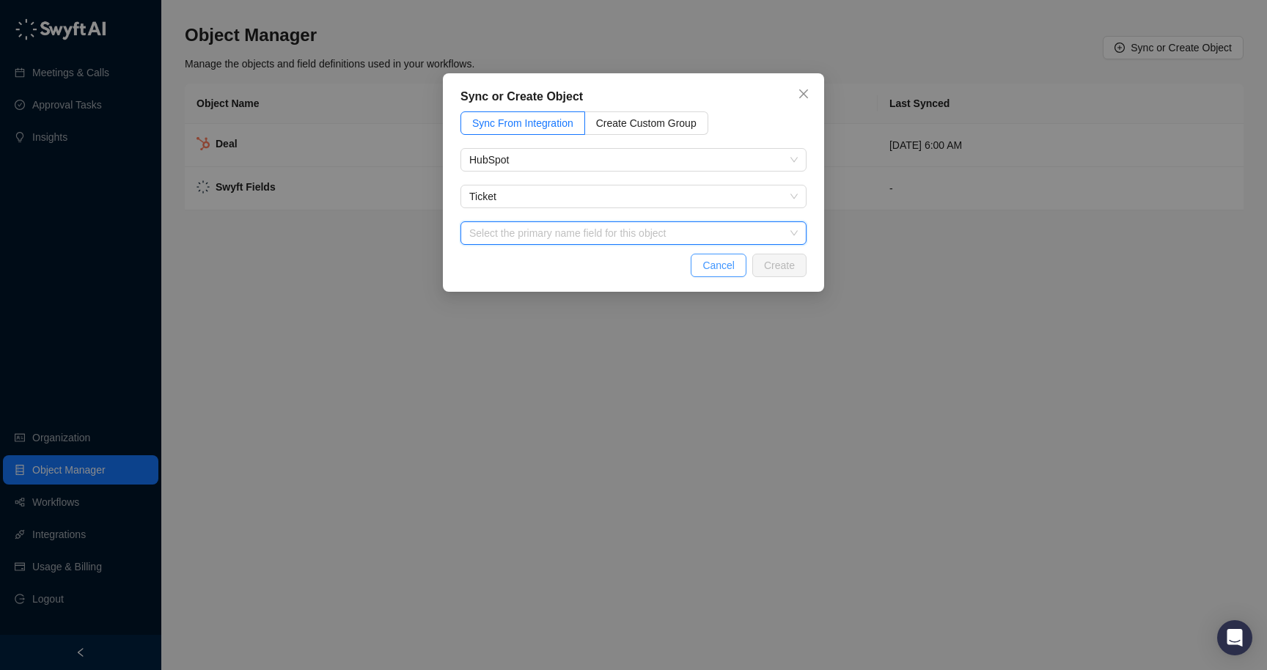
click at [733, 268] on button "Cancel" at bounding box center [719, 265] width 56 height 23
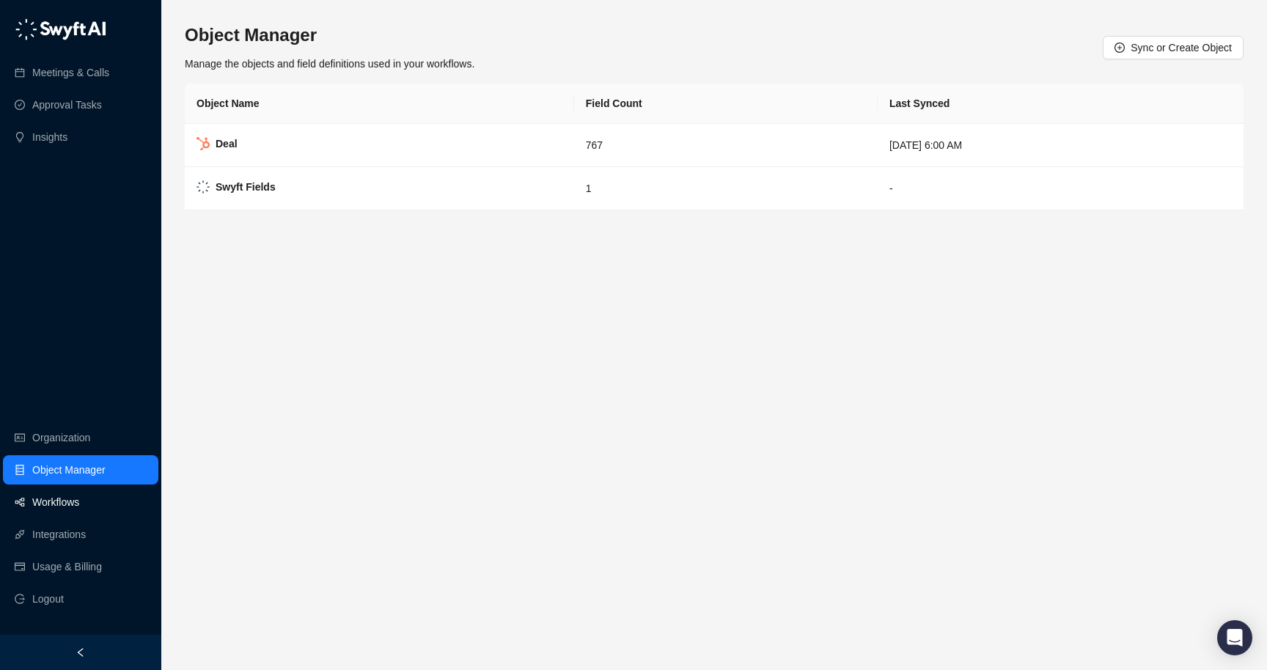
click at [79, 511] on link "Workflows" at bounding box center [55, 502] width 47 height 29
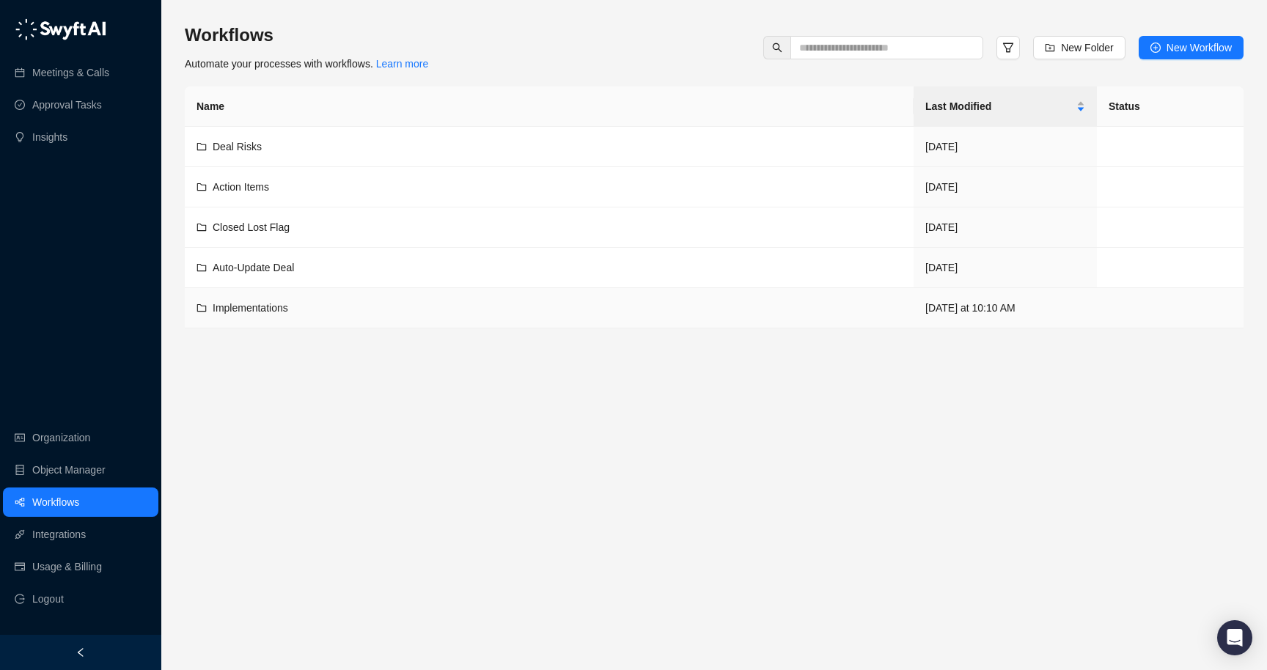
click at [271, 314] on div "Implementations" at bounding box center [251, 308] width 76 height 16
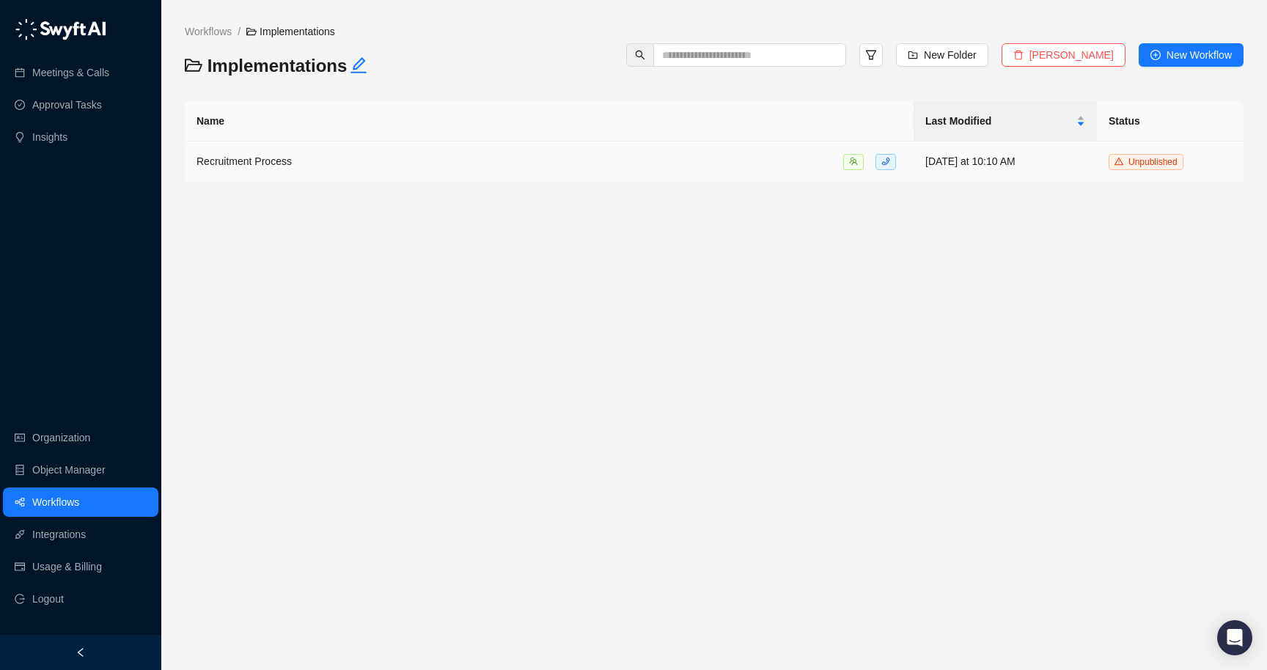
click at [548, 150] on td "Recruitment Process" at bounding box center [549, 162] width 729 height 41
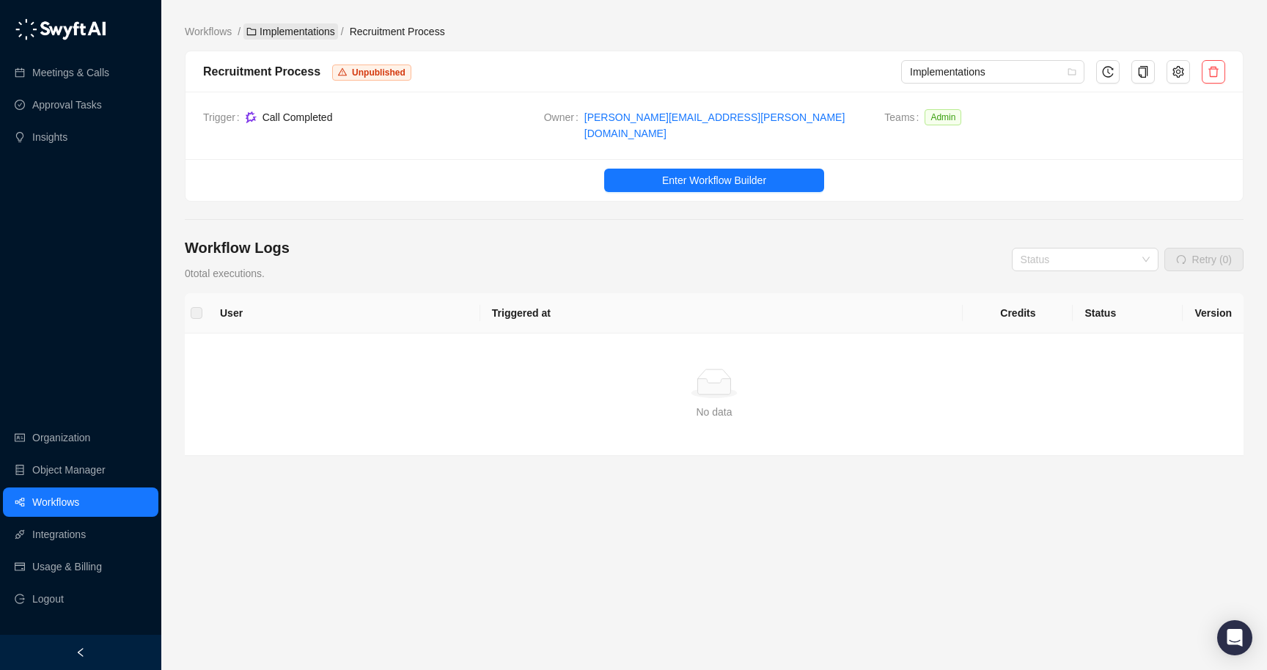
click at [324, 28] on link "Implementations" at bounding box center [290, 31] width 95 height 16
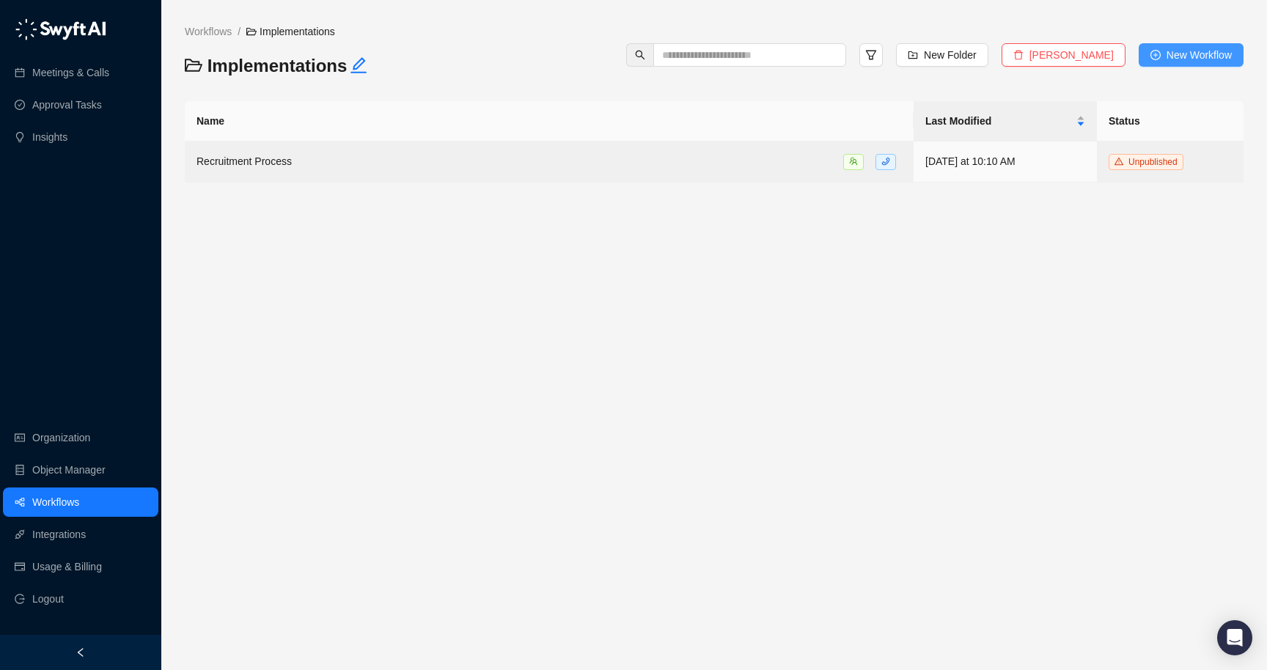
click at [1211, 48] on span "New Workflow" at bounding box center [1199, 55] width 65 height 16
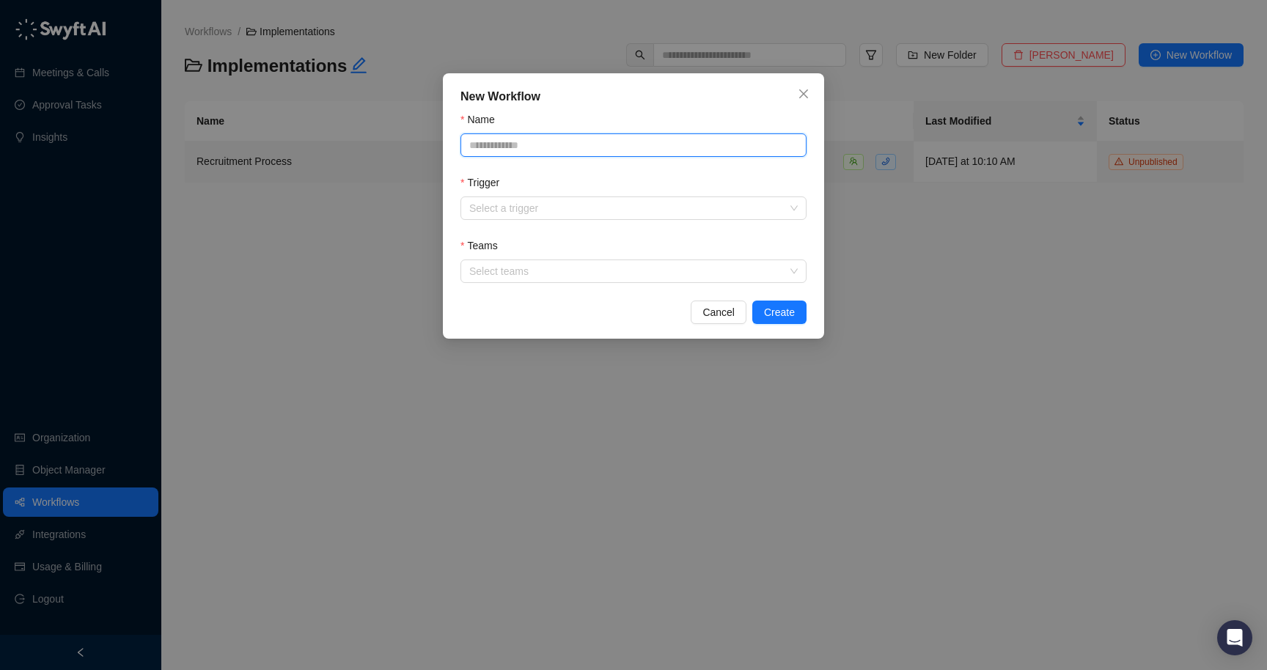
click at [669, 140] on input "Name" at bounding box center [633, 144] width 346 height 23
type input "**********"
click at [562, 208] on input "Trigger" at bounding box center [629, 208] width 320 height 22
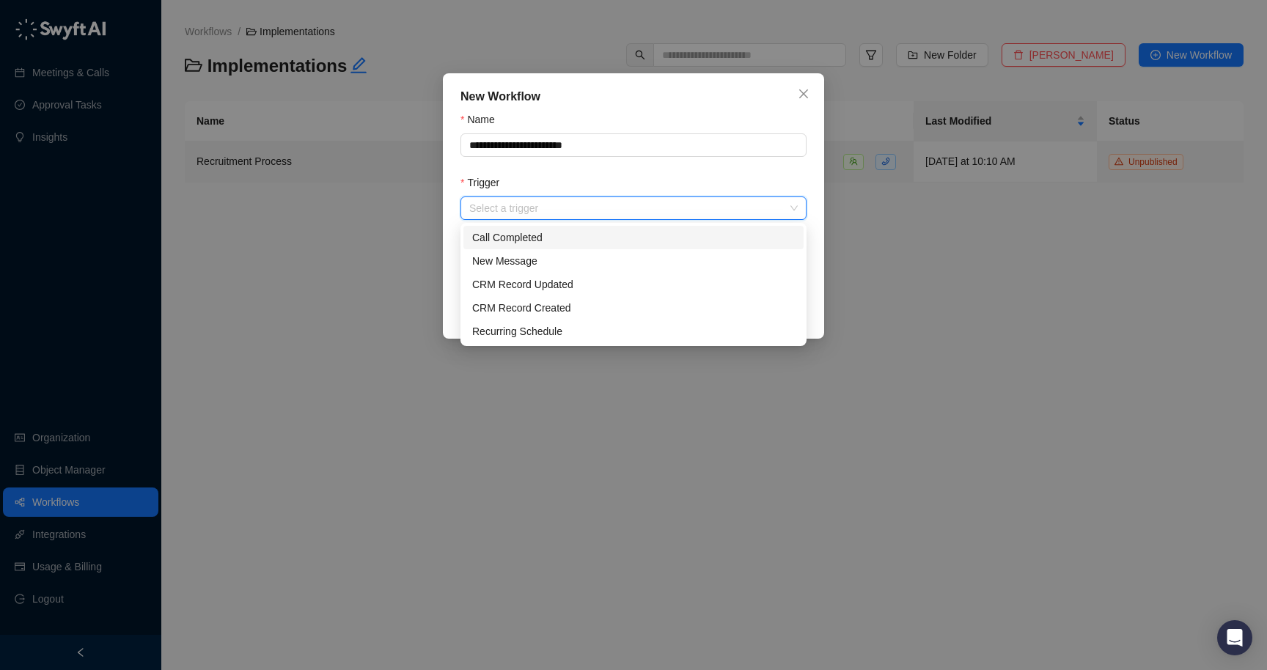
click at [537, 238] on div "Call Completed" at bounding box center [633, 238] width 323 height 16
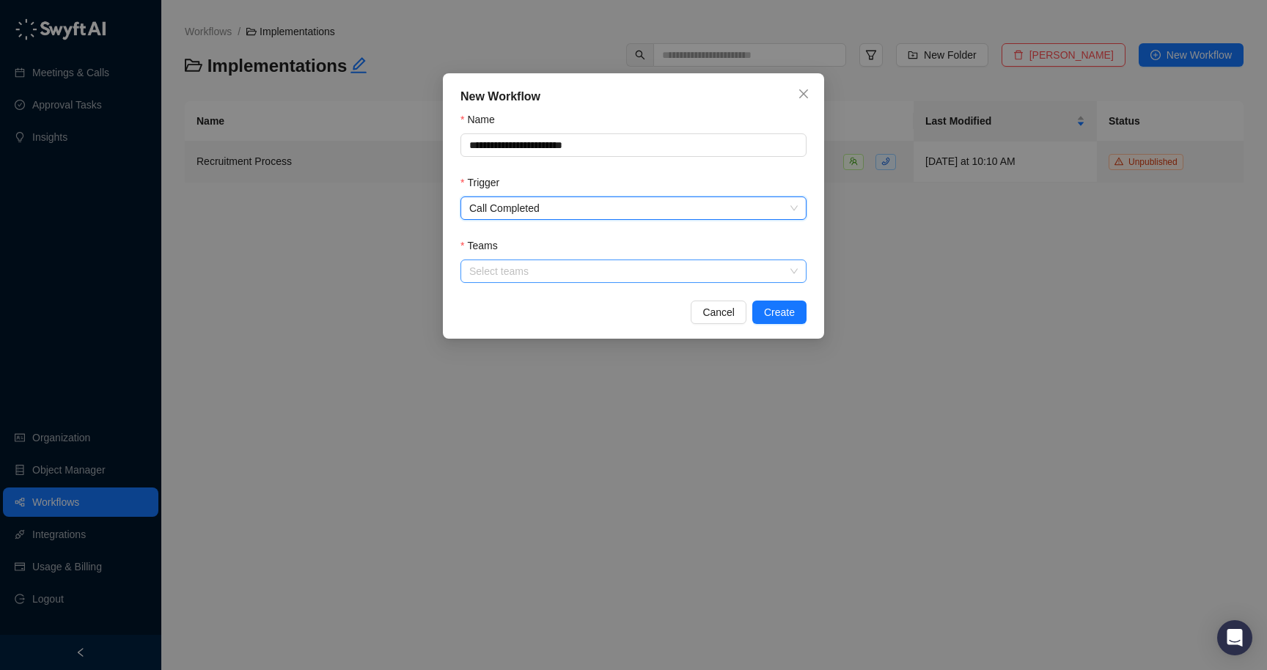
click at [554, 260] on div "Select teams" at bounding box center [633, 271] width 346 height 23
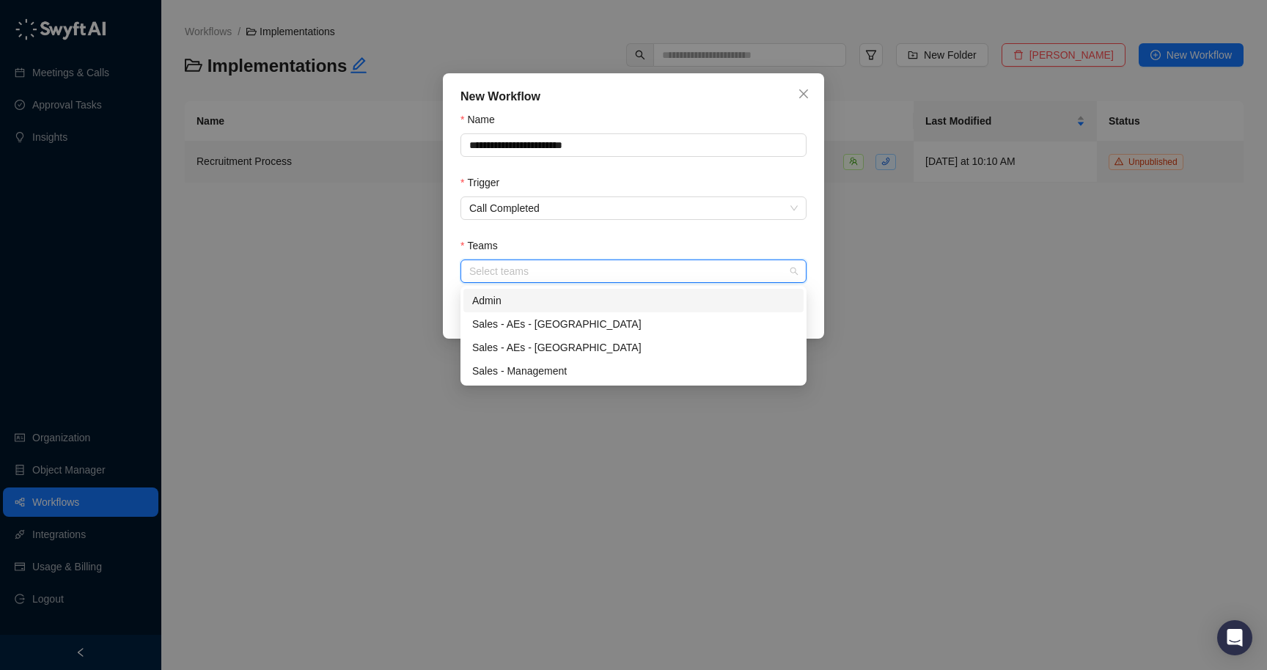
click at [522, 289] on div "Admin" at bounding box center [633, 300] width 340 height 23
click at [735, 250] on div "Teams" at bounding box center [633, 249] width 346 height 22
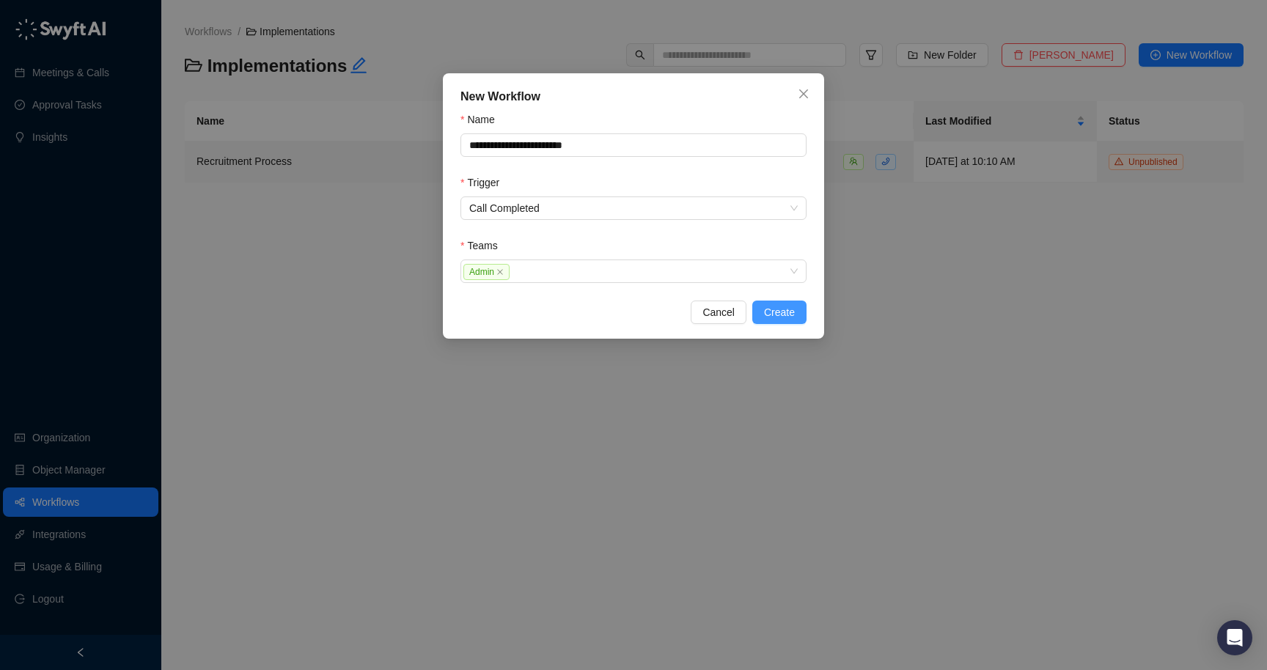
click at [791, 308] on span "Create" at bounding box center [779, 312] width 31 height 16
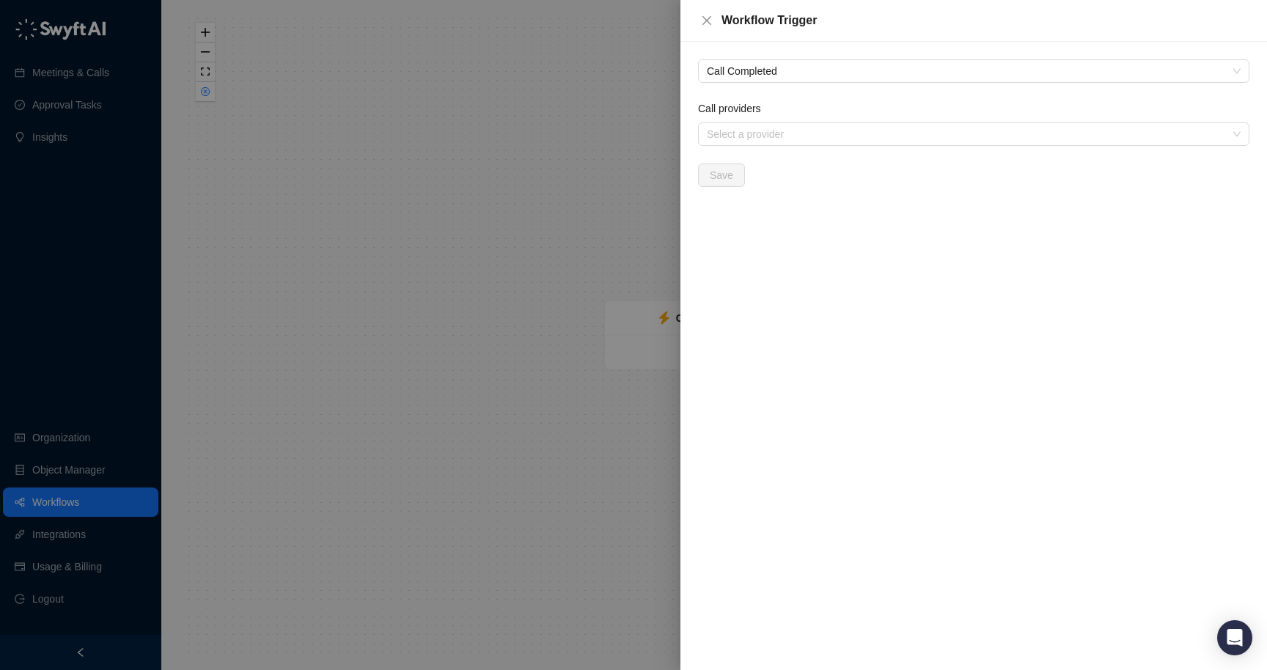
click at [732, 147] on form "Call providers Select a provider Save" at bounding box center [973, 143] width 551 height 87
click at [738, 142] on div "Select a provider" at bounding box center [973, 133] width 551 height 23
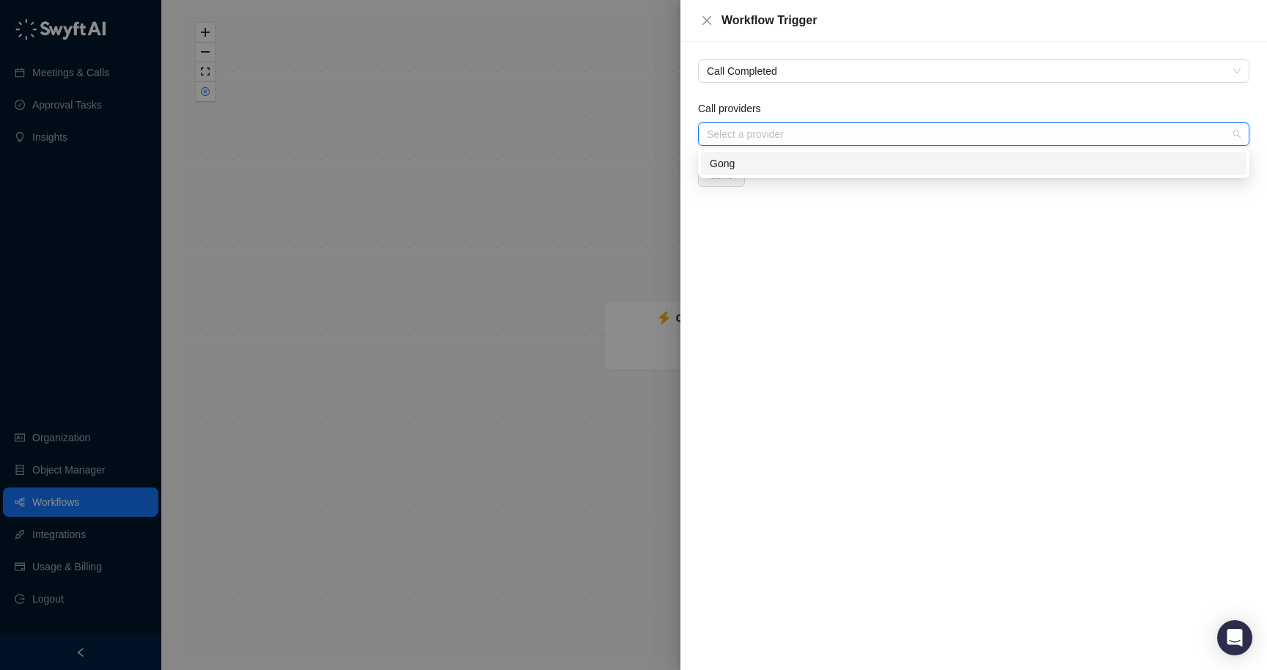
click at [735, 157] on div "Gong" at bounding box center [974, 163] width 528 height 16
click at [731, 215] on div "Call Completed Call providers Gong Save" at bounding box center [973, 356] width 587 height 628
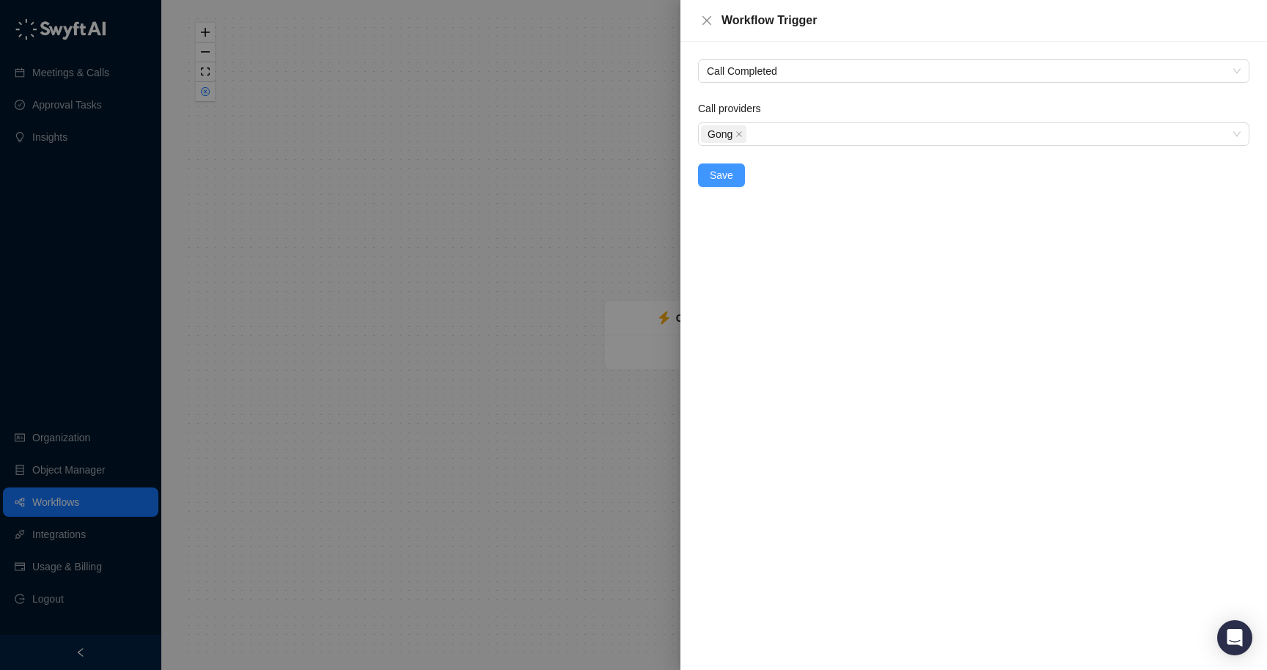
click at [727, 182] on span "Save" at bounding box center [721, 175] width 23 height 16
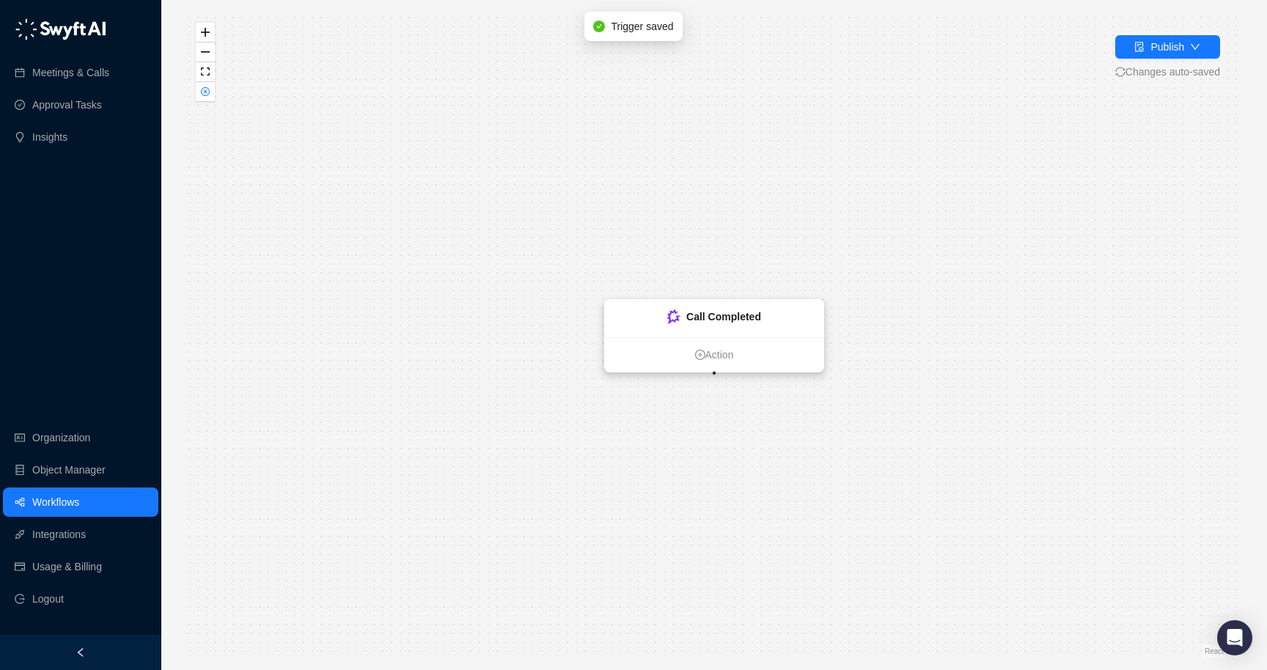
click at [700, 341] on ul "Action" at bounding box center [714, 354] width 219 height 34
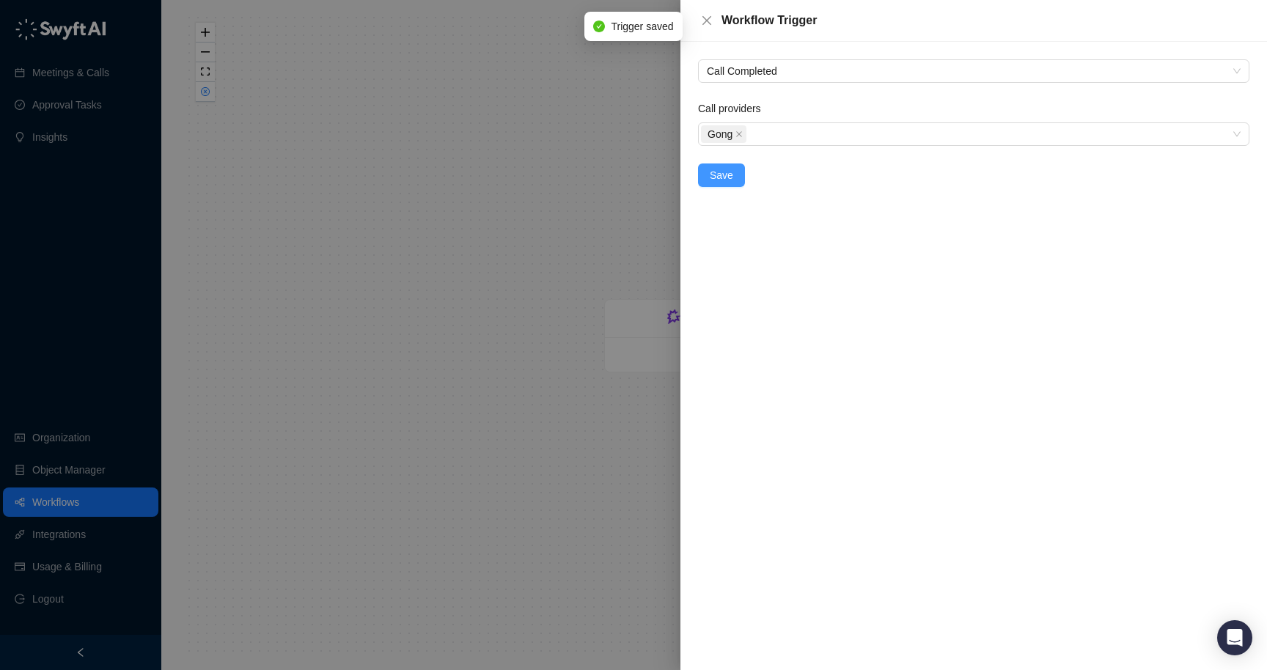
click at [723, 177] on span "Save" at bounding box center [721, 175] width 23 height 16
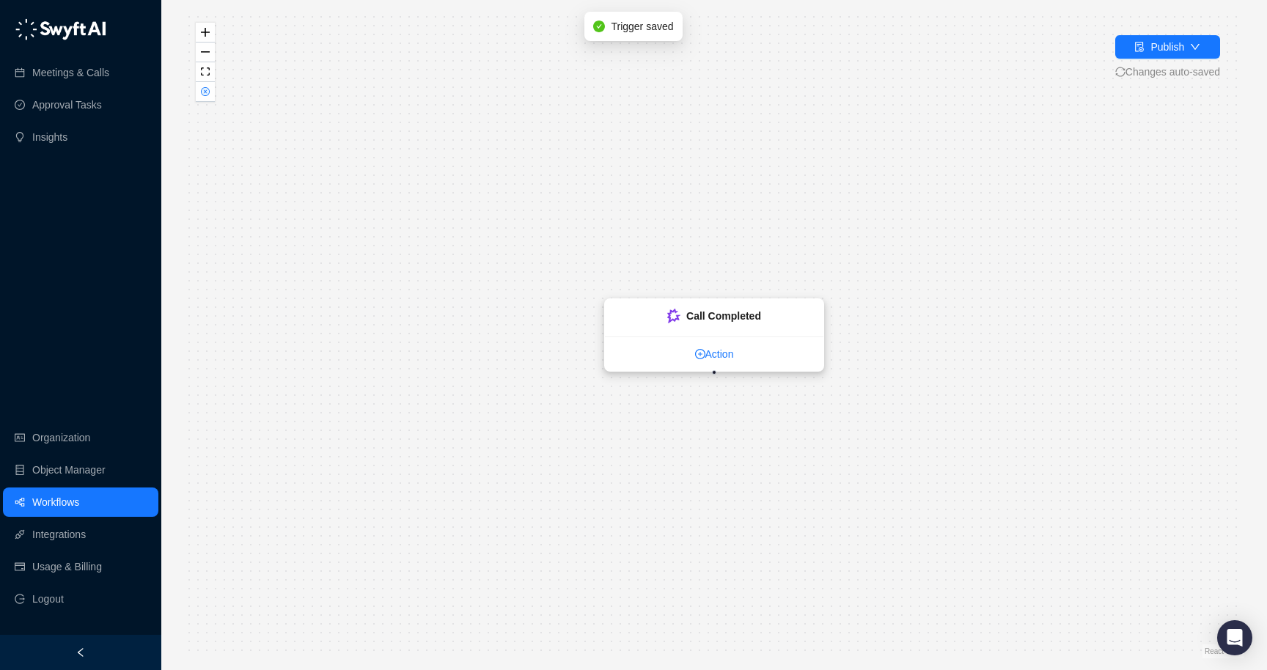
click at [709, 355] on link "Action" at bounding box center [714, 354] width 219 height 16
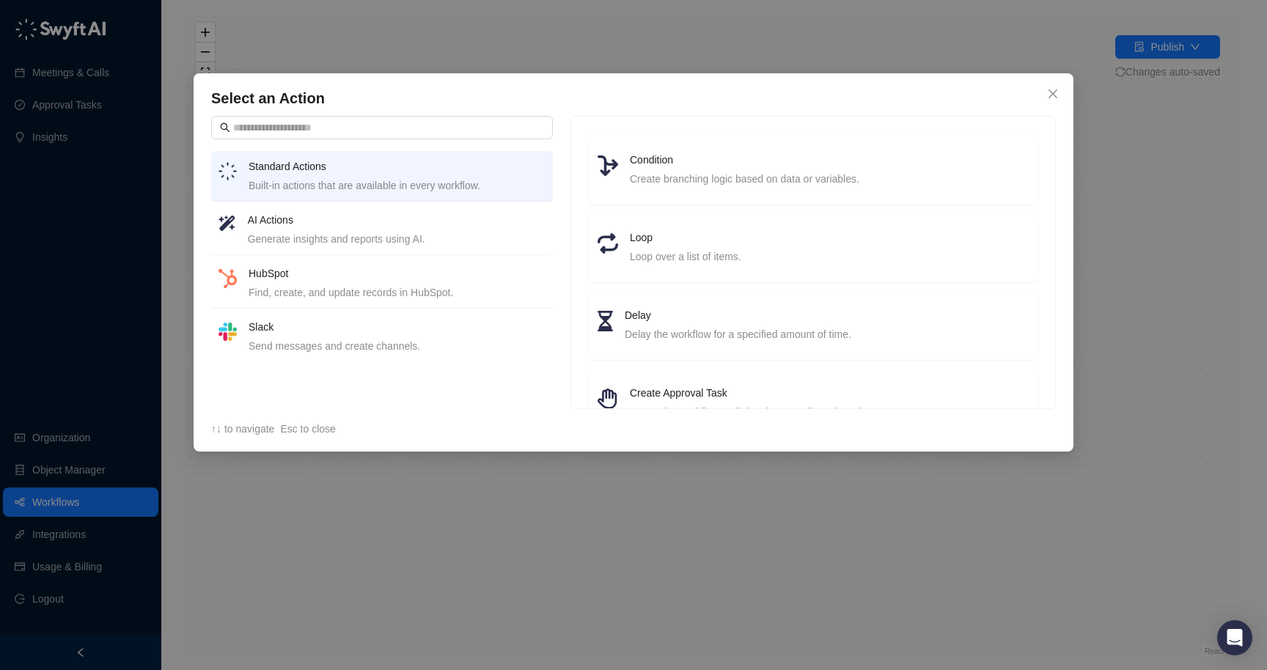
click at [344, 242] on div "Generate insights and reports using AI." at bounding box center [397, 239] width 298 height 16
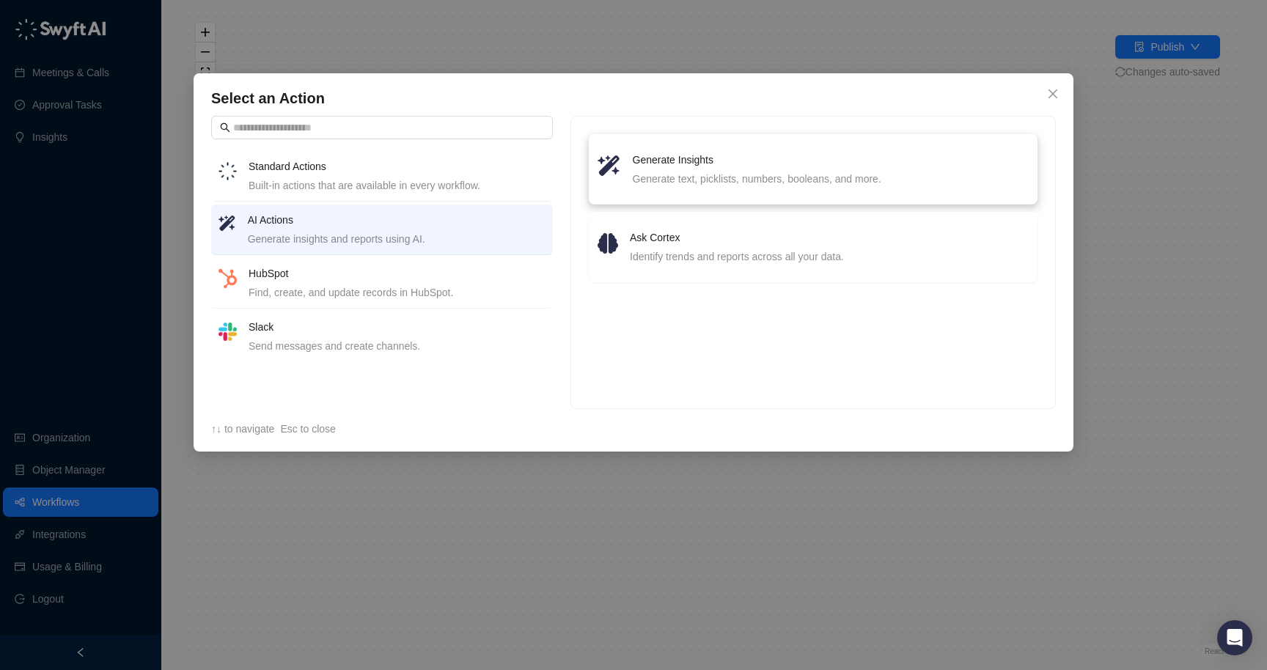
click at [658, 196] on div "Generate Insights Generate text, picklists, numbers, booleans, and more." at bounding box center [813, 169] width 449 height 70
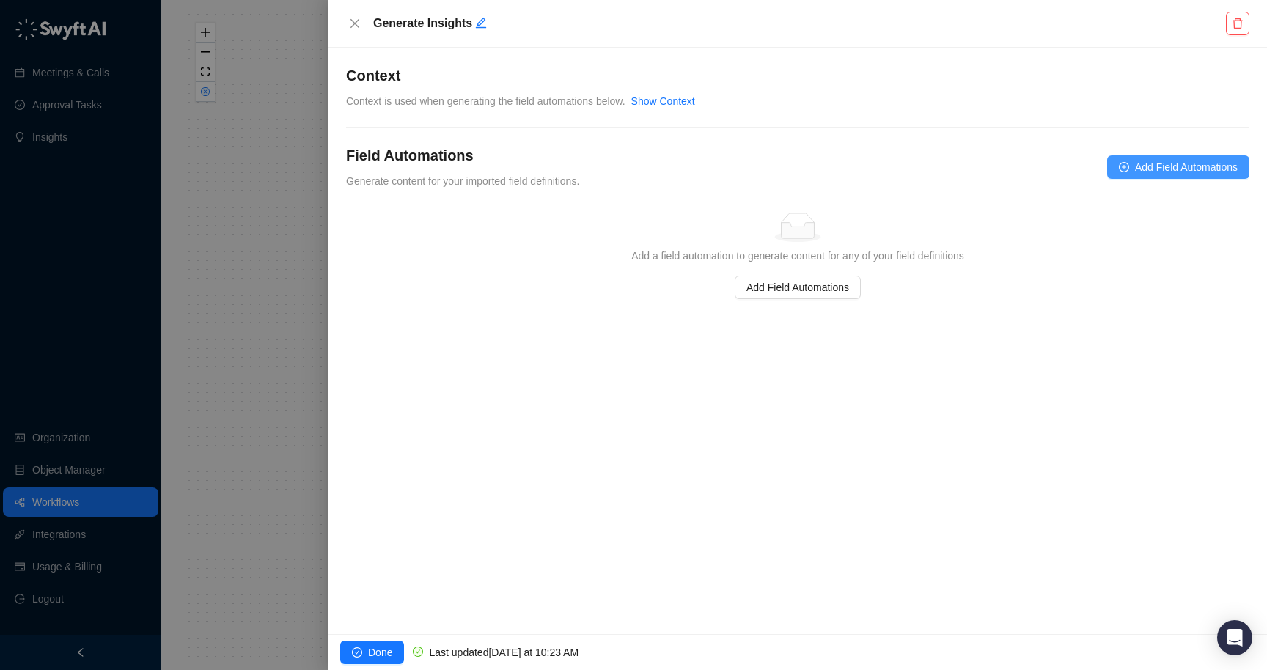
click at [1135, 167] on span "Add Field Automations" at bounding box center [1186, 167] width 103 height 16
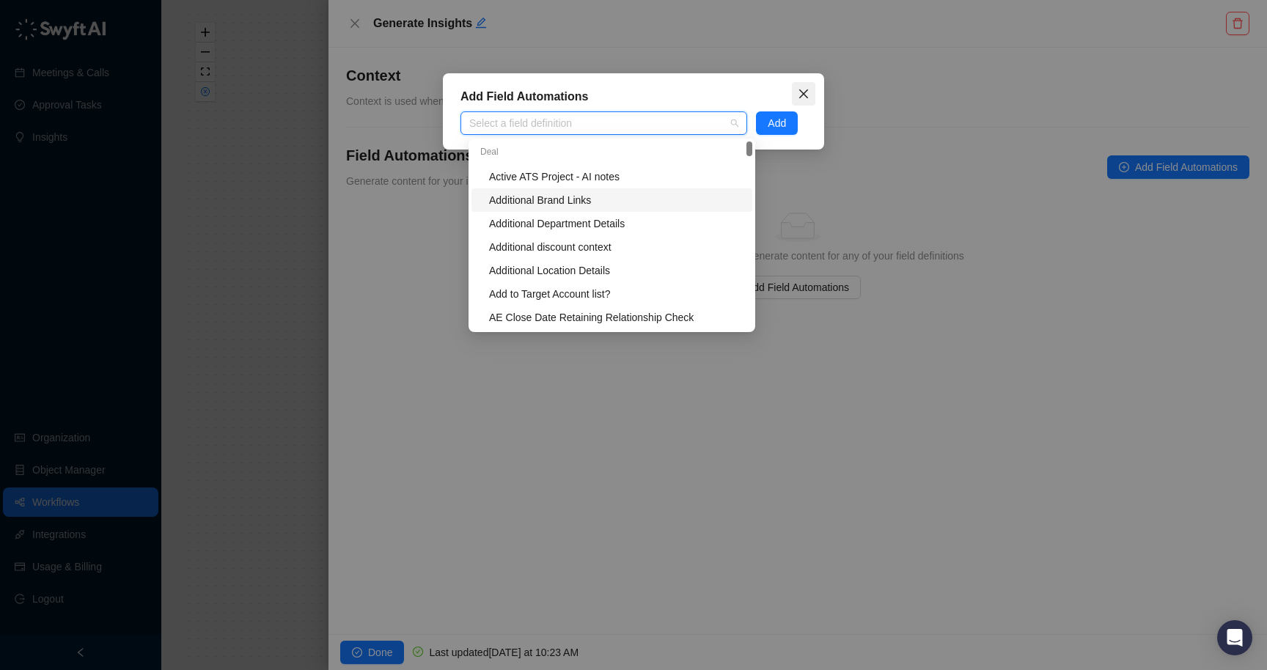
click at [804, 97] on icon "close" at bounding box center [804, 94] width 12 height 12
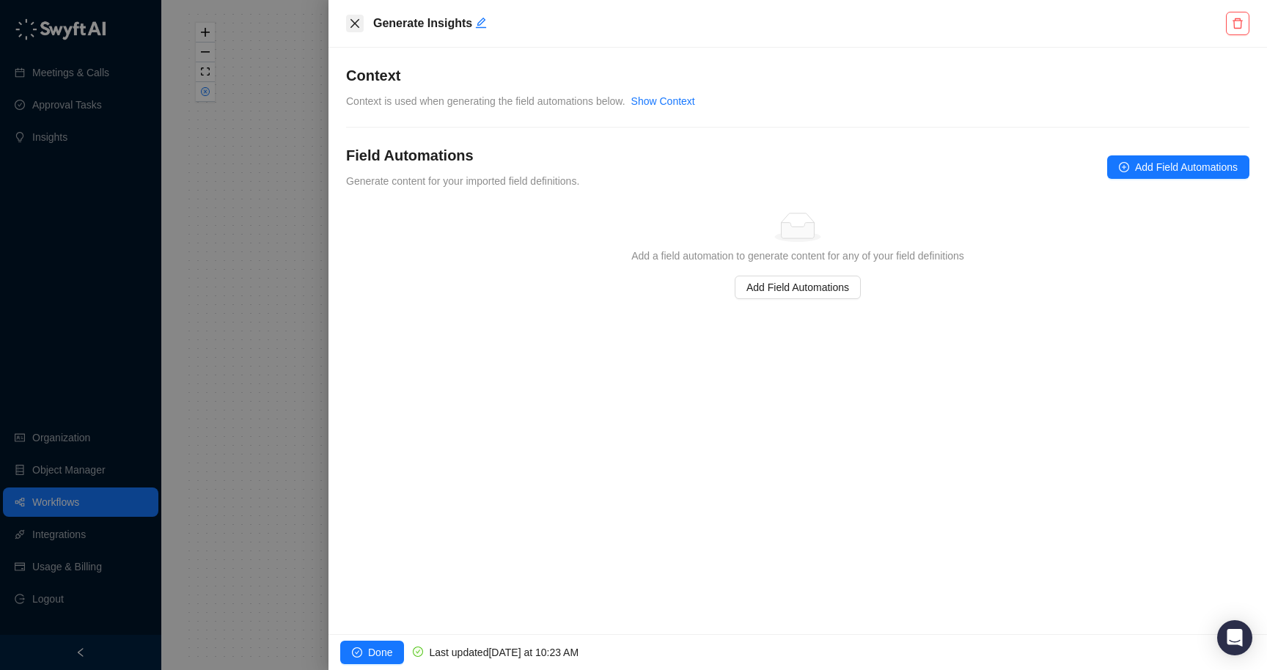
click at [349, 22] on icon "close" at bounding box center [355, 24] width 12 height 12
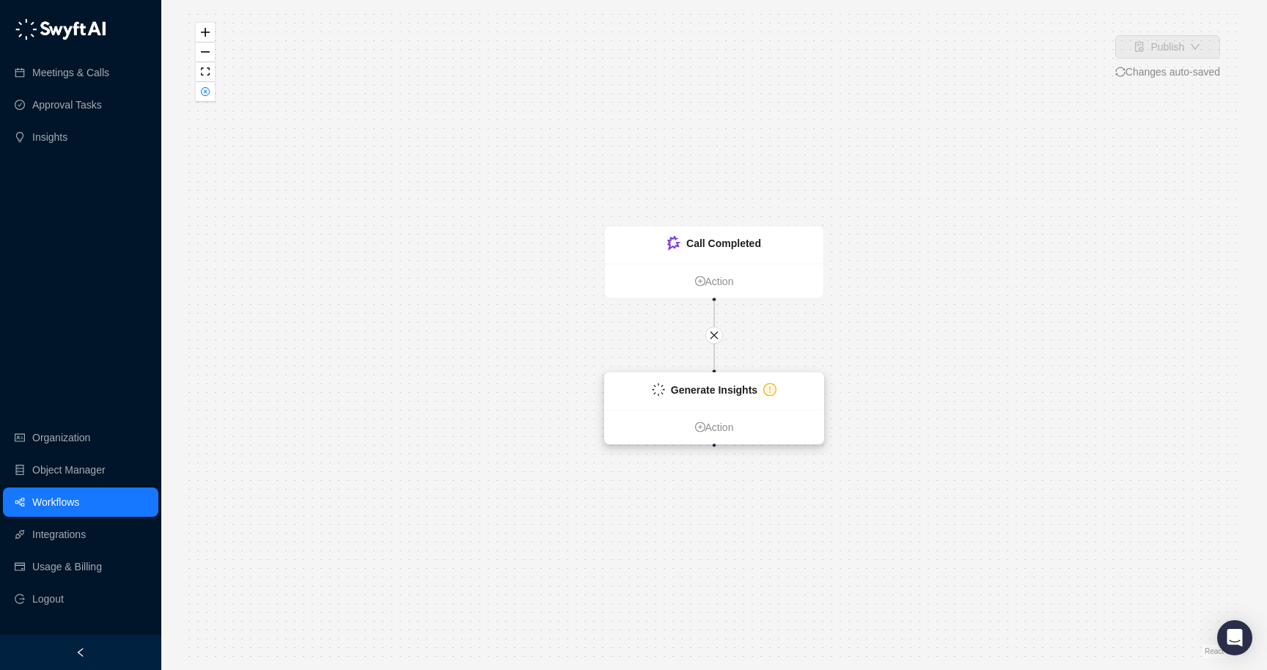
click at [730, 389] on strong "Generate Insights" at bounding box center [714, 390] width 87 height 12
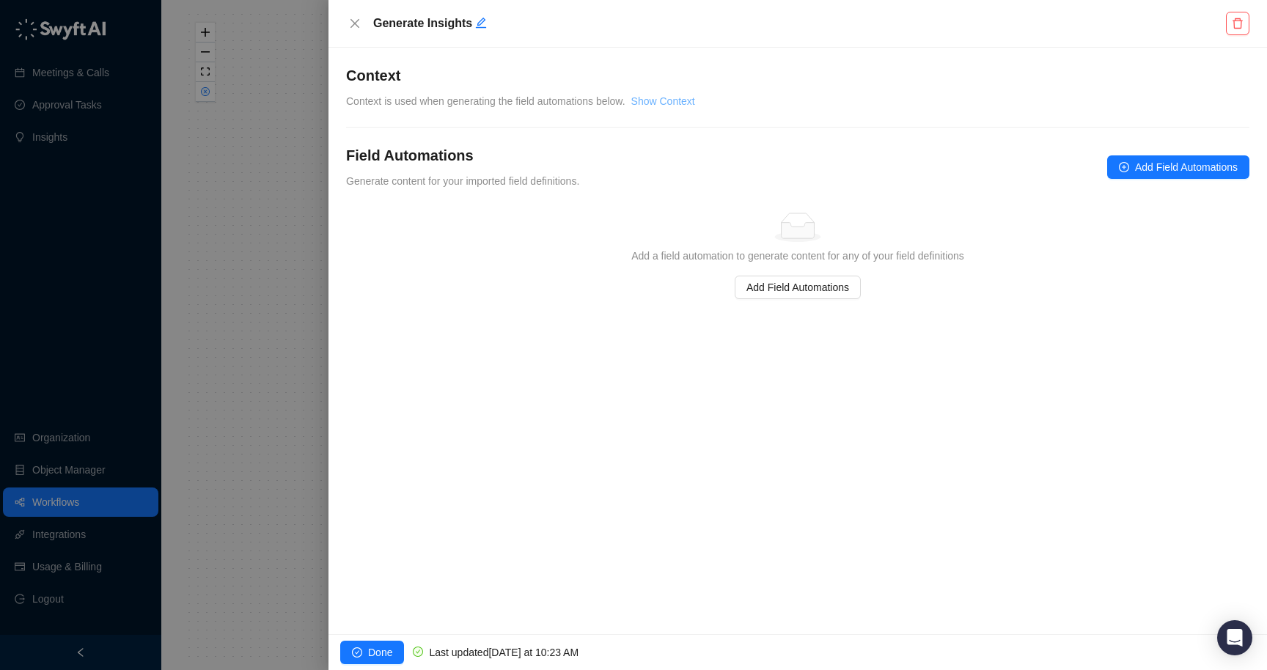
click at [678, 99] on link "Show Context" at bounding box center [663, 101] width 64 height 12
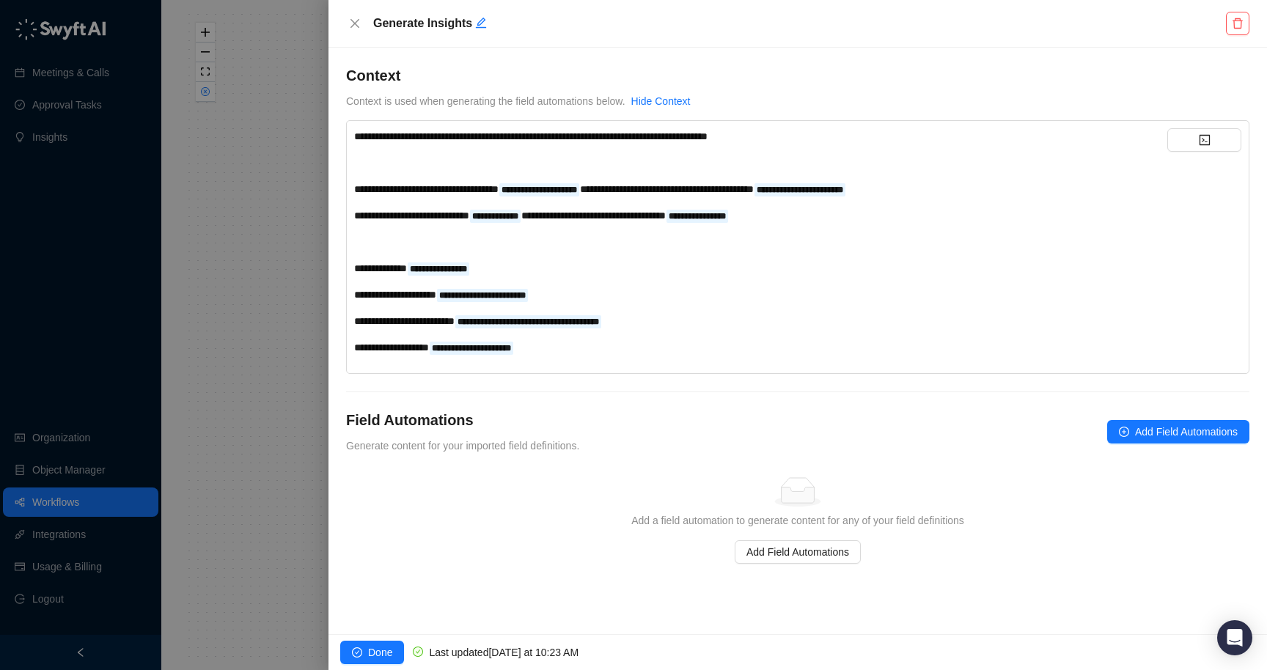
click at [845, 509] on div "Simple Empty Add a field automation to generate content for any of your field d…" at bounding box center [798, 520] width 892 height 87
click at [366, 645] on button "Done" at bounding box center [372, 652] width 64 height 23
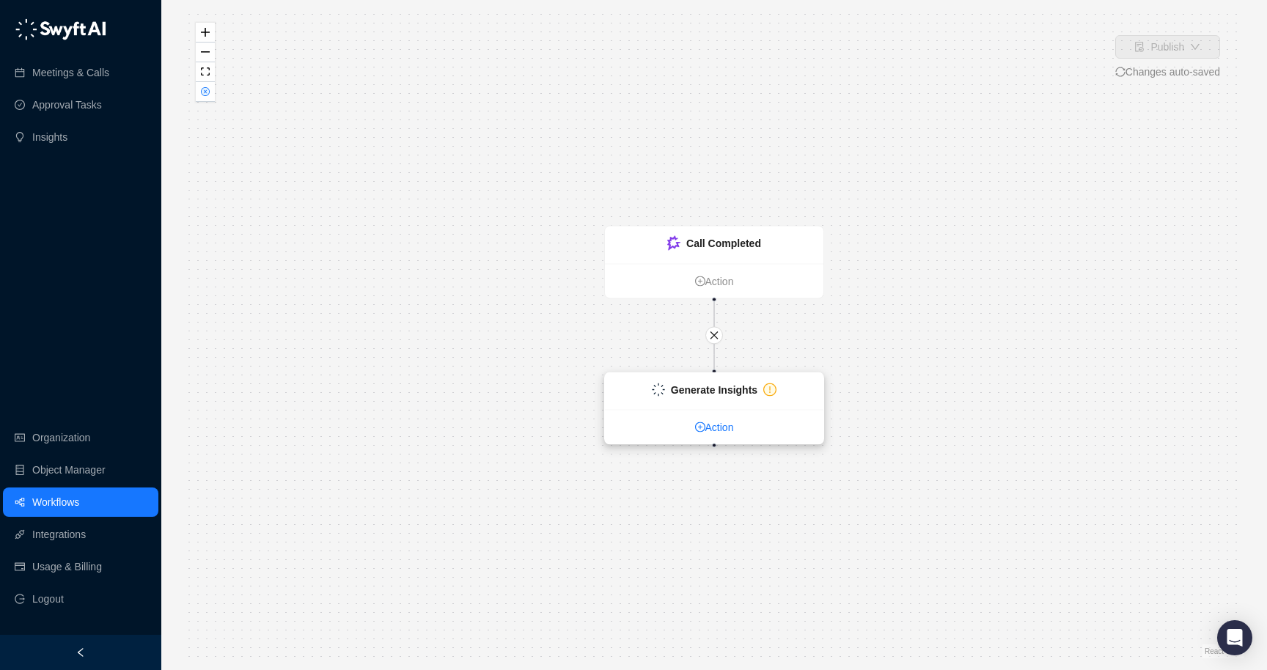
click at [723, 425] on link "Action" at bounding box center [714, 427] width 219 height 16
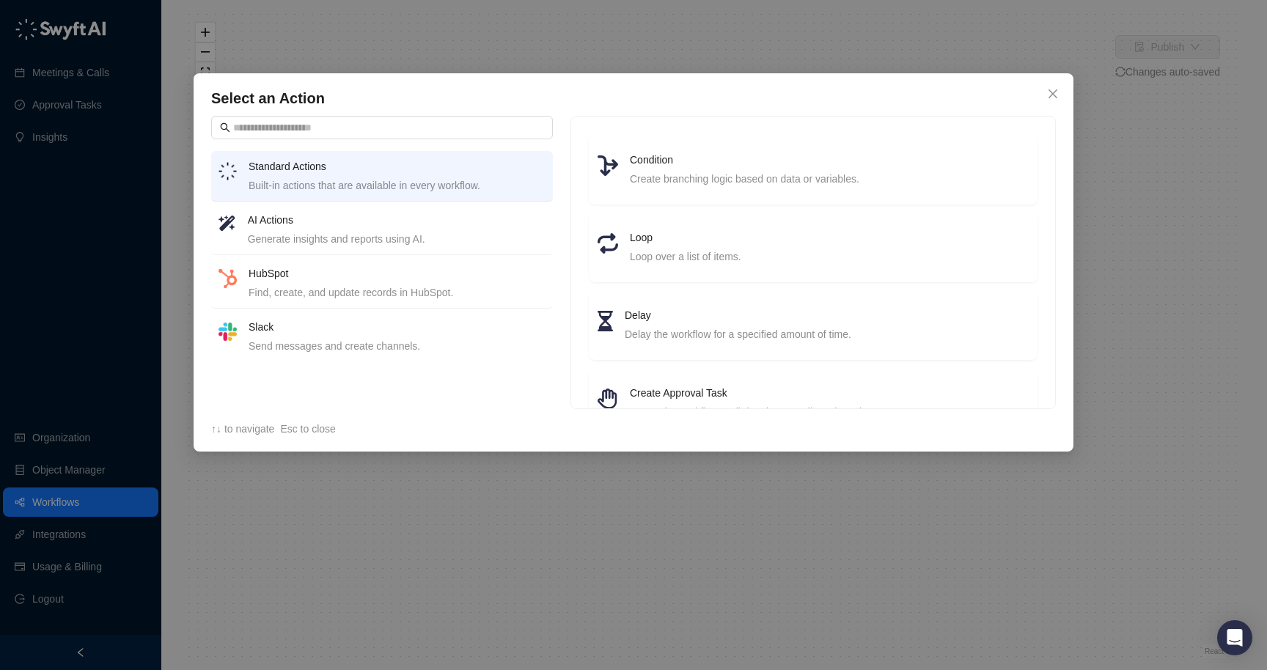
click at [309, 337] on div "Slack Send messages and create channels." at bounding box center [397, 336] width 297 height 35
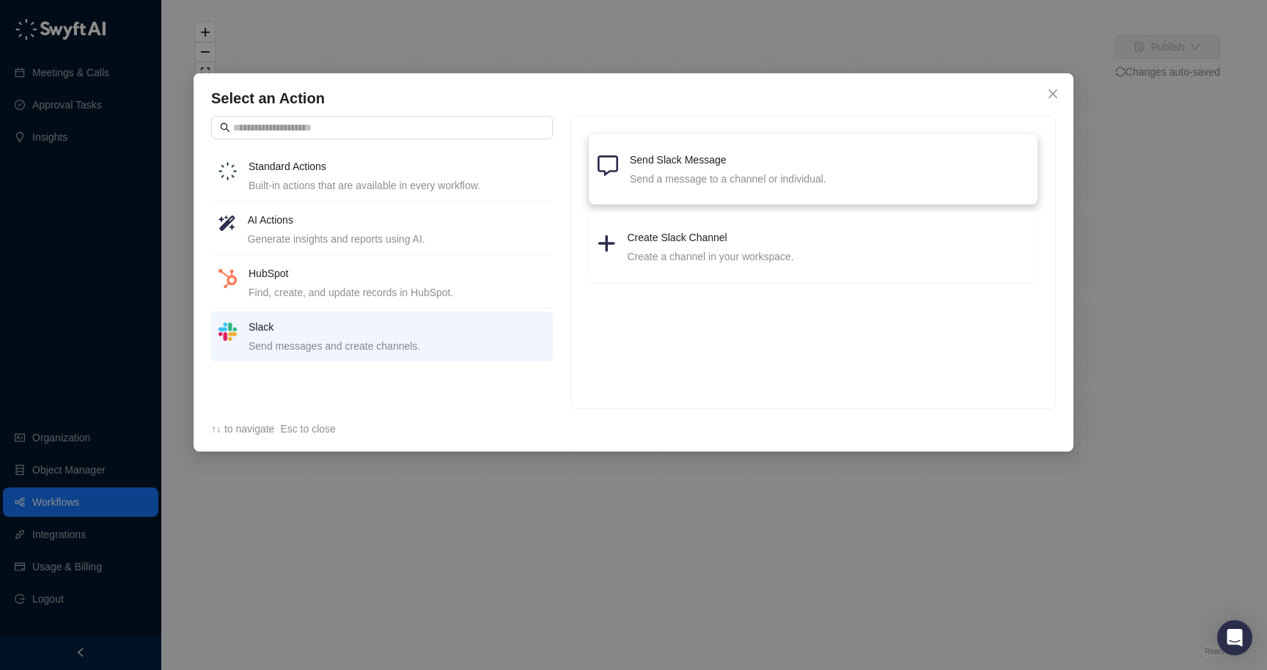
click at [634, 196] on div "Send Slack Message Send a message to a channel or individual." at bounding box center [813, 169] width 449 height 70
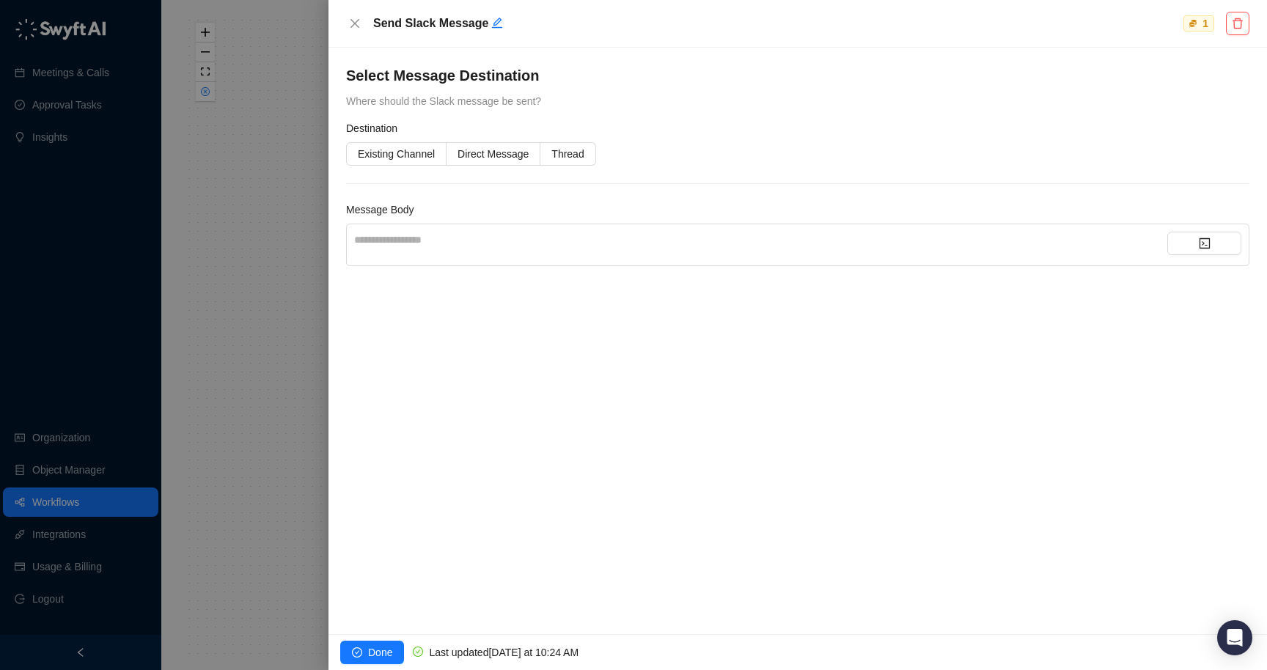
click at [427, 232] on div "**********" at bounding box center [760, 240] width 813 height 16
click at [1202, 233] on button "button" at bounding box center [1204, 243] width 74 height 23
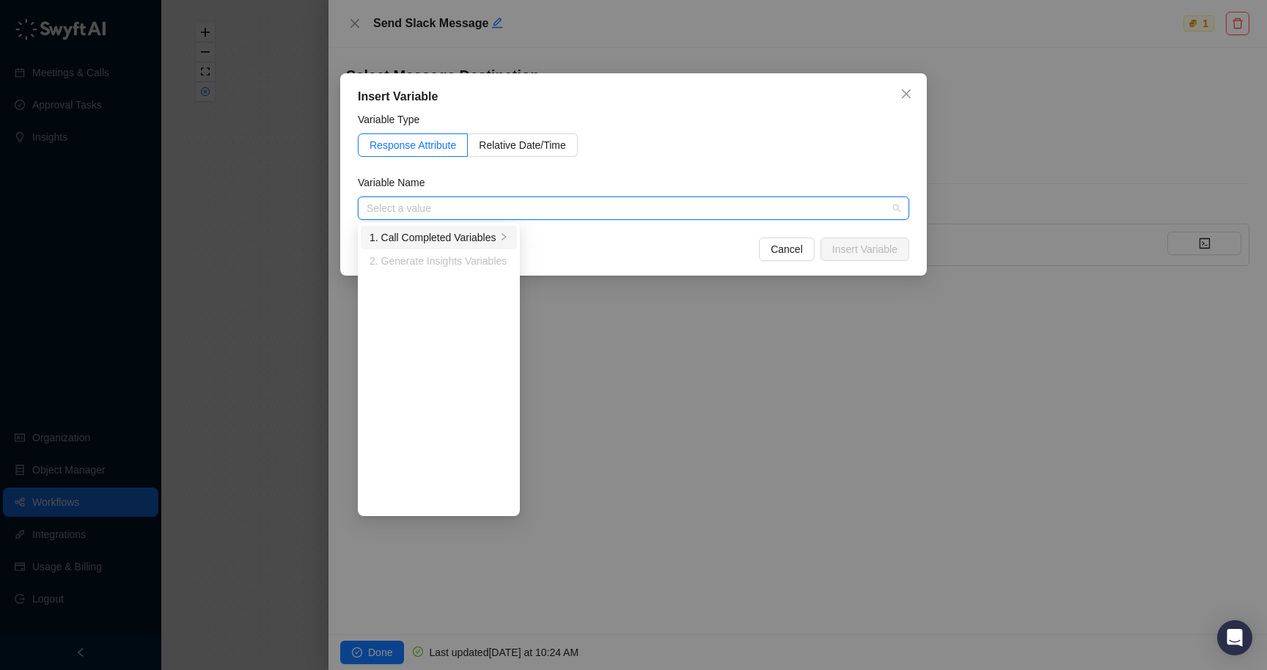
click at [438, 237] on div "1. Call Completed Variables" at bounding box center [433, 238] width 127 height 16
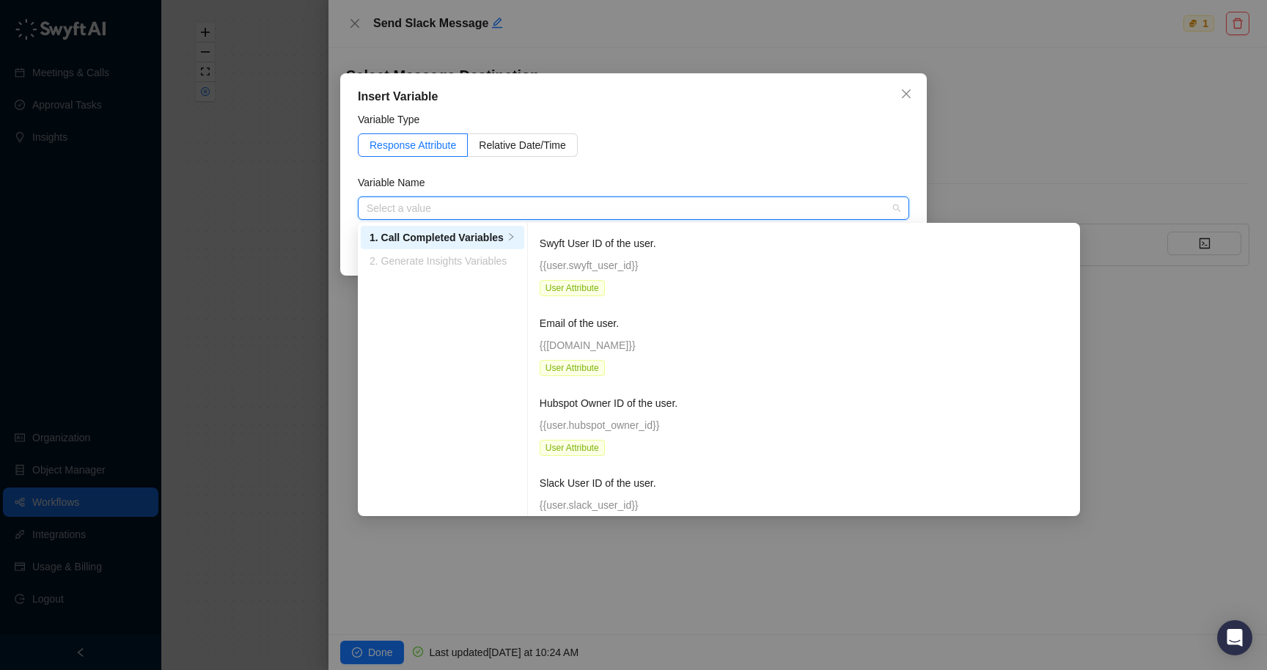
click at [504, 171] on form "Variable Type Response Attribute Relative Date/Time Variable Name Select a valu…" at bounding box center [633, 165] width 551 height 109
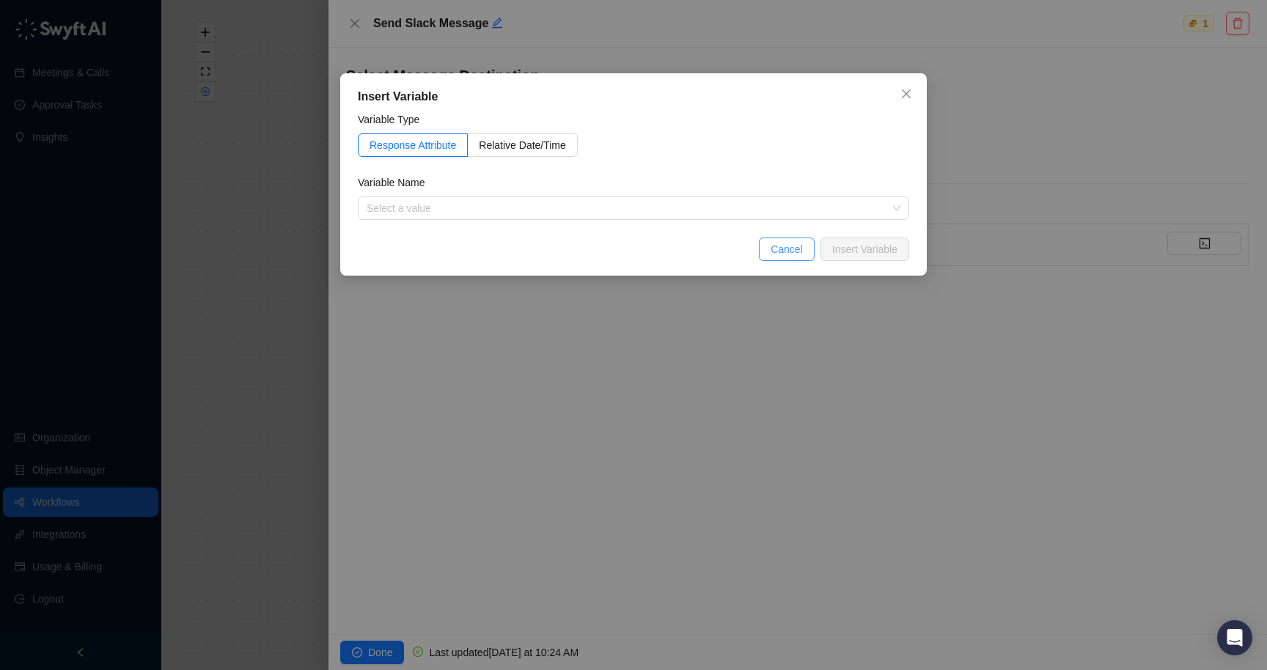
click at [787, 241] on span "Cancel" at bounding box center [787, 249] width 32 height 16
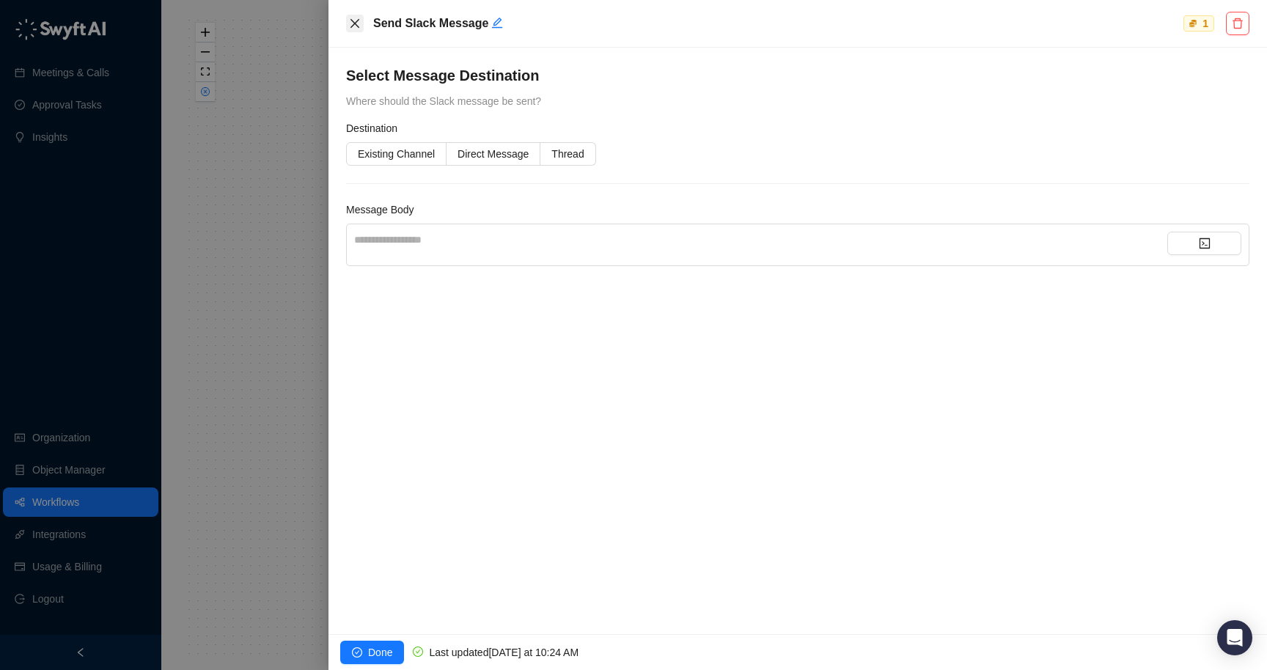
click at [359, 15] on button "Close" at bounding box center [355, 24] width 18 height 18
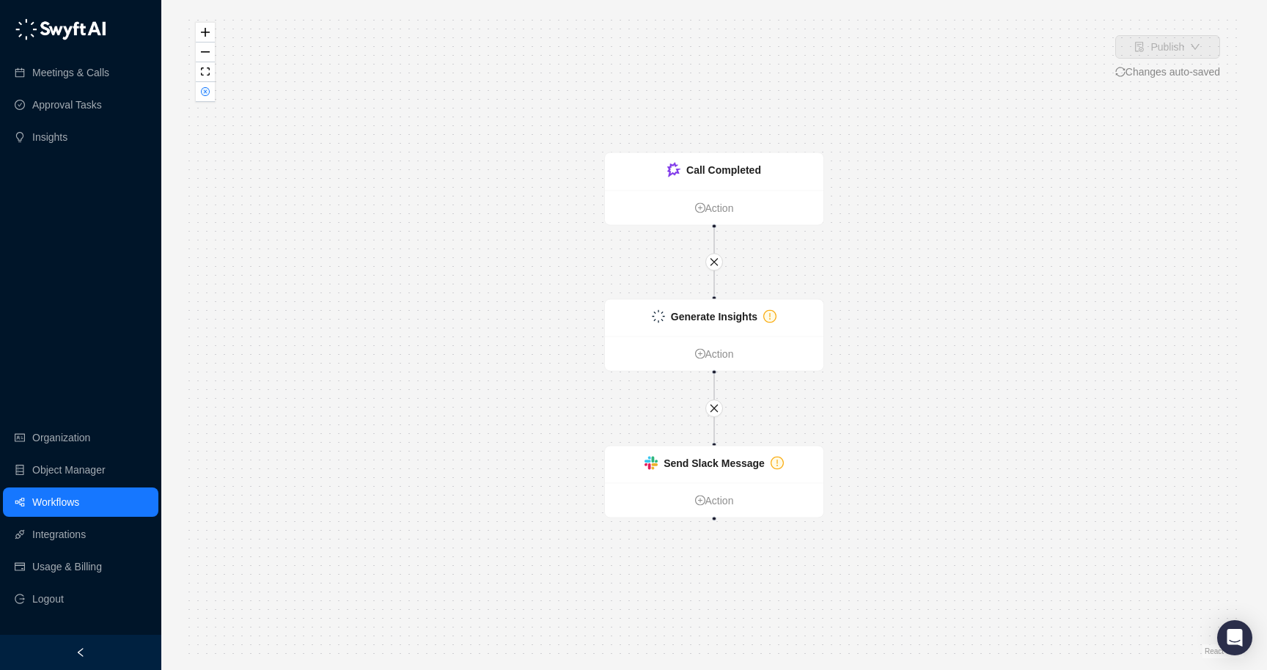
click at [79, 506] on link "Workflows" at bounding box center [55, 502] width 47 height 29
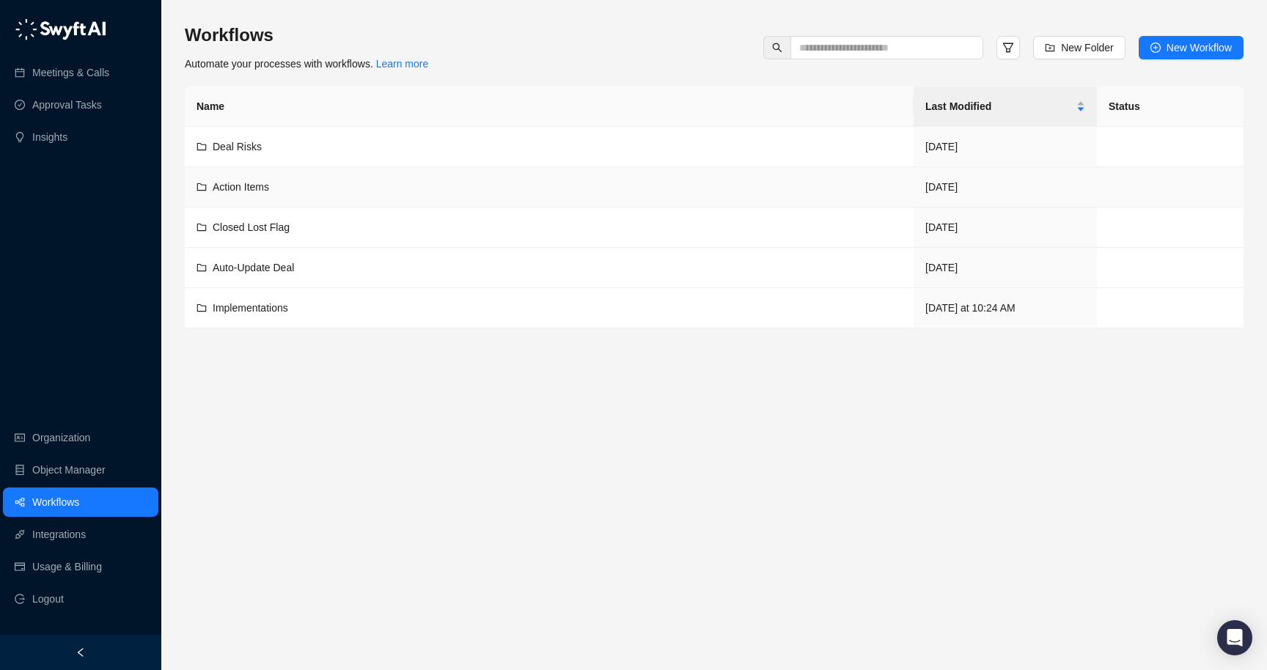
click at [232, 198] on td "Action Items" at bounding box center [549, 187] width 729 height 40
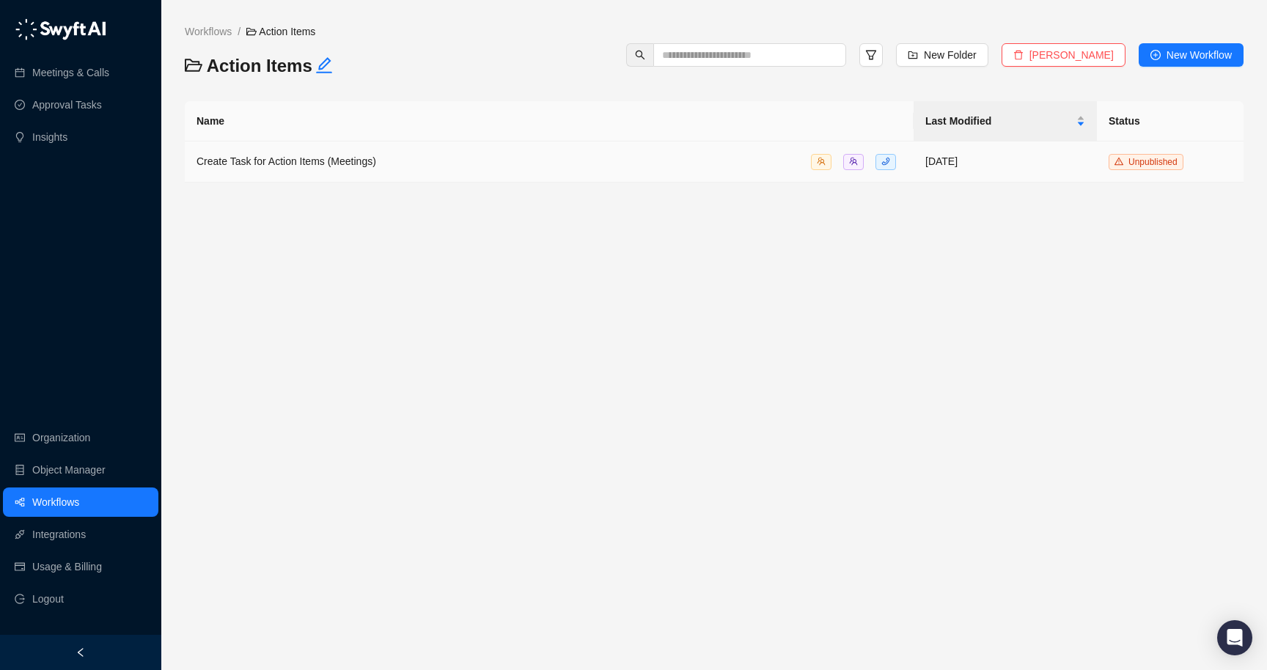
click at [291, 156] on span "Create Task for Action Items (Meetings)" at bounding box center [287, 161] width 180 height 12
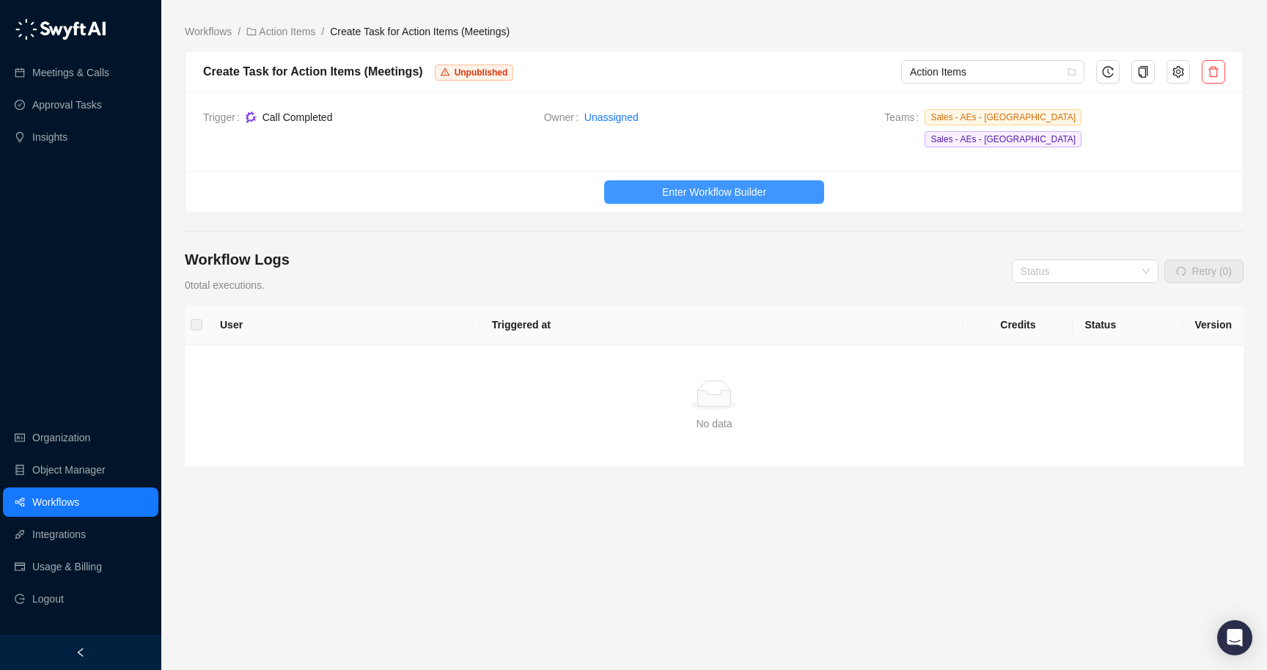
click at [700, 184] on span "Enter Workflow Builder" at bounding box center [714, 192] width 104 height 16
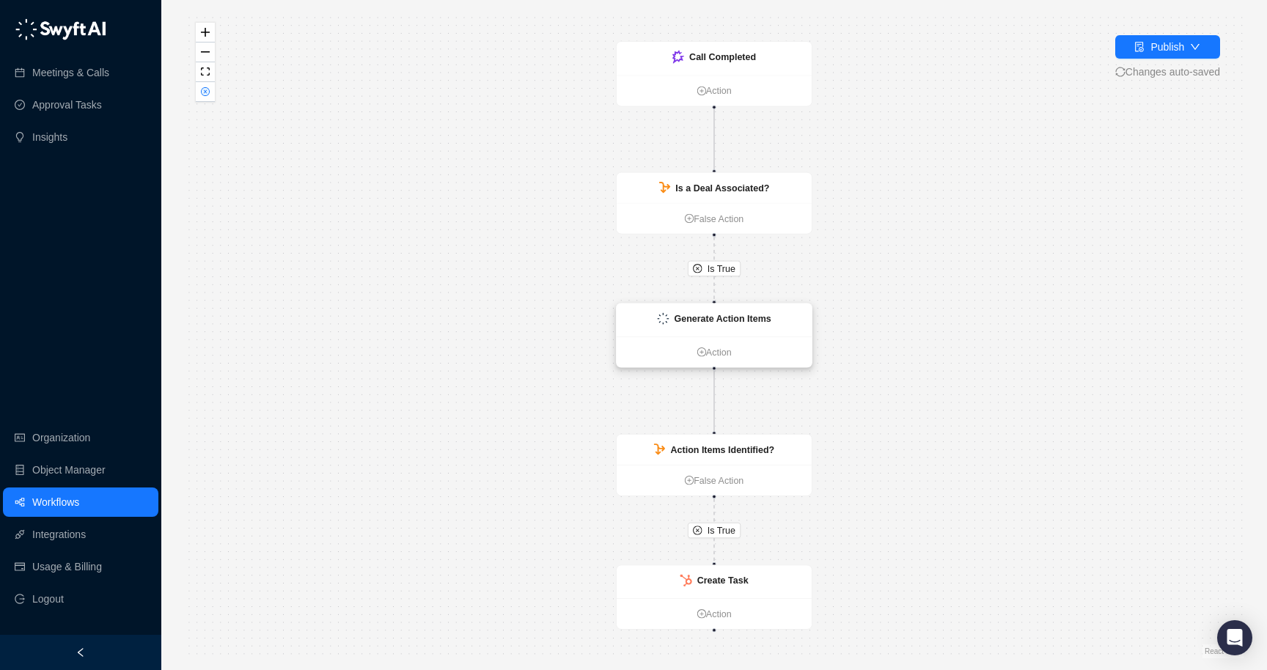
click at [715, 316] on strong "Generate Action Items" at bounding box center [722, 319] width 97 height 10
click at [715, 316] on strong "Generate Action Items" at bounding box center [722, 320] width 97 height 10
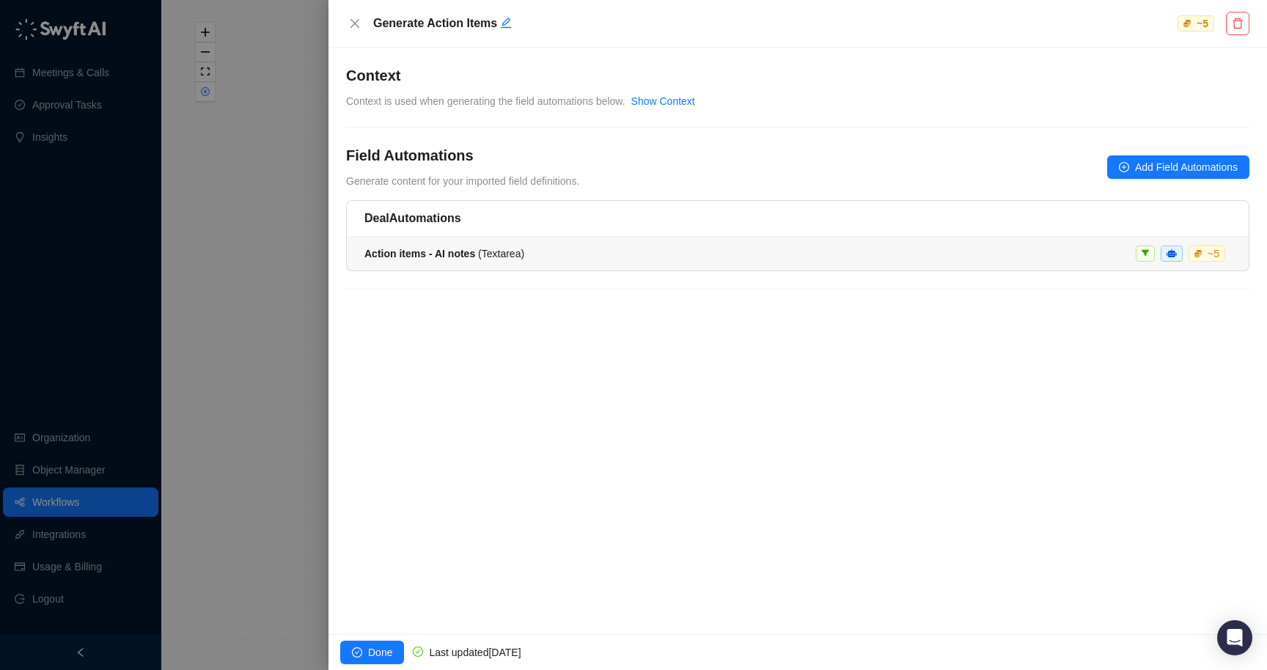
click at [488, 260] on div "Action items - AI notes ( Textarea )" at bounding box center [444, 254] width 160 height 16
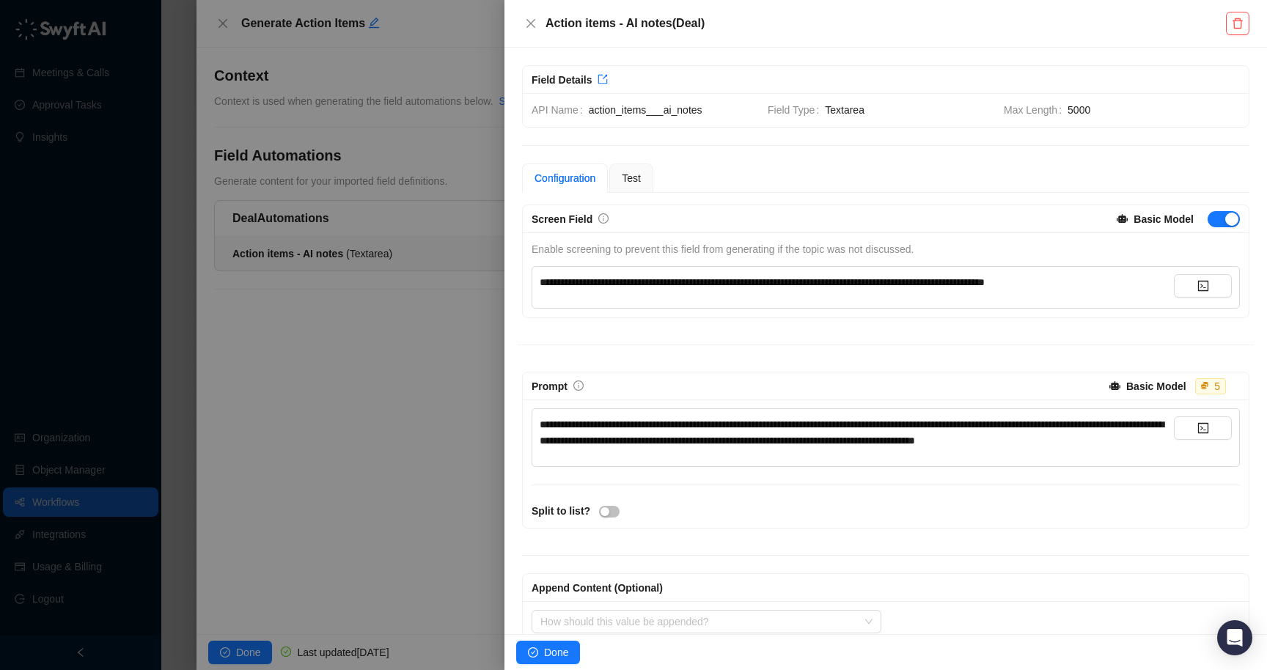
click at [535, 9] on div "Action items - AI notes ( Deal )" at bounding box center [885, 24] width 763 height 48
click at [534, 13] on div "Action items - AI notes ( Deal )" at bounding box center [885, 24] width 763 height 48
click at [533, 17] on button "Close" at bounding box center [531, 24] width 18 height 18
